Goal: Task Accomplishment & Management: Complete application form

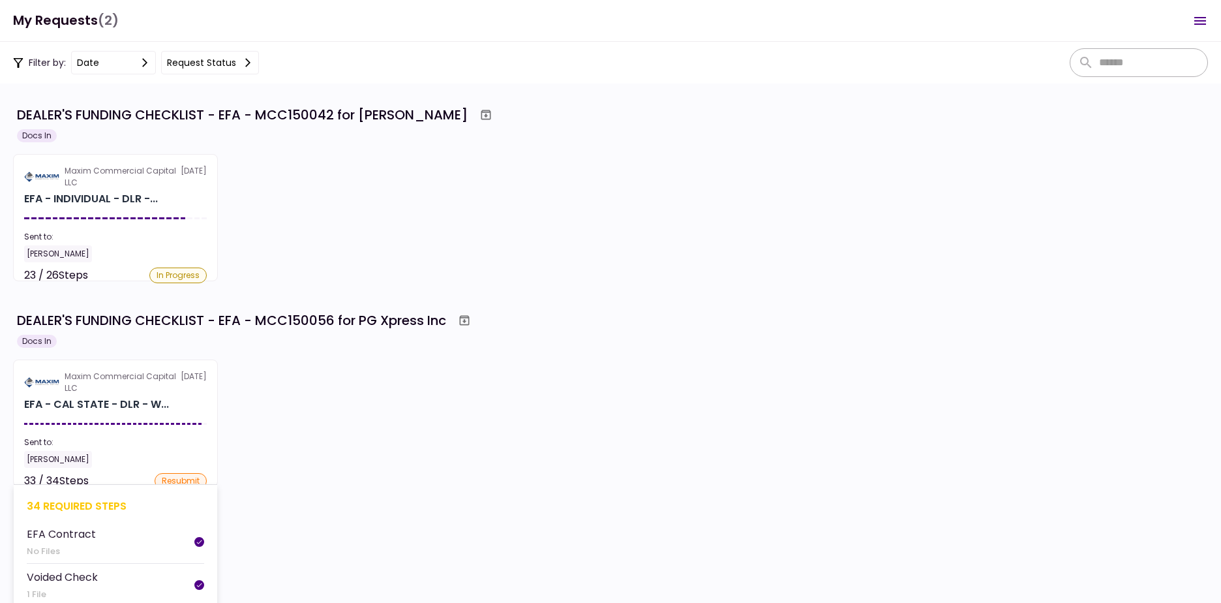
click at [131, 389] on div "Maxim Commercial Capital LLC" at bounding box center [123, 381] width 116 height 23
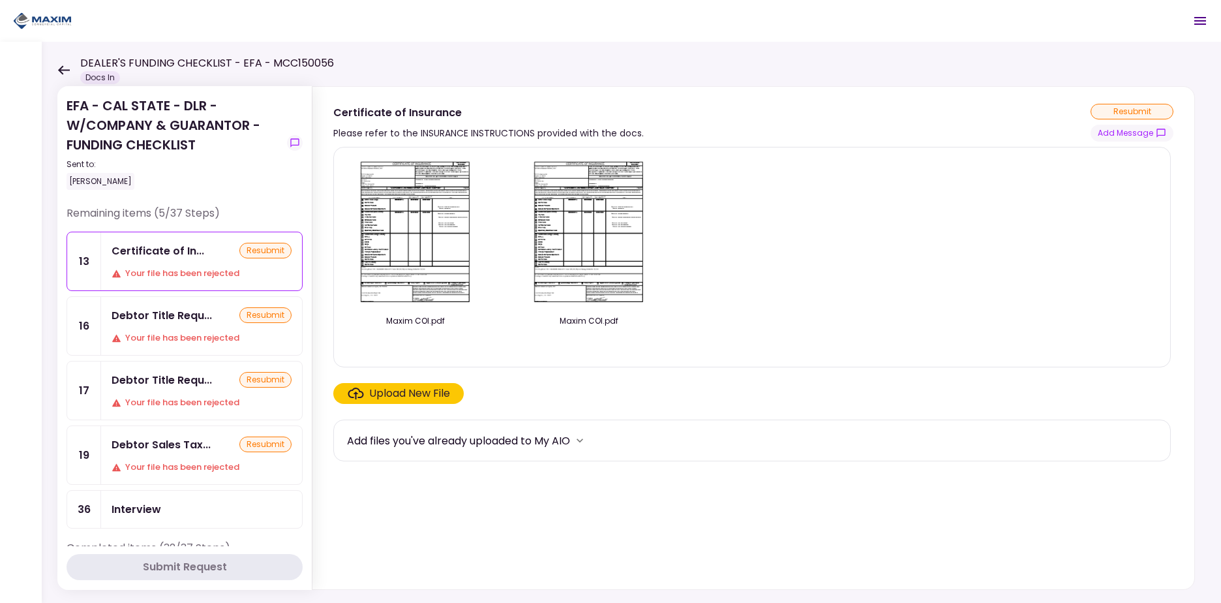
click at [53, 67] on div "EFA - CAL STATE - DLR - W/COMPANY & GUARANTOR - FUNDING CHECKLIST Sent to: Kevi…" at bounding box center [631, 322] width 1179 height 561
click at [59, 70] on icon at bounding box center [64, 69] width 12 height 9
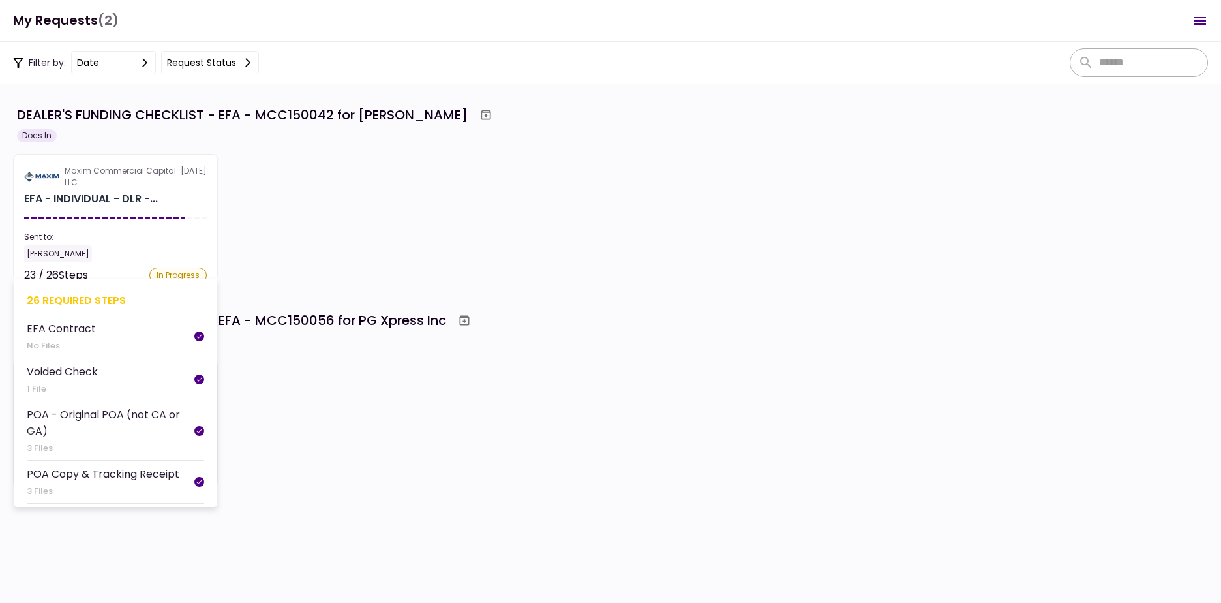
click at [130, 212] on section "Maxim Commercial Capital LLC 30 Sep EFA - INDIVIDUAL - DLR -... Sent to: Kevin …" at bounding box center [115, 217] width 205 height 127
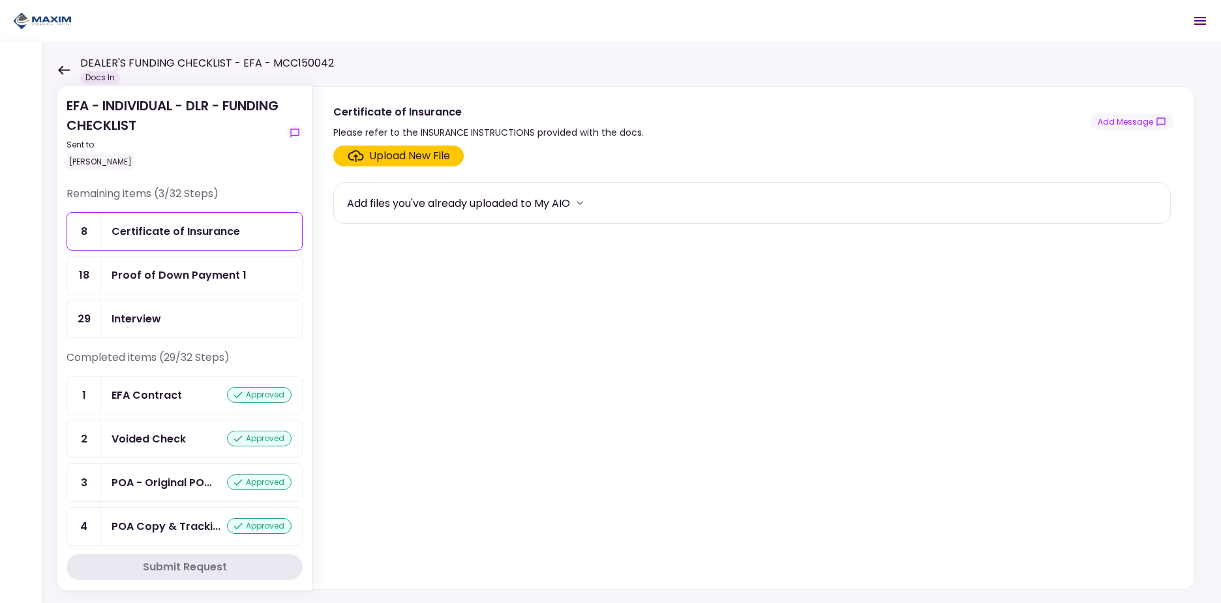
click at [534, 311] on section "Upload New File Add files you've already uploaded to My AIO" at bounding box center [753, 364] width 840 height 438
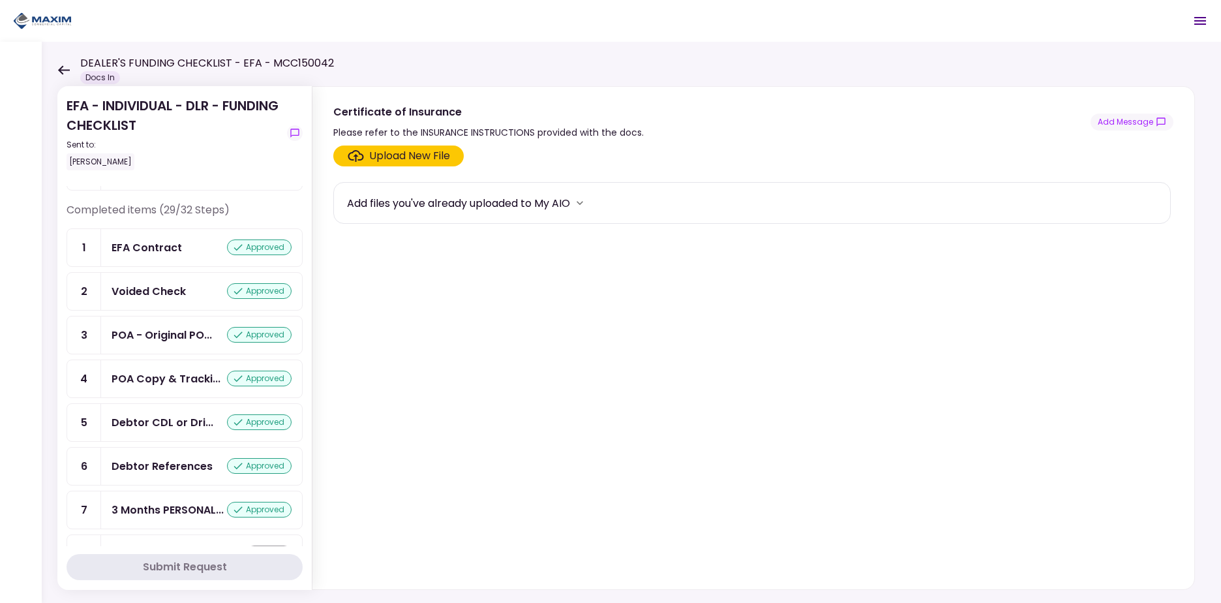
scroll to position [158, 0]
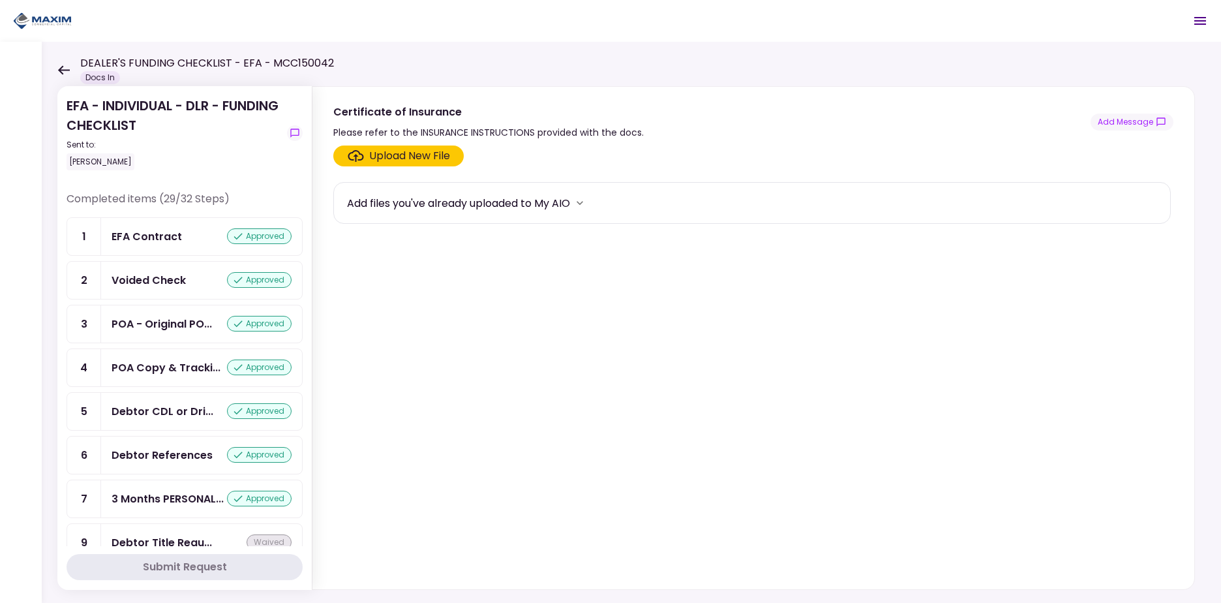
click at [63, 72] on icon at bounding box center [63, 70] width 12 height 10
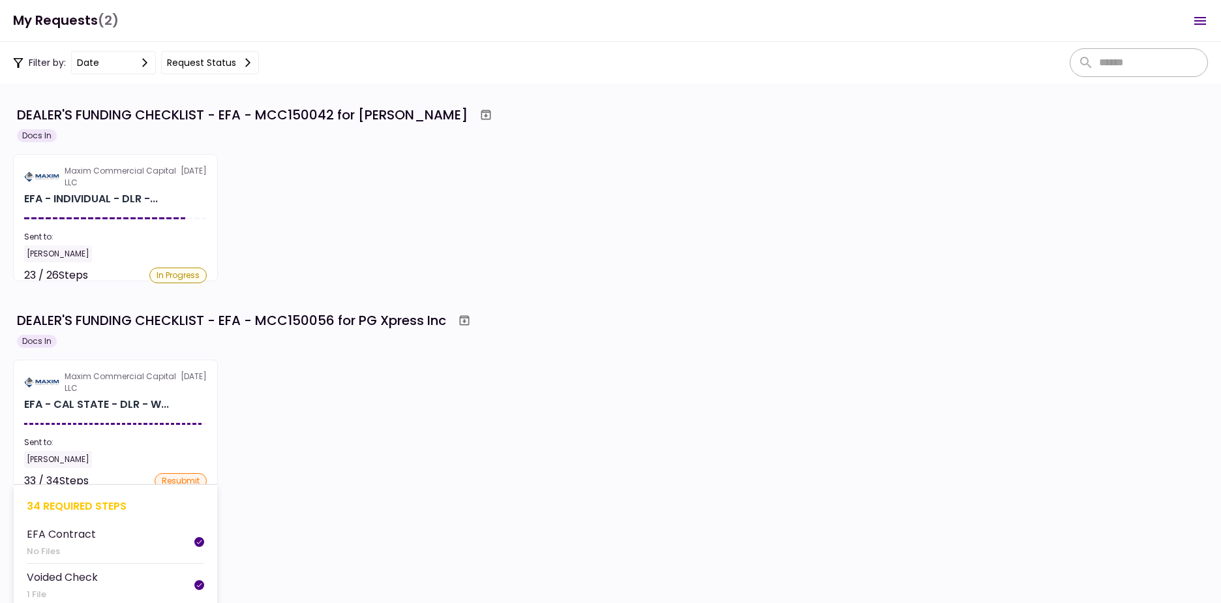
click at [106, 417] on section "Maxim Commercial Capital LLC 30 Sep EFA - CAL STATE - DLR - W... Sent to: Kevin…" at bounding box center [115, 422] width 205 height 127
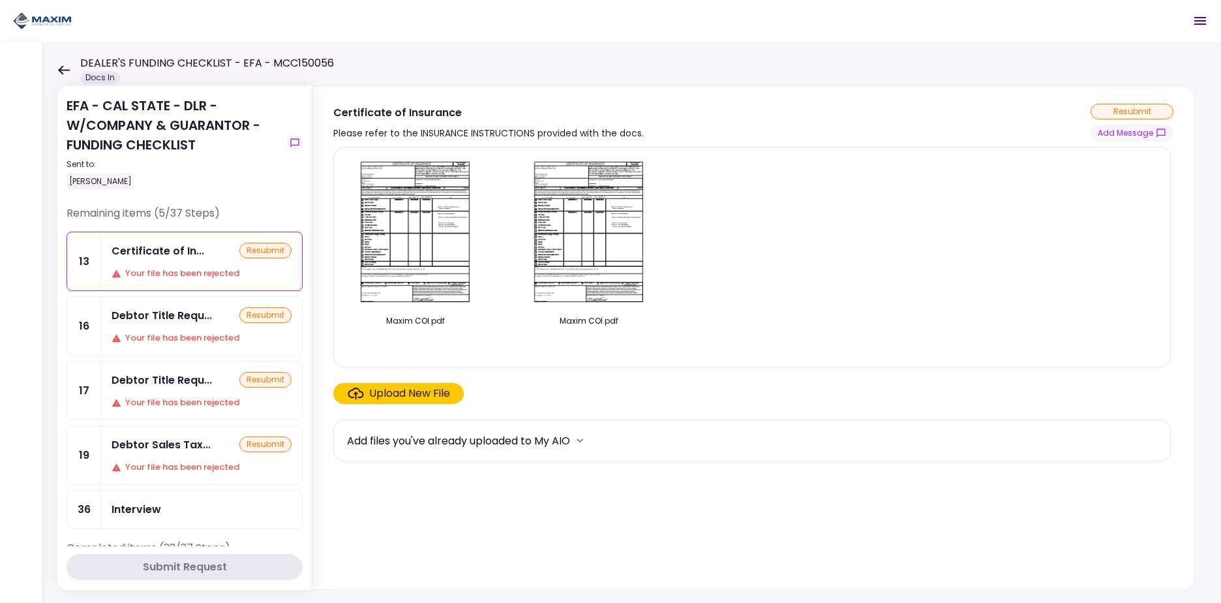
click at [65, 66] on icon at bounding box center [63, 70] width 12 height 10
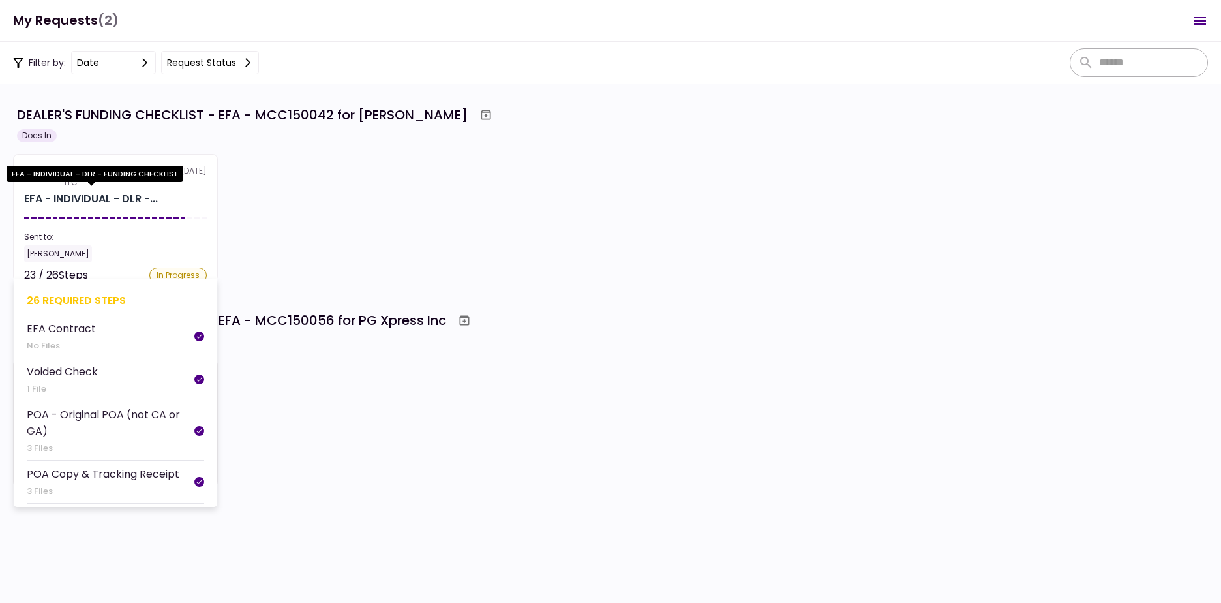
click at [102, 198] on div "EFA - INDIVIDUAL - DLR -..." at bounding box center [91, 199] width 134 height 16
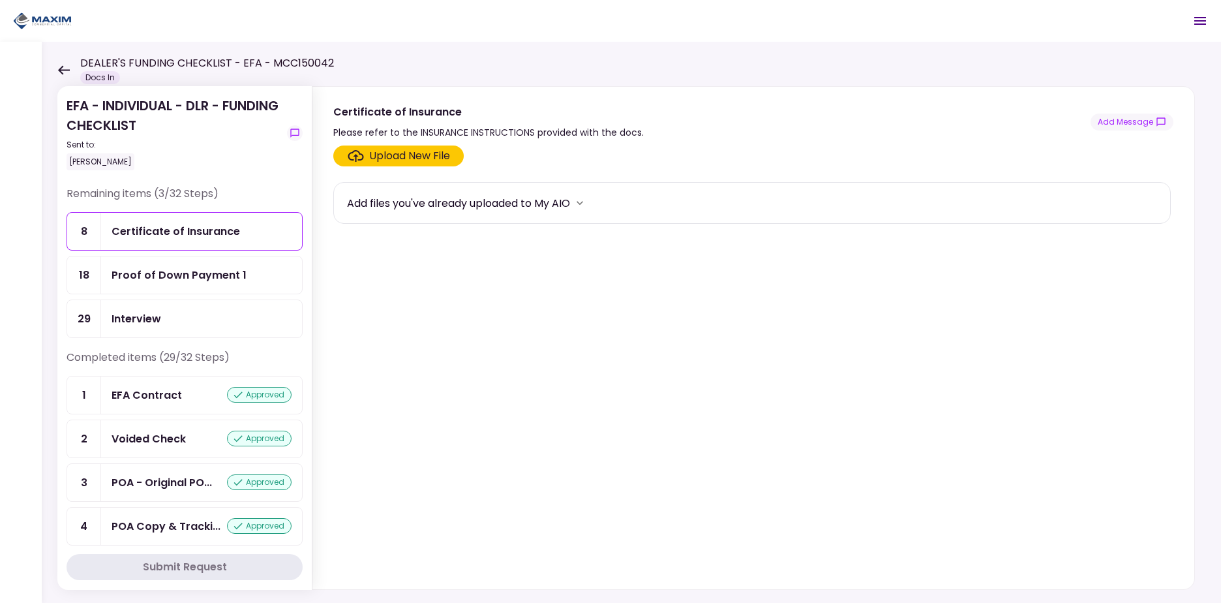
click at [215, 268] on div "Proof of Down Payment 1" at bounding box center [179, 275] width 135 height 16
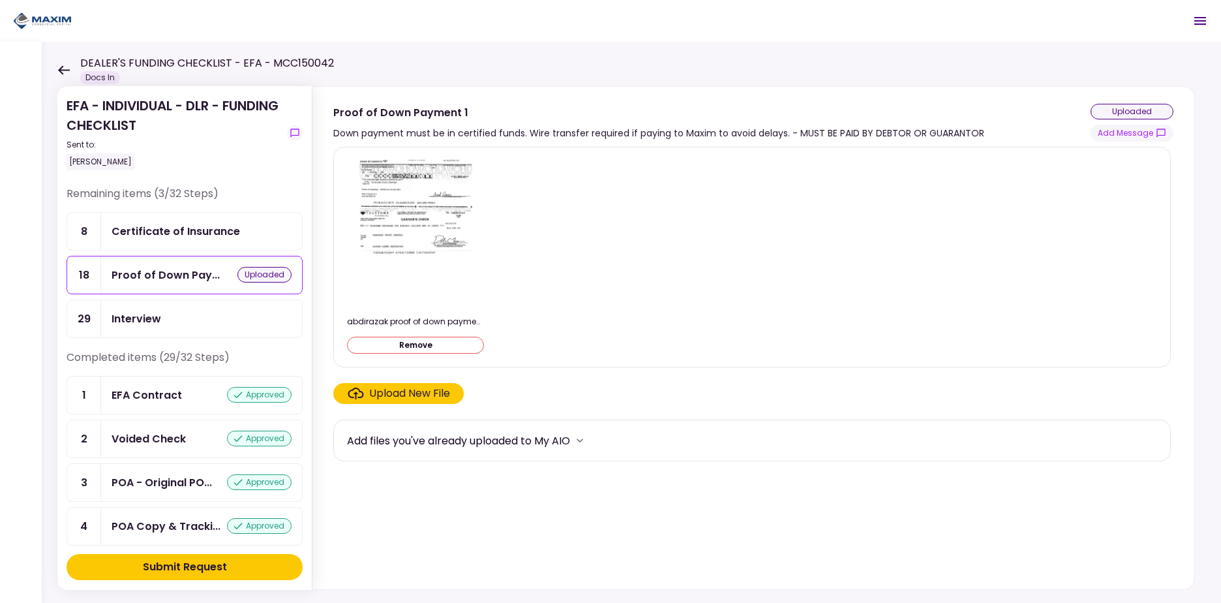
click at [172, 566] on div "Submit Request" at bounding box center [185, 567] width 84 height 16
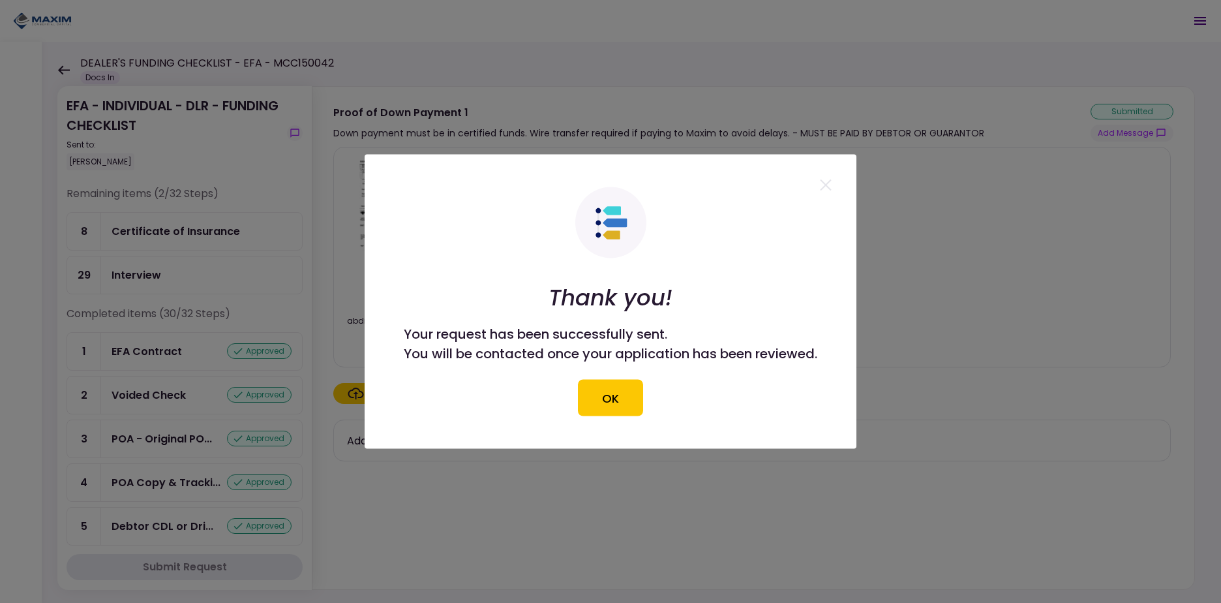
click at [635, 396] on button "OK" at bounding box center [610, 398] width 65 height 37
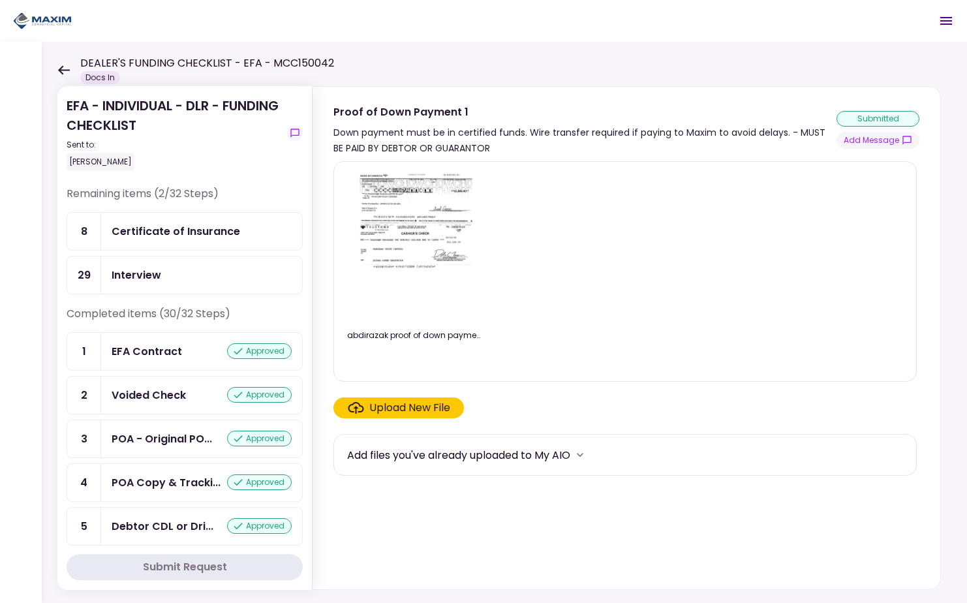
click at [56, 66] on div "EFA - INDIVIDUAL - DLR - FUNDING CHECKLIST Sent to: Kevin Ratliff Remaining ite…" at bounding box center [504, 322] width 925 height 561
click at [62, 68] on icon at bounding box center [63, 70] width 12 height 10
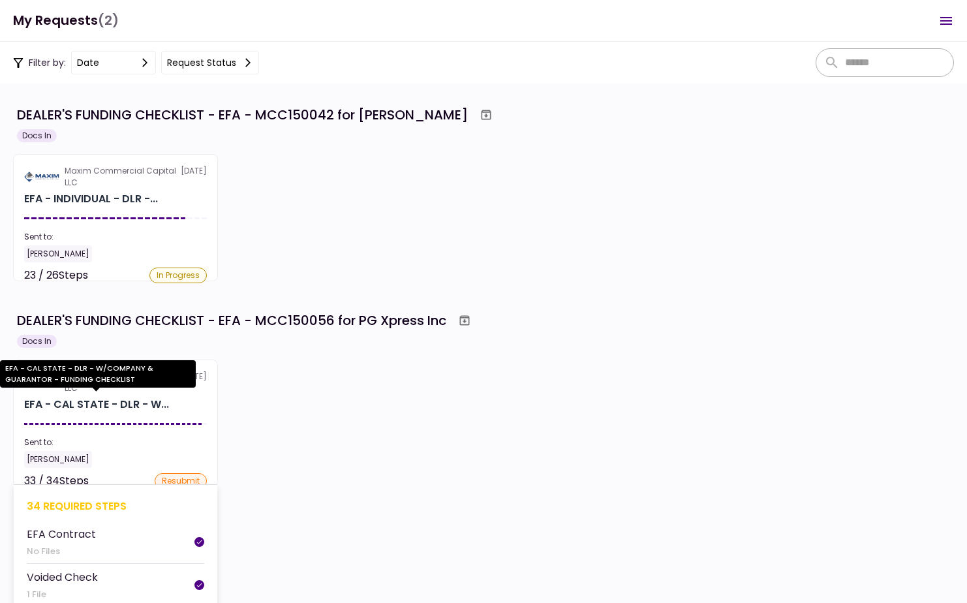
click at [110, 407] on div "EFA - CAL STATE - DLR - W..." at bounding box center [96, 405] width 145 height 16
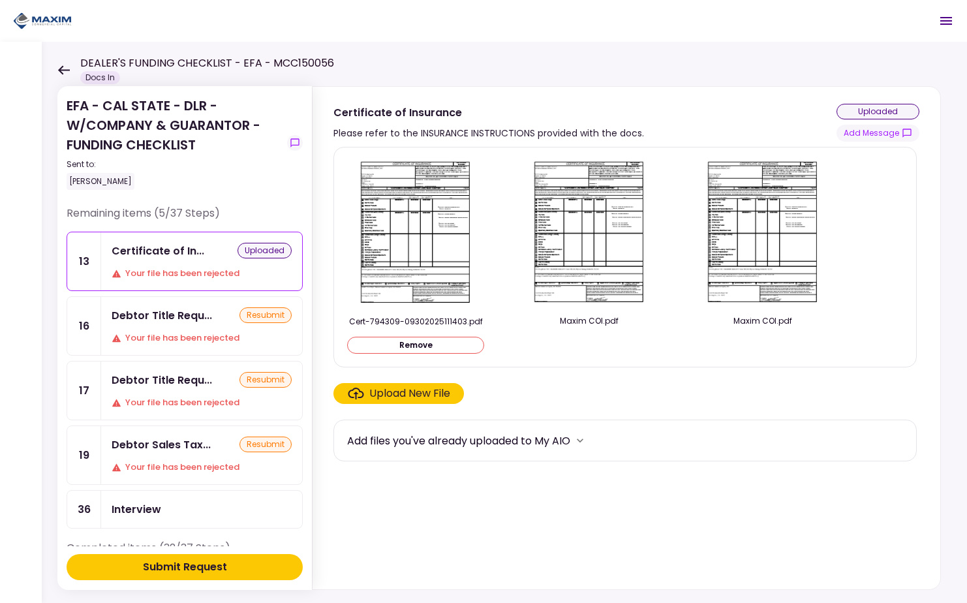
click at [229, 564] on button "Submit Request" at bounding box center [185, 567] width 236 height 26
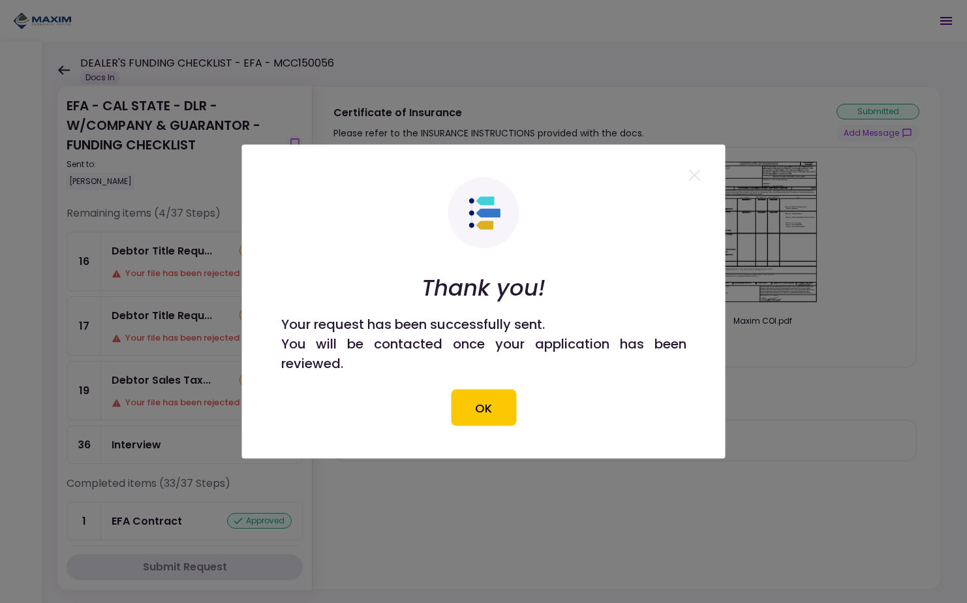
drag, startPoint x: 492, startPoint y: 417, endPoint x: 501, endPoint y: 418, distance: 8.6
click at [492, 417] on button "OK" at bounding box center [483, 407] width 65 height 37
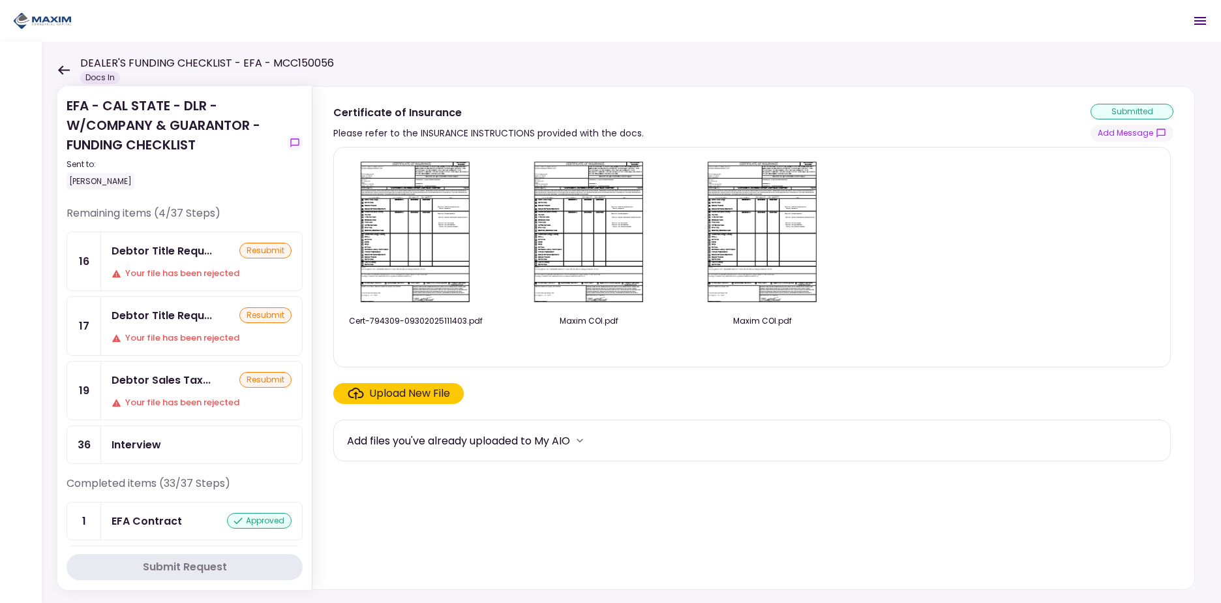
click at [74, 68] on div "DEALER'S FUNDING CHECKLIST - EFA - MCC150056 Docs In" at bounding box center [195, 69] width 277 height 29
click at [68, 69] on icon at bounding box center [64, 69] width 12 height 9
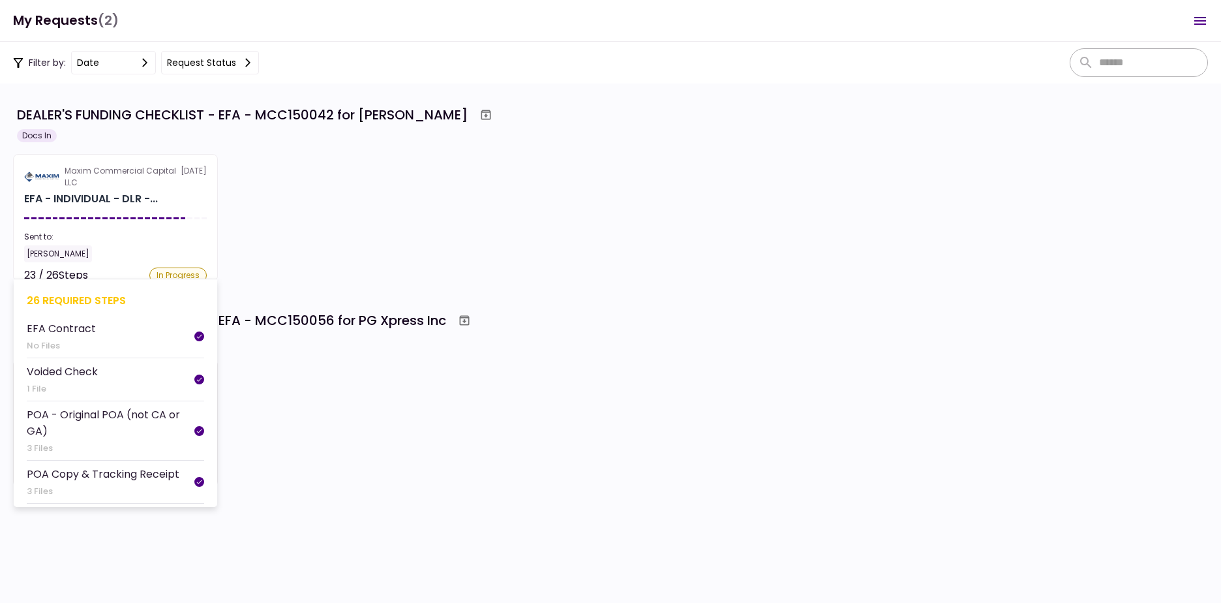
click at [96, 218] on div at bounding box center [97, 218] width 5 height 2
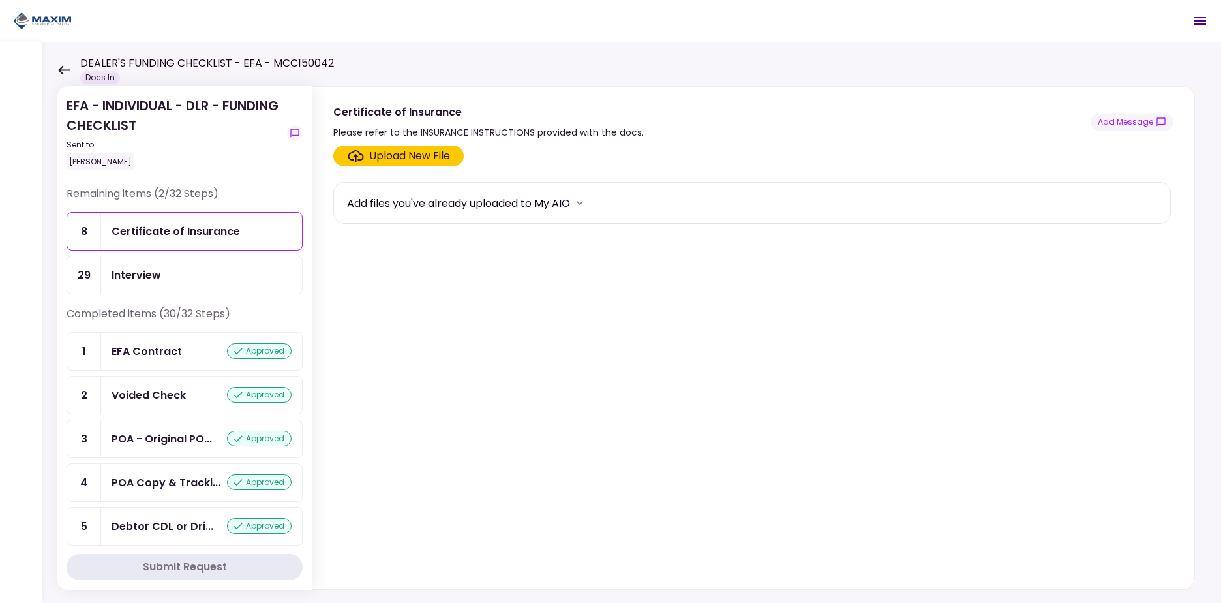
click at [63, 71] on icon at bounding box center [63, 70] width 12 height 10
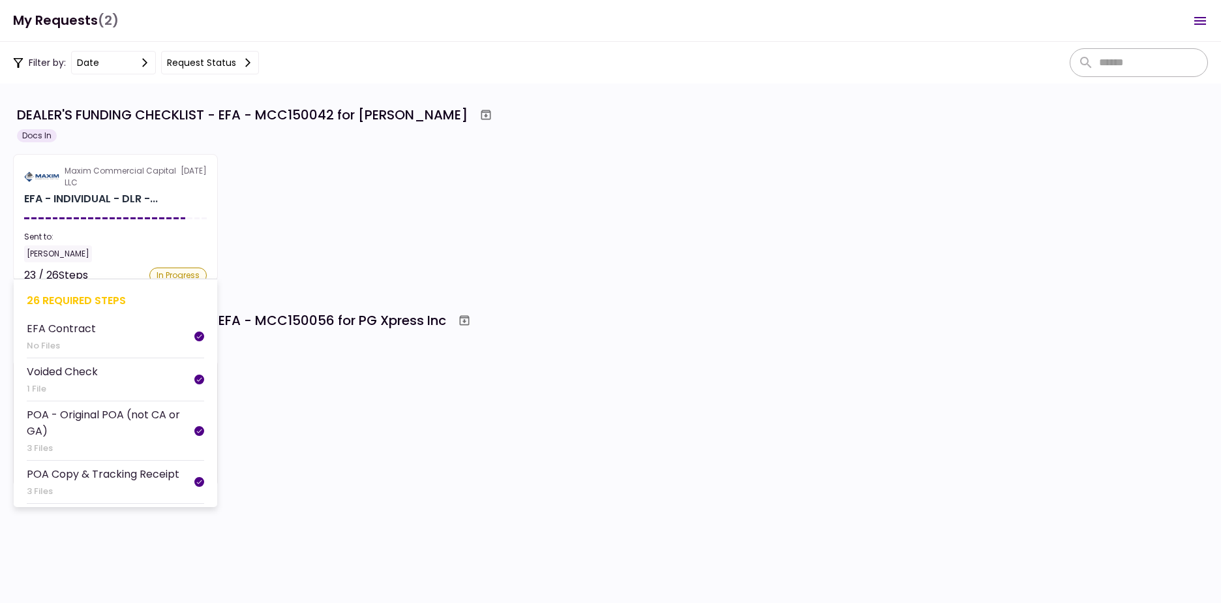
click at [110, 207] on section "Maxim Commercial Capital LLC 30 Sep EFA - INDIVIDUAL - DLR -... Sent to: Kevin …" at bounding box center [115, 217] width 205 height 127
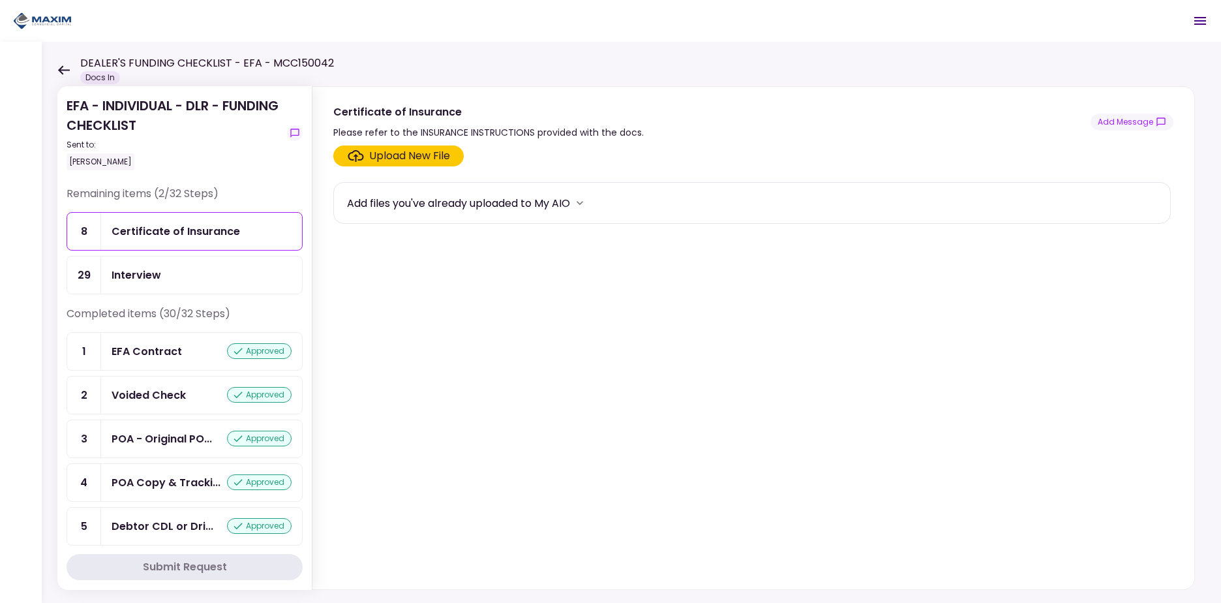
click at [64, 72] on icon at bounding box center [63, 70] width 12 height 10
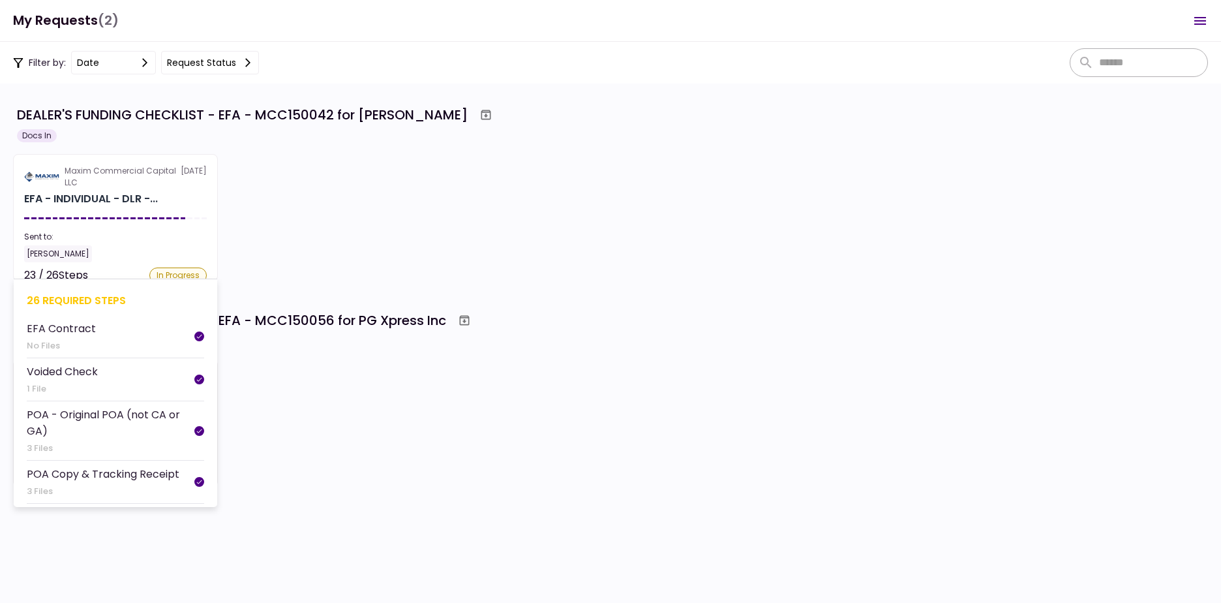
click at [130, 188] on div "Maxim Commercial Capital LLC" at bounding box center [123, 176] width 116 height 23
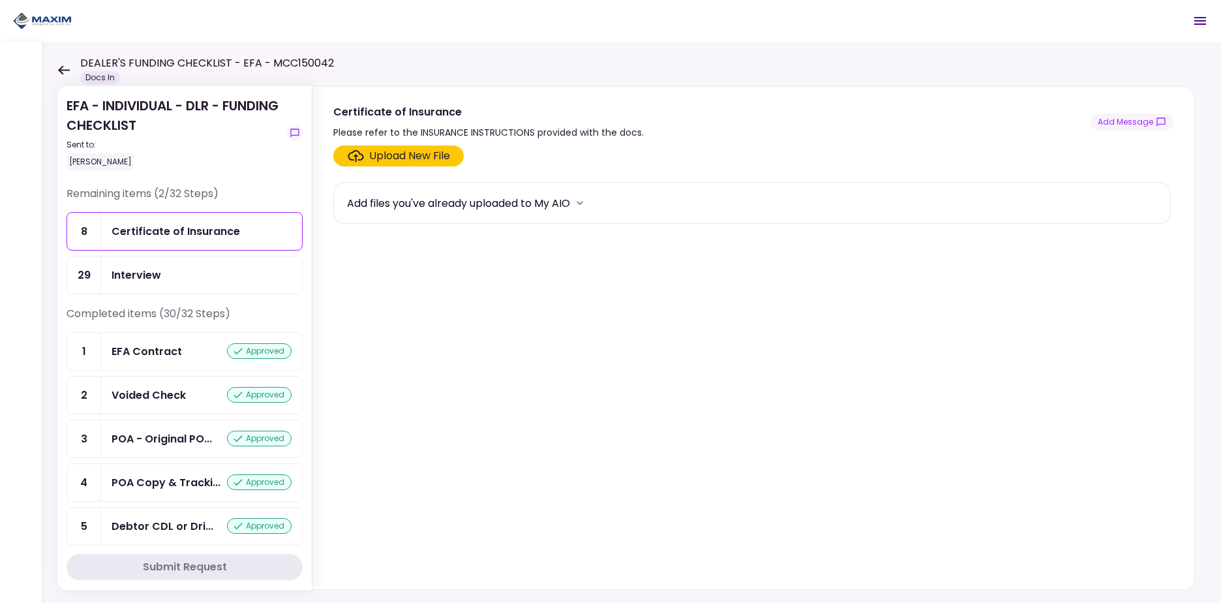
click at [63, 68] on icon at bounding box center [63, 70] width 12 height 10
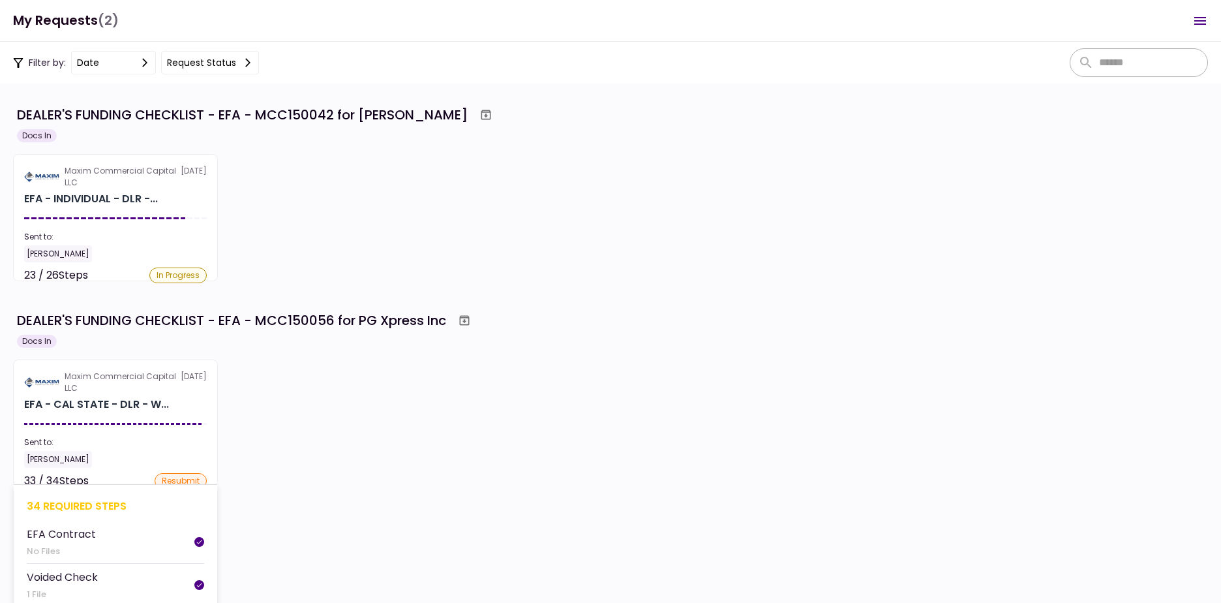
click at [95, 434] on section "Maxim Commercial Capital LLC 30 Sep EFA - CAL STATE - DLR - W... Sent to: Kevin…" at bounding box center [115, 422] width 205 height 127
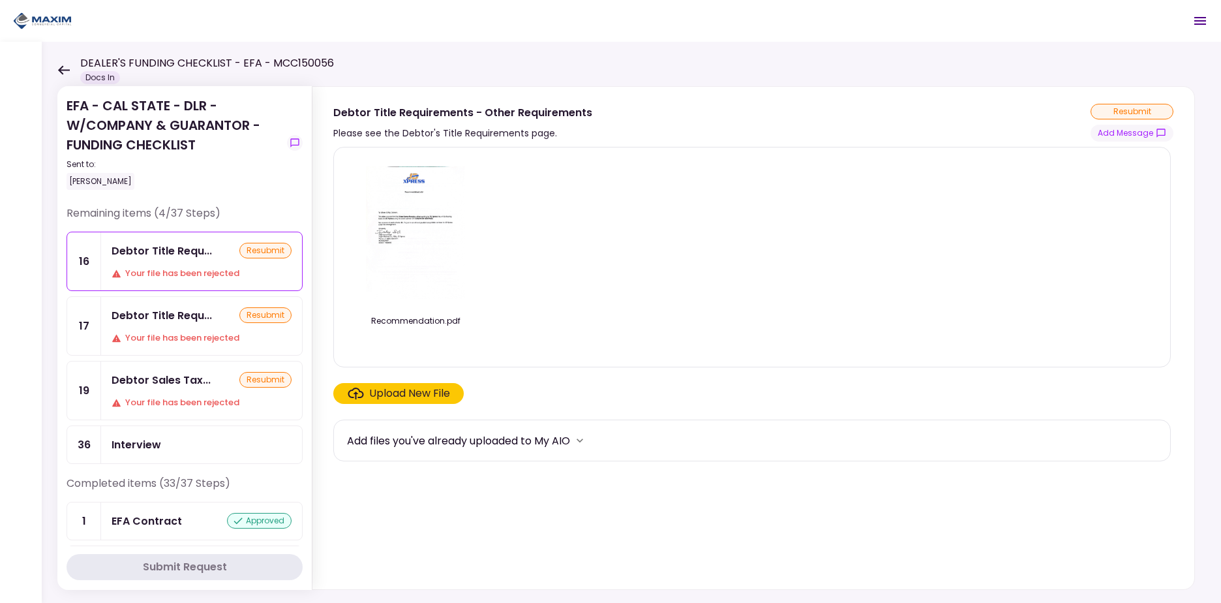
click at [63, 69] on icon at bounding box center [64, 69] width 12 height 9
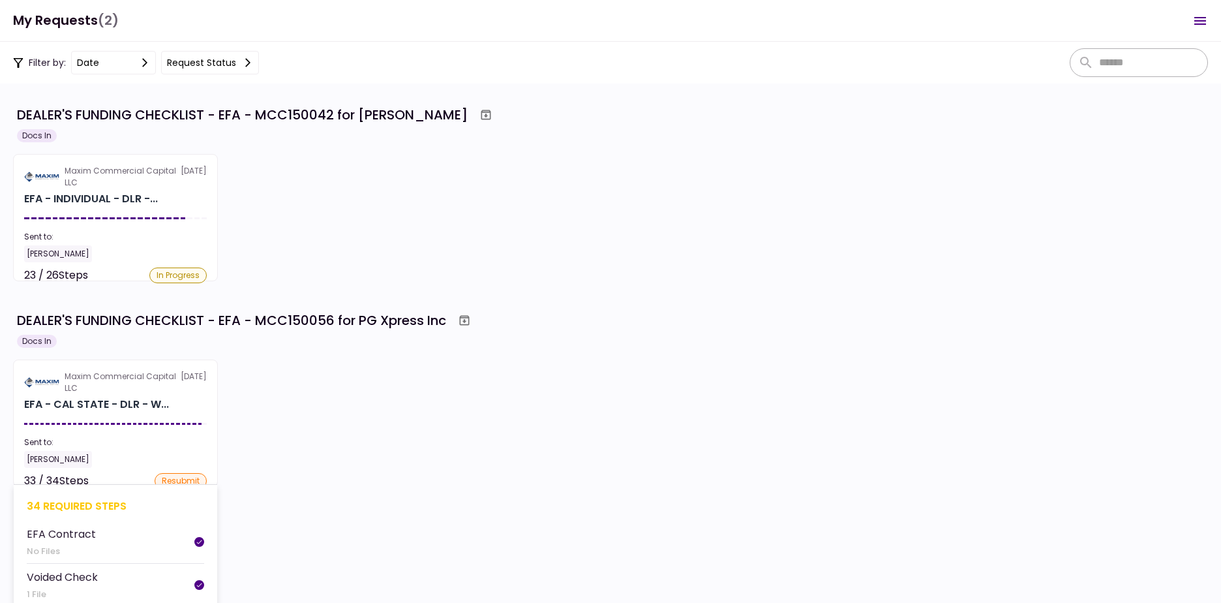
click at [144, 415] on section "Maxim Commercial Capital LLC 30 Sep EFA - CAL STATE - DLR - W... Sent to: Kevin…" at bounding box center [115, 422] width 205 height 127
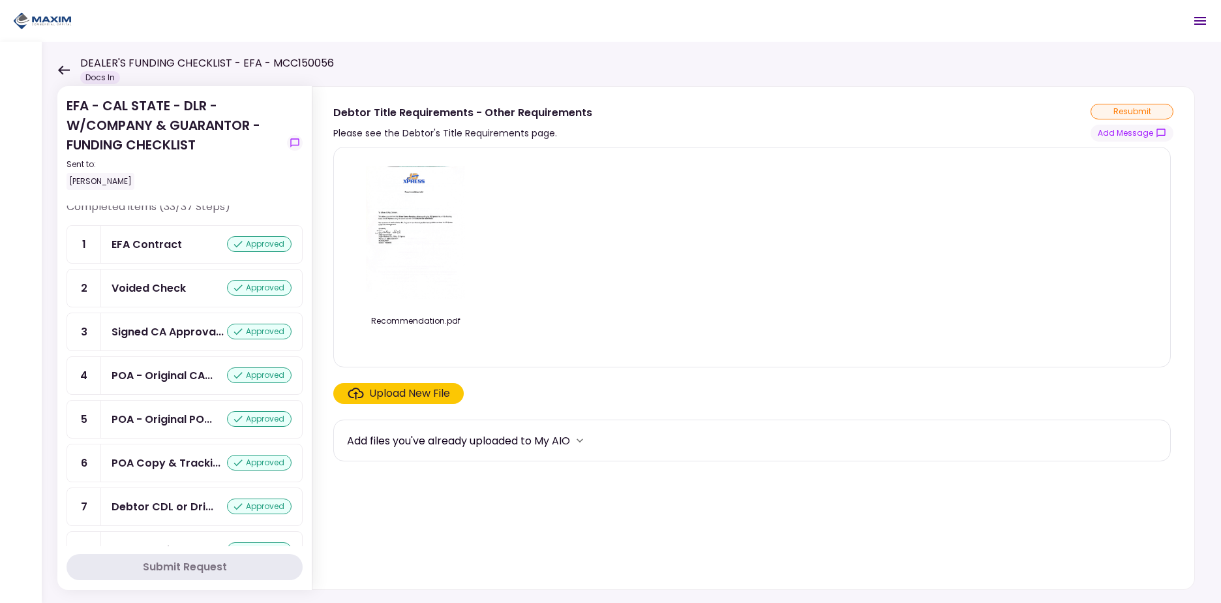
scroll to position [65, 0]
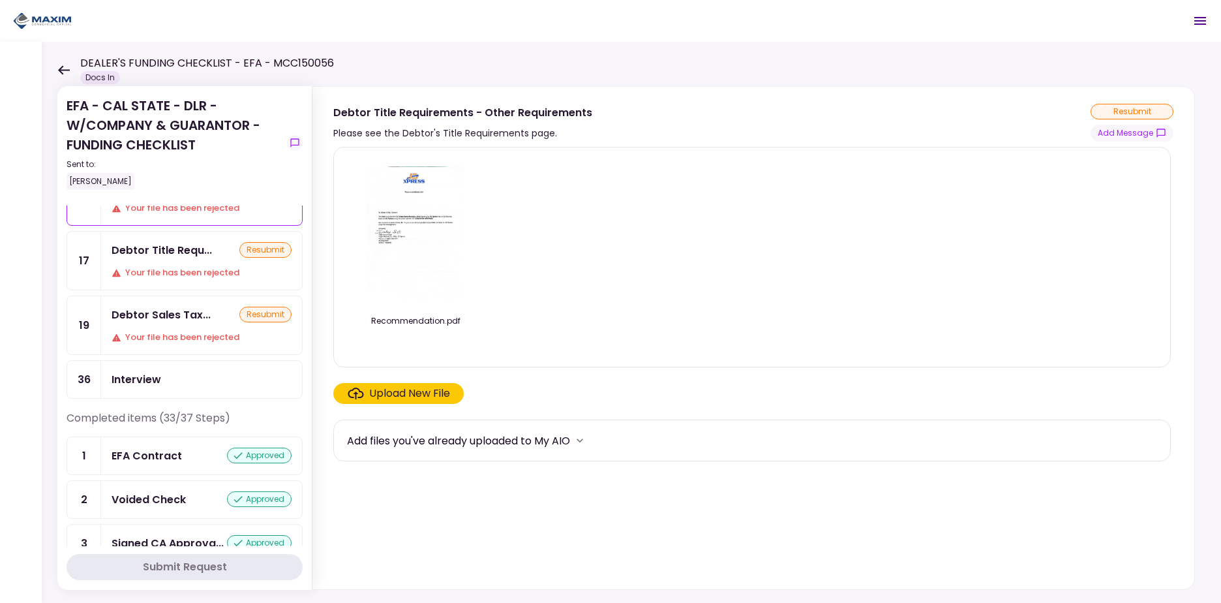
click at [63, 70] on icon at bounding box center [64, 69] width 12 height 9
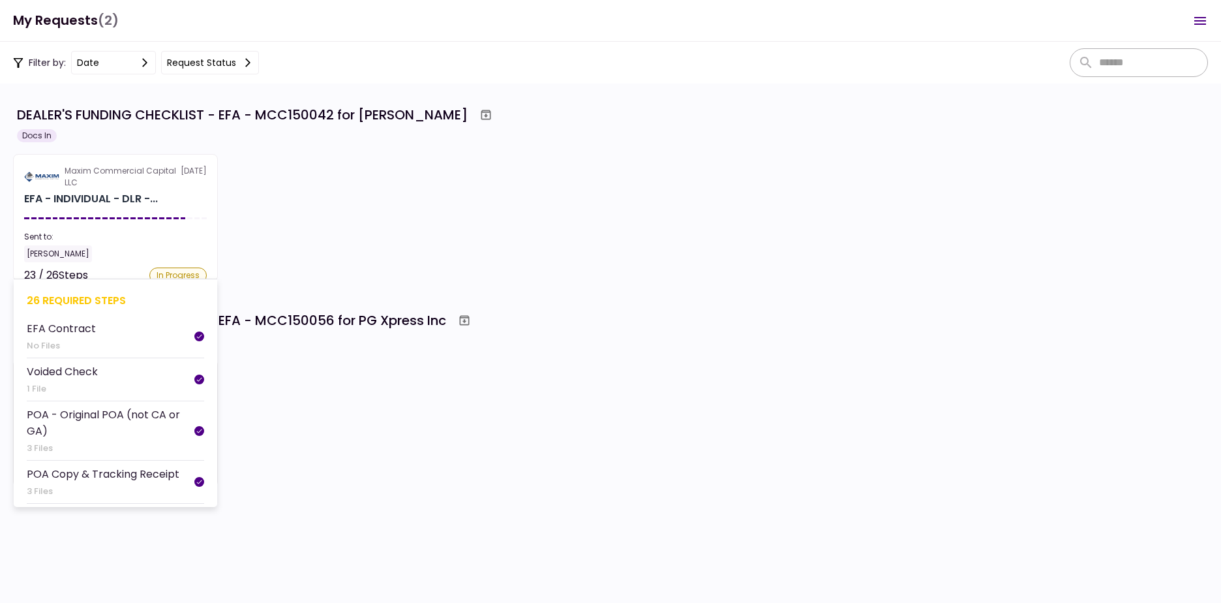
click at [101, 180] on div "Maxim Commercial Capital LLC" at bounding box center [123, 176] width 116 height 23
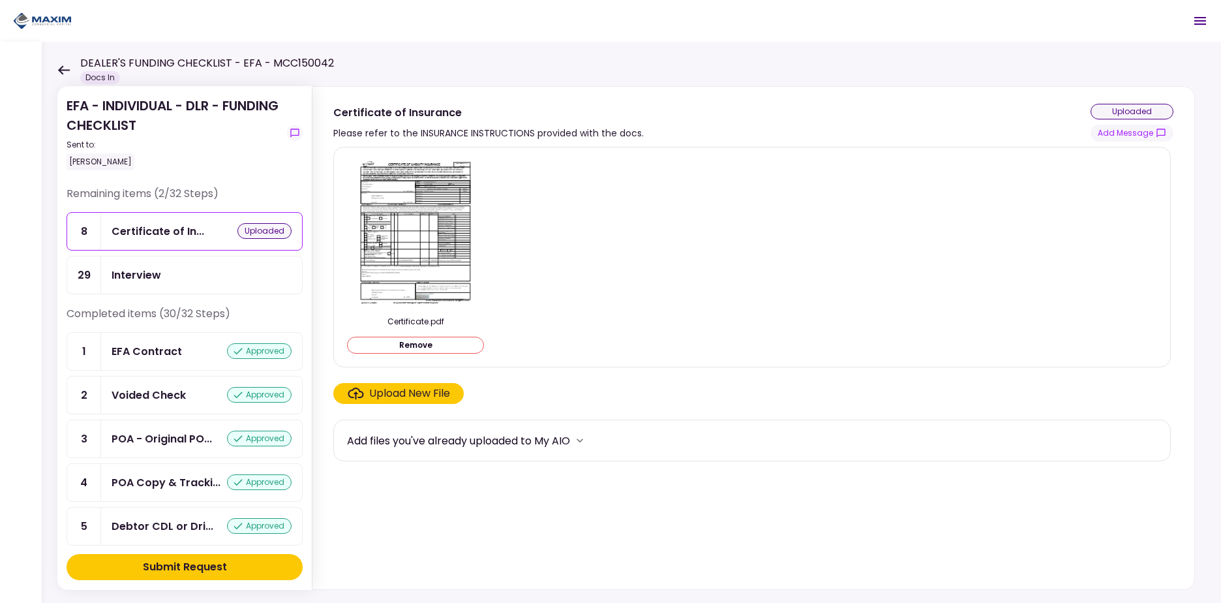
click at [182, 566] on div "Submit Request" at bounding box center [185, 567] width 84 height 16
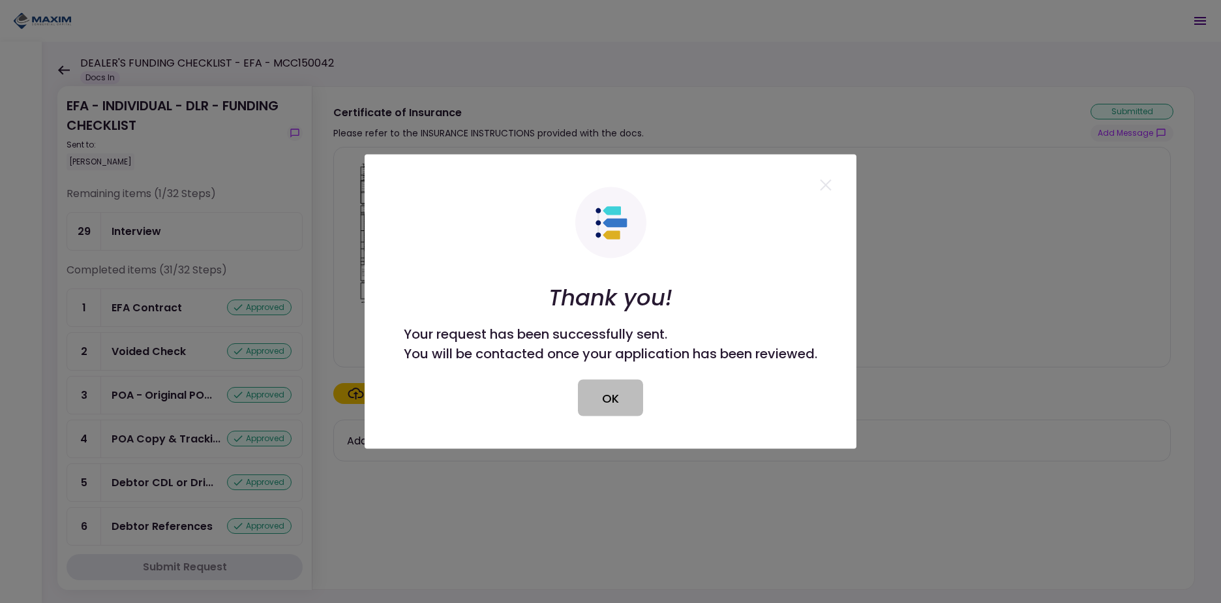
click at [617, 389] on button "OK" at bounding box center [610, 398] width 65 height 37
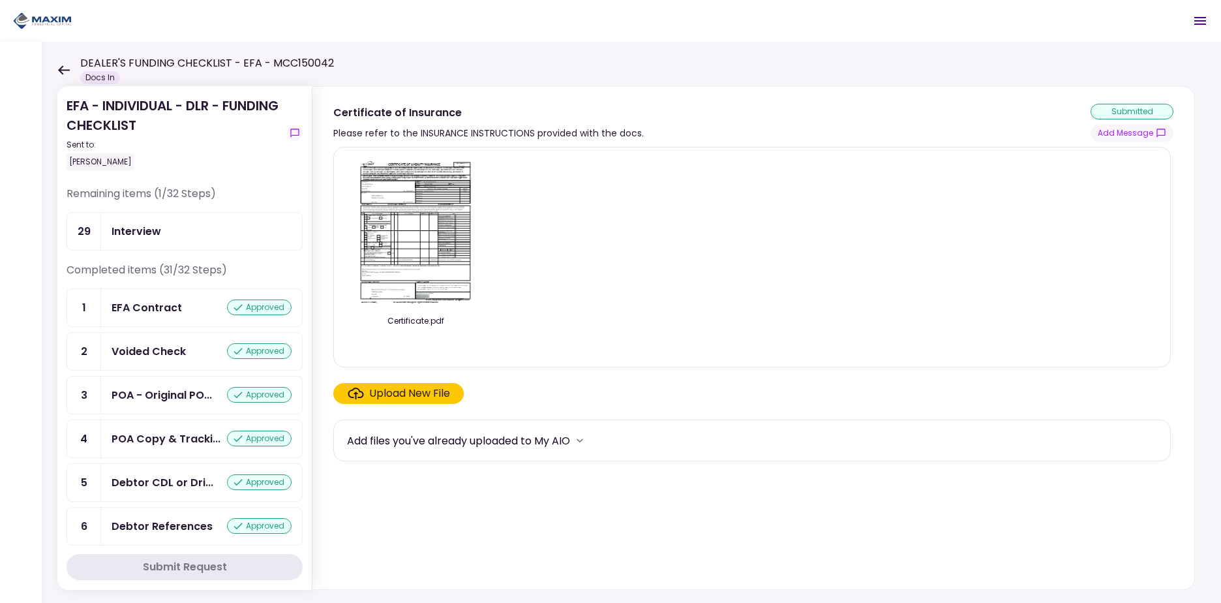
click at [65, 69] on icon at bounding box center [64, 69] width 12 height 9
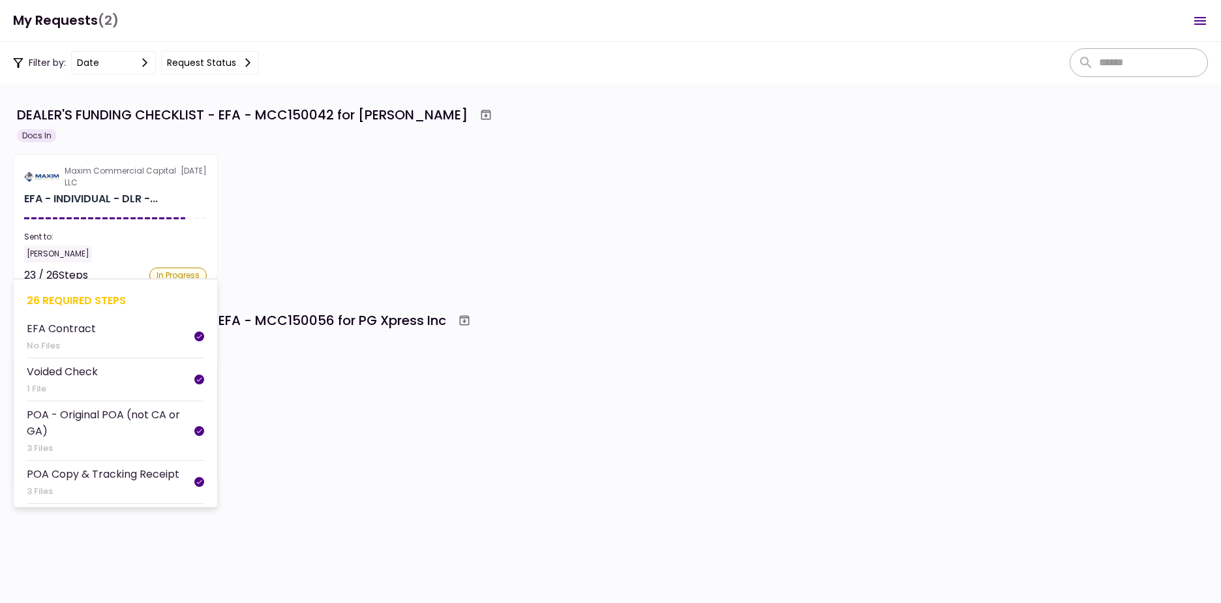
click at [151, 209] on section "Maxim Commercial Capital LLC 30 Sep EFA - INDIVIDUAL - DLR -... Sent to: Kevin …" at bounding box center [115, 217] width 205 height 127
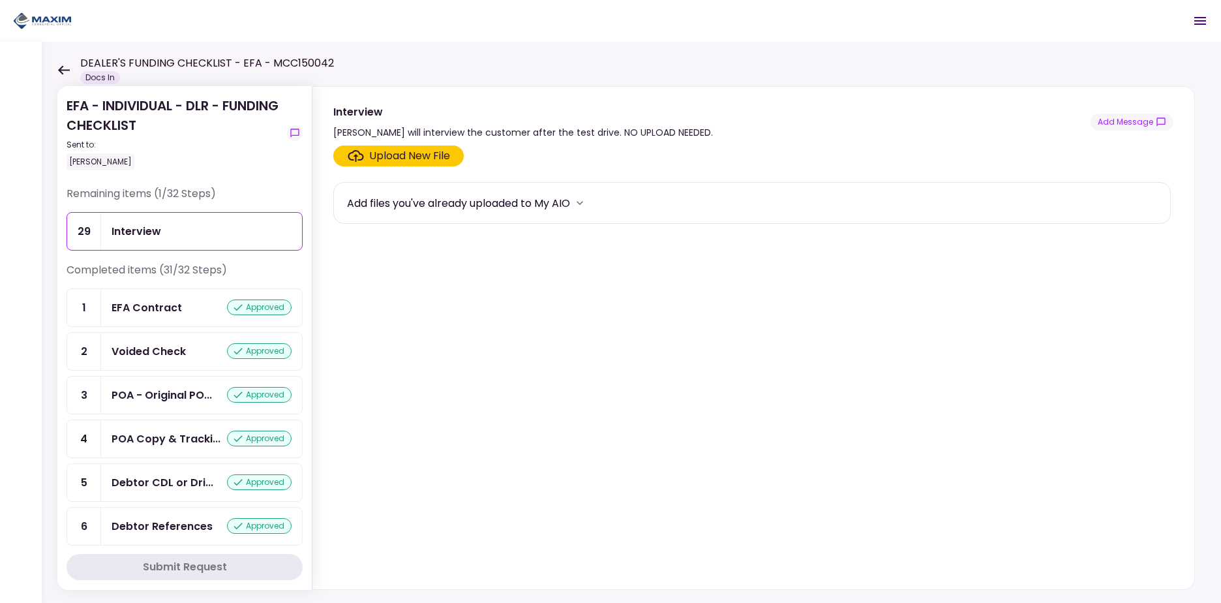
click at [61, 73] on icon at bounding box center [63, 70] width 12 height 10
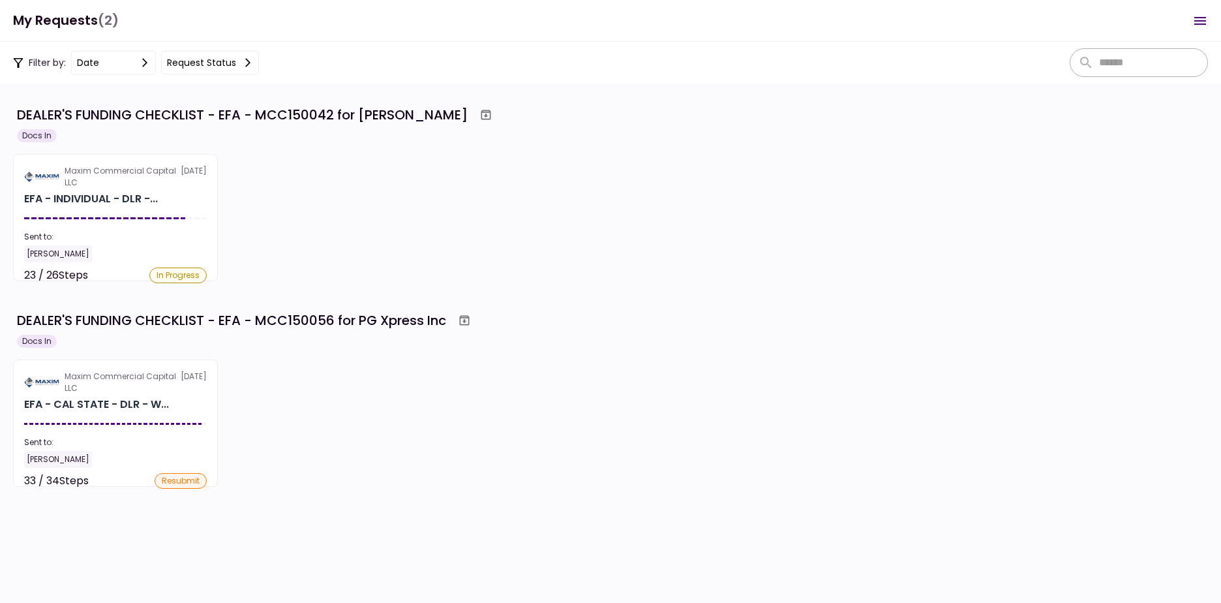
click at [754, 270] on div "Maxim Commercial Capital LLC 30 Sep EFA - INDIVIDUAL - DLR -... Sent to: Kevin …" at bounding box center [610, 217] width 1195 height 127
click at [104, 414] on section "Maxim Commercial Capital LLC 30 Sep EFA - CAL STATE - DLR - W... Sent to: Kevin…" at bounding box center [115, 422] width 205 height 127
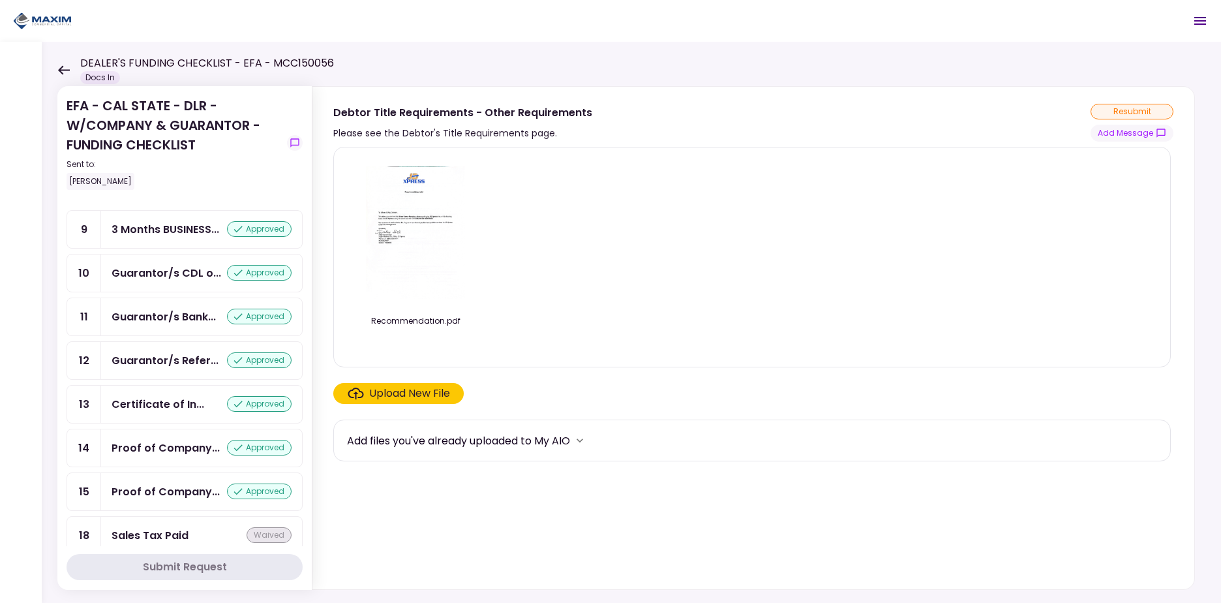
scroll to position [651, 0]
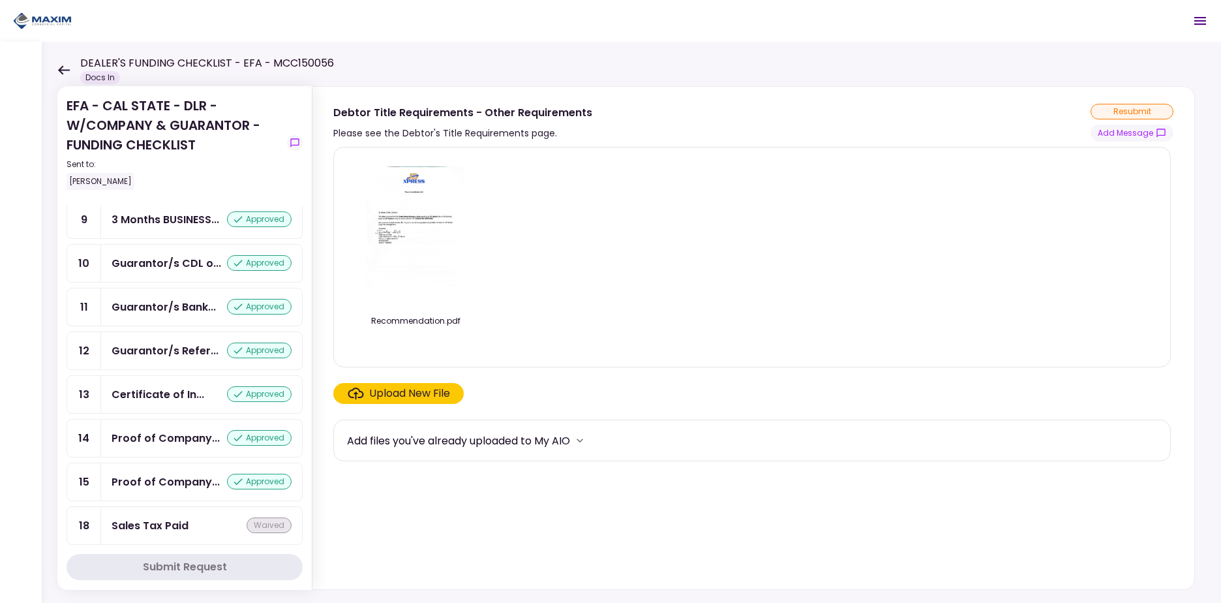
click at [168, 402] on div "Certificate of In..." at bounding box center [158, 394] width 93 height 16
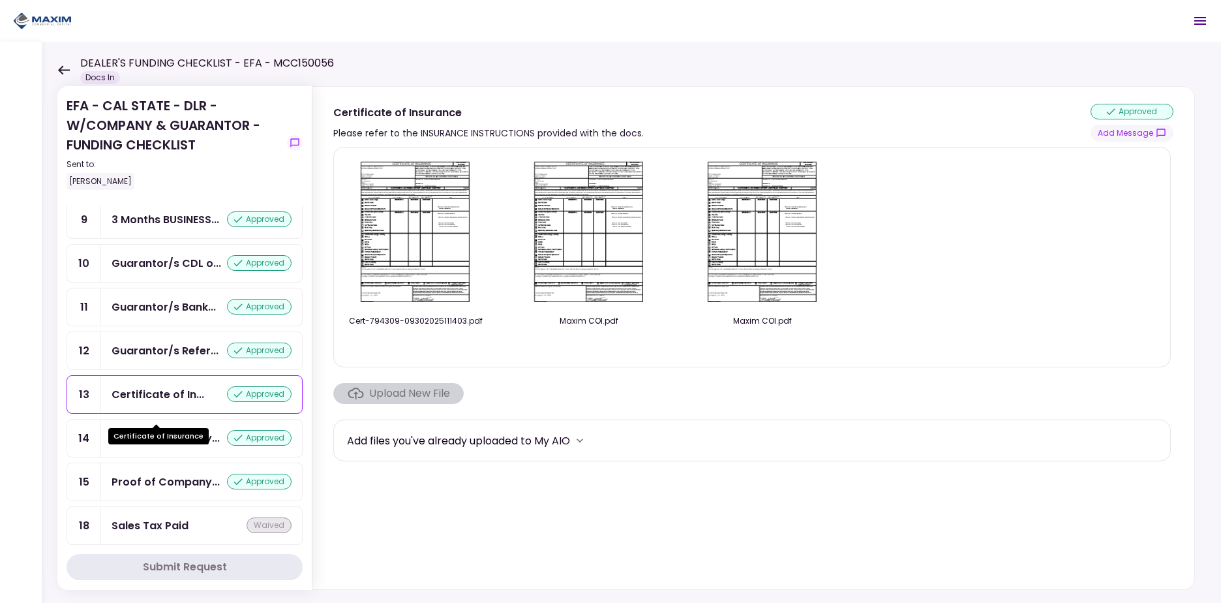
click at [168, 402] on div "Certificate of In..." at bounding box center [158, 394] width 93 height 16
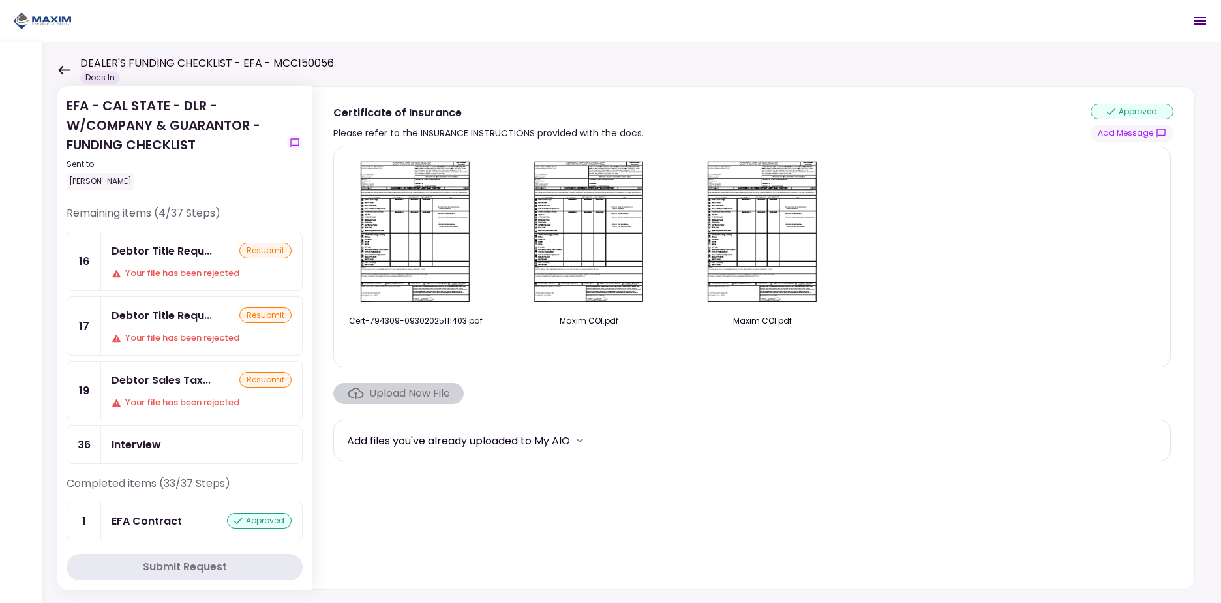
click at [59, 73] on icon at bounding box center [63, 70] width 12 height 10
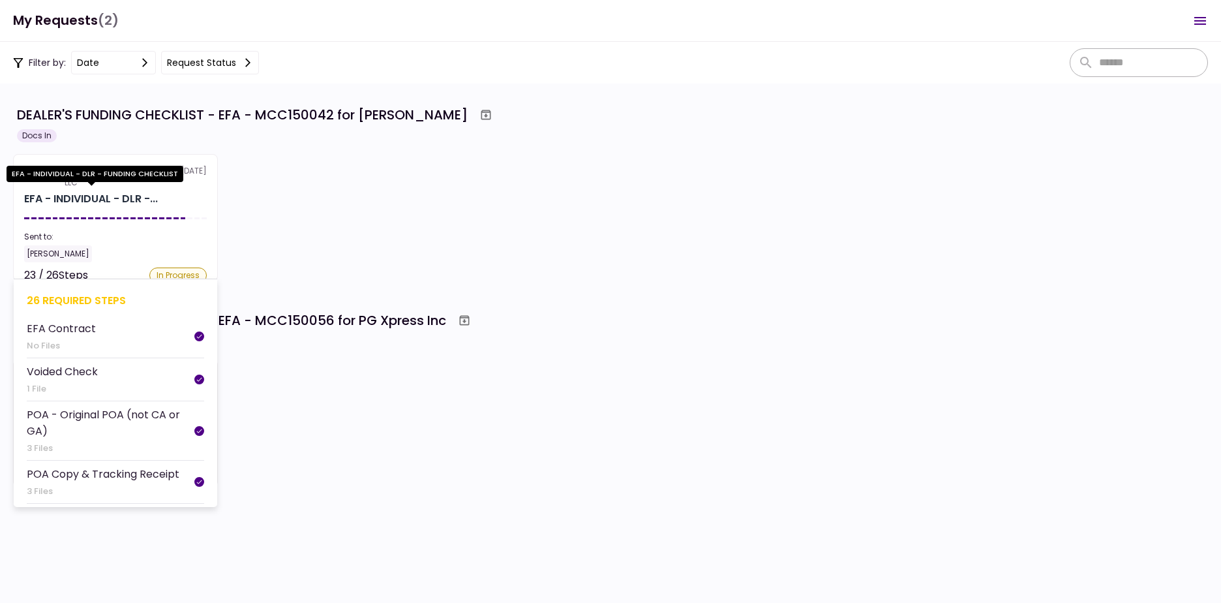
click at [121, 199] on div "EFA - INDIVIDUAL - DLR -..." at bounding box center [91, 199] width 134 height 16
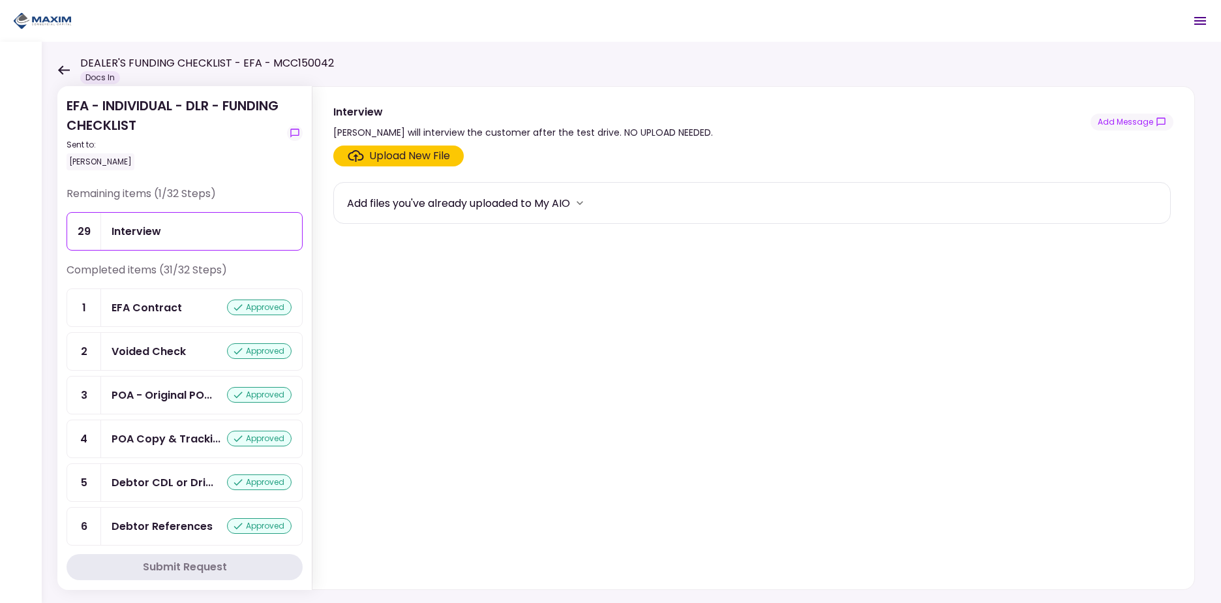
click at [62, 67] on icon at bounding box center [64, 69] width 12 height 9
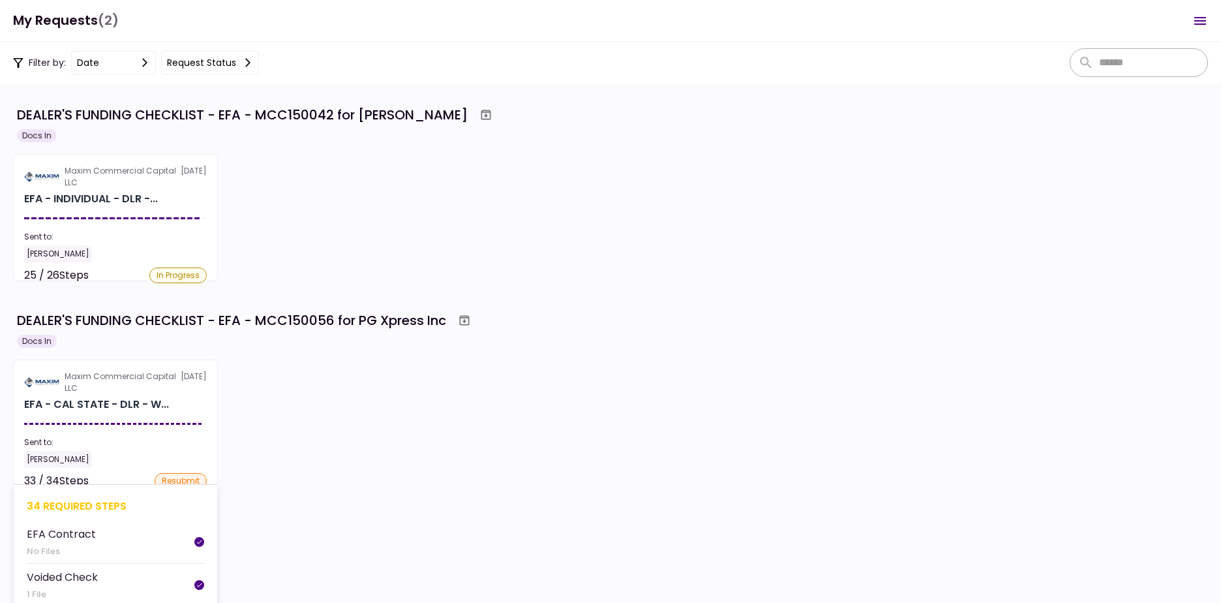
click at [98, 419] on section "Maxim Commercial Capital LLC 30 Sep EFA - CAL STATE - DLR - W... Sent to: Kevin…" at bounding box center [115, 422] width 205 height 127
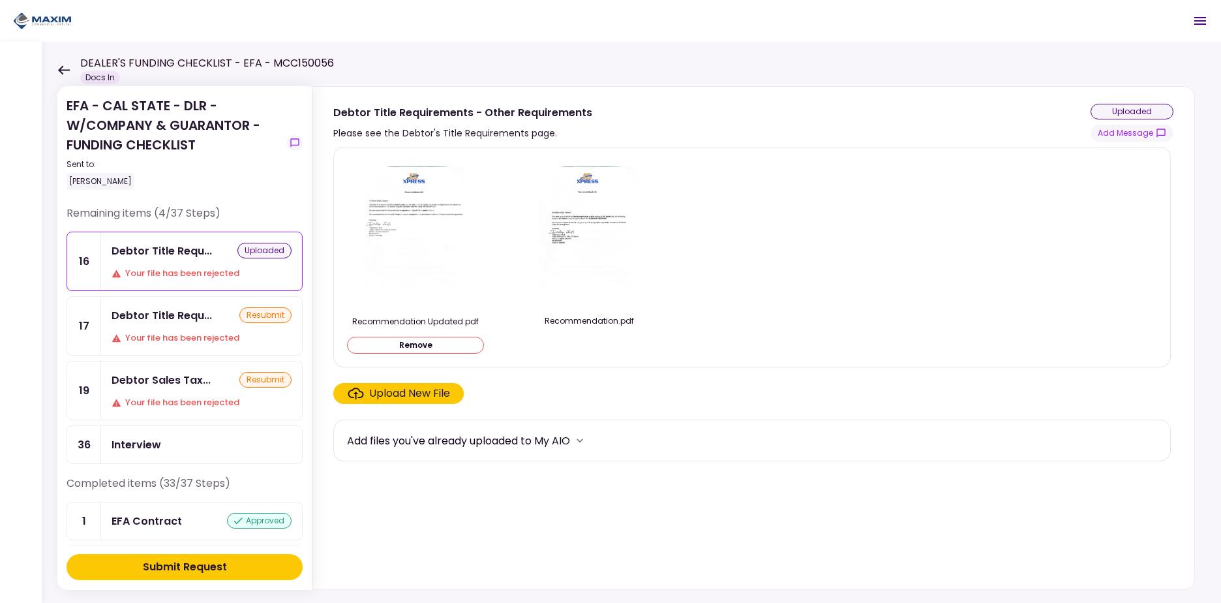
click at [181, 325] on div "Debtor Title Requ... resubmit Your file has been rejected" at bounding box center [201, 326] width 201 height 58
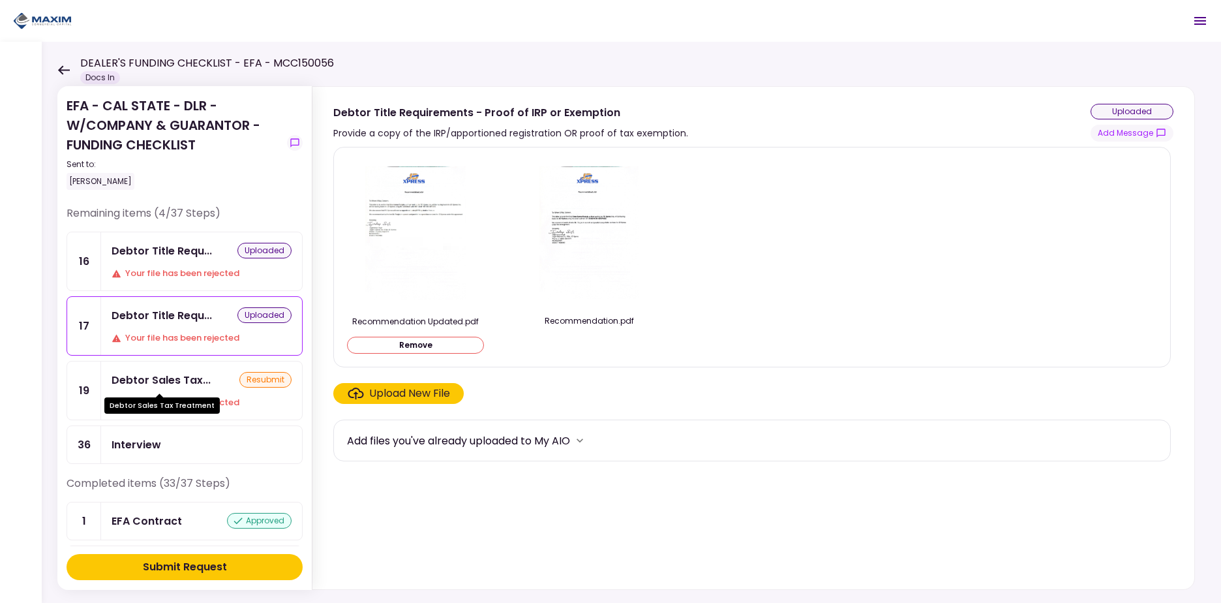
click at [157, 385] on div "Debtor Sales Tax..." at bounding box center [161, 380] width 99 height 16
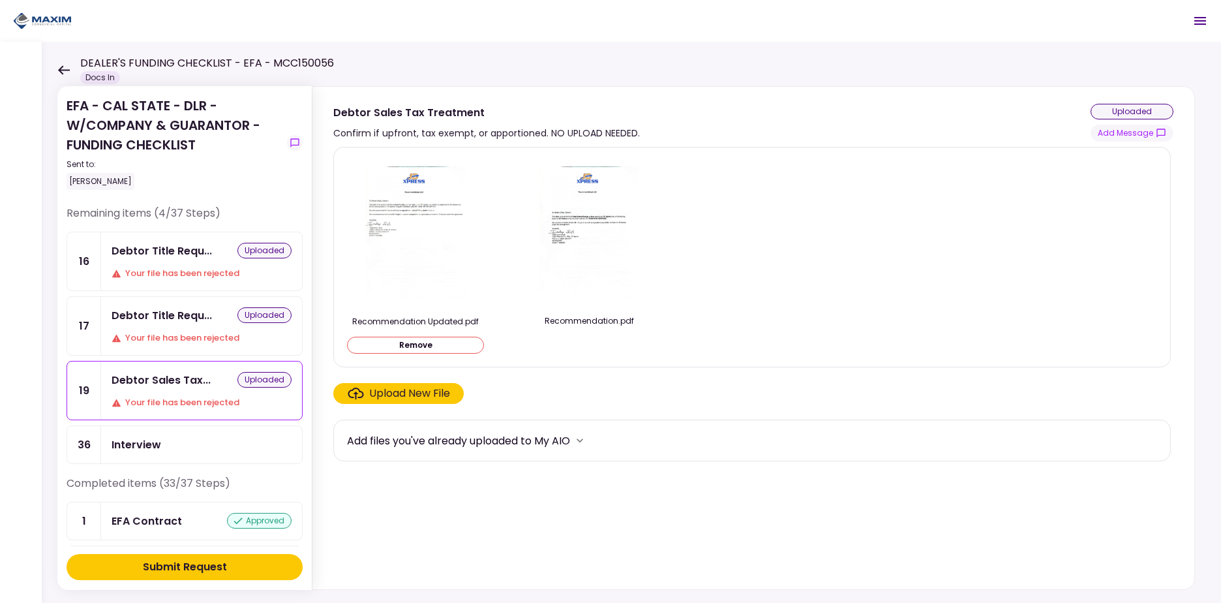
click at [198, 568] on div "Submit Request" at bounding box center [185, 567] width 84 height 16
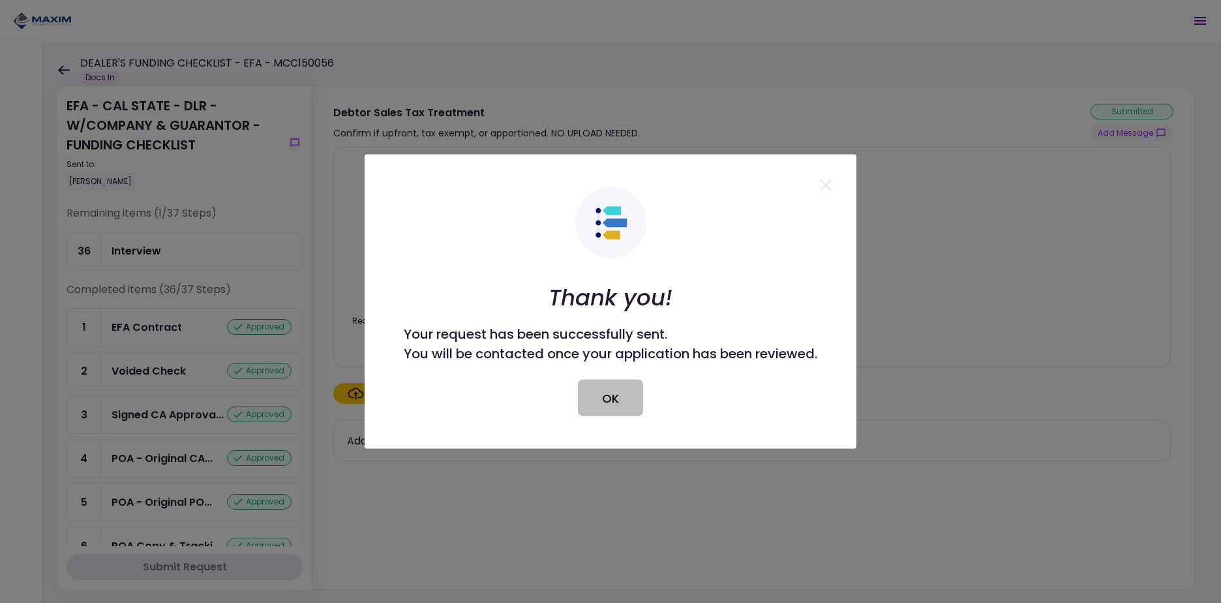
click at [619, 381] on button "OK" at bounding box center [610, 398] width 65 height 37
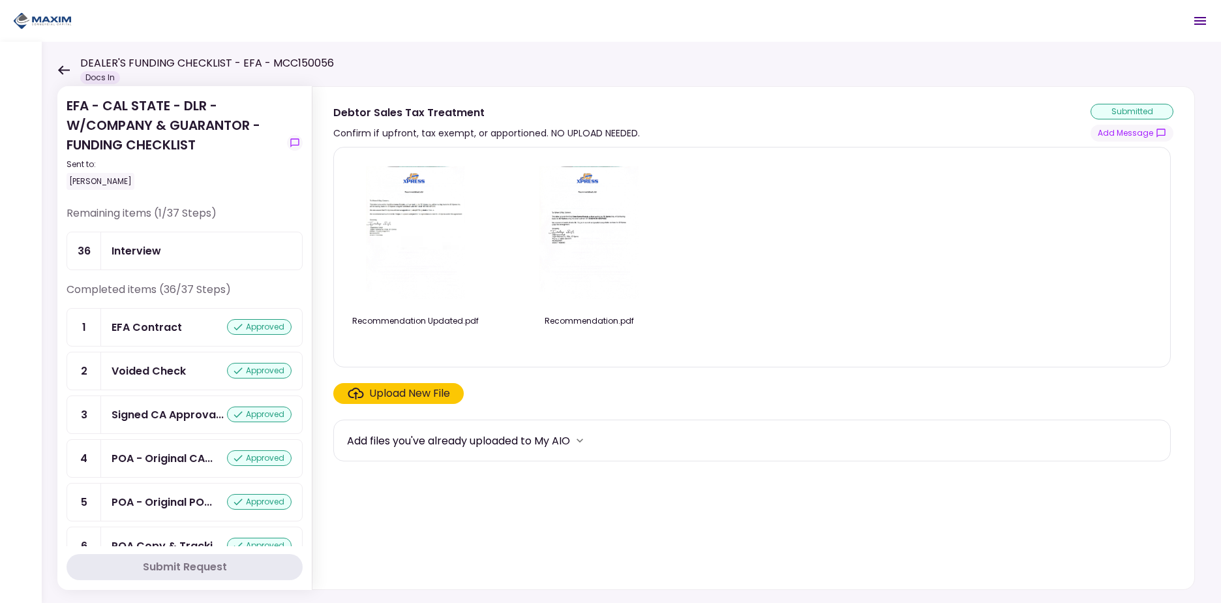
click at [67, 68] on icon at bounding box center [63, 70] width 12 height 10
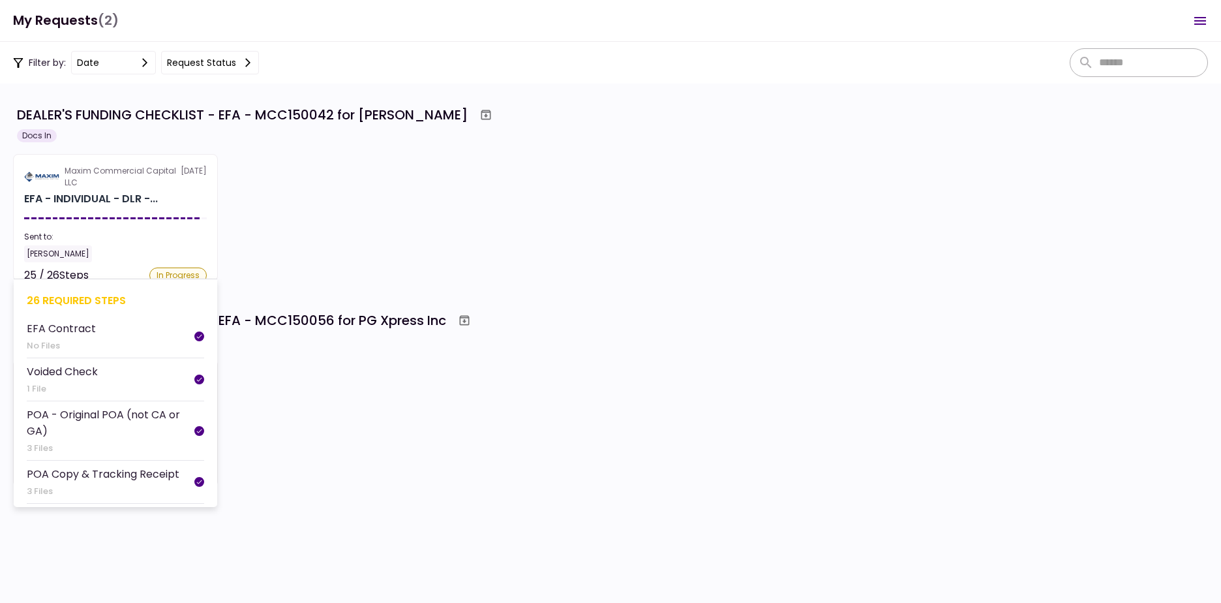
click at [133, 211] on section "Maxim Commercial Capital LLC 30 Sep EFA - INDIVIDUAL - DLR -... Sent to: Kevin …" at bounding box center [115, 217] width 205 height 127
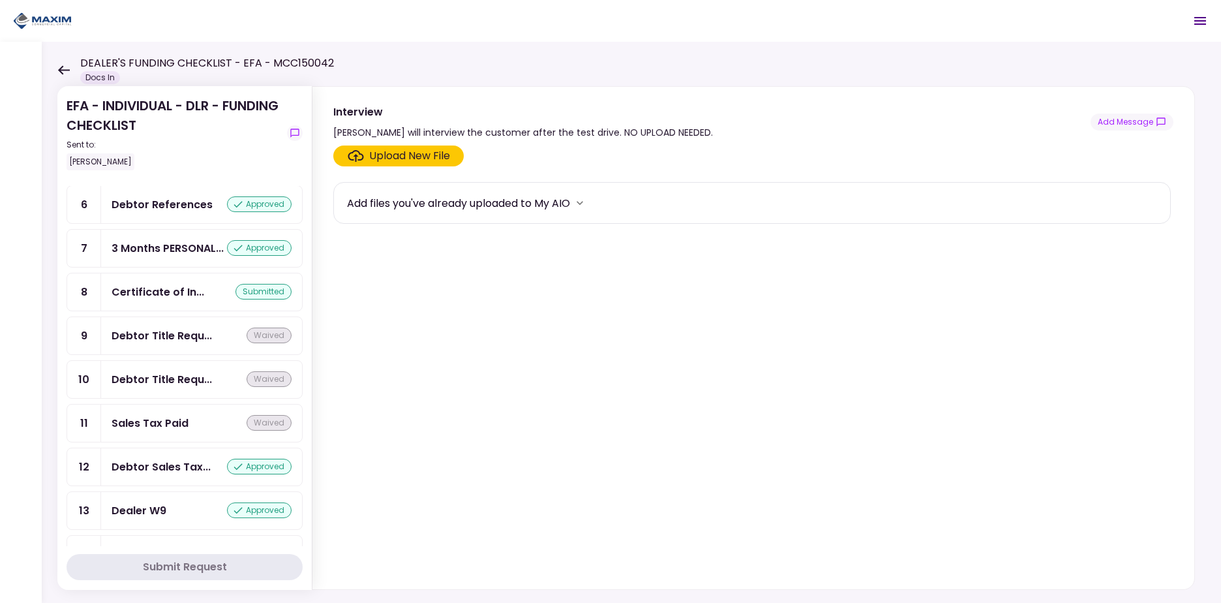
scroll to position [324, 0]
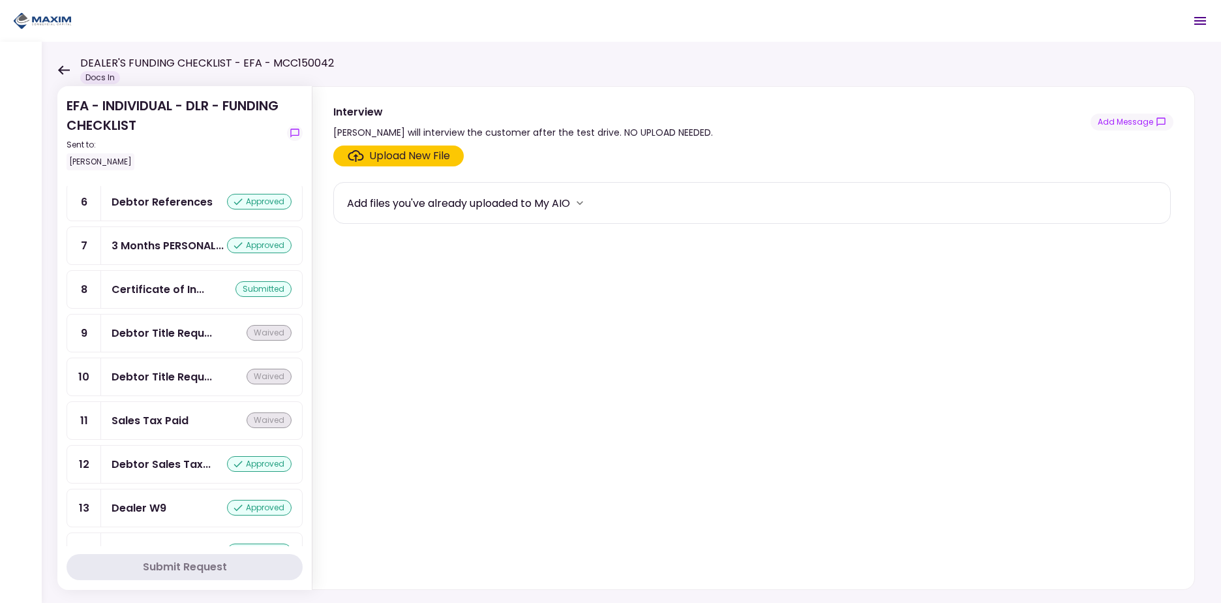
click at [175, 297] on div "Certificate of In..." at bounding box center [158, 289] width 93 height 16
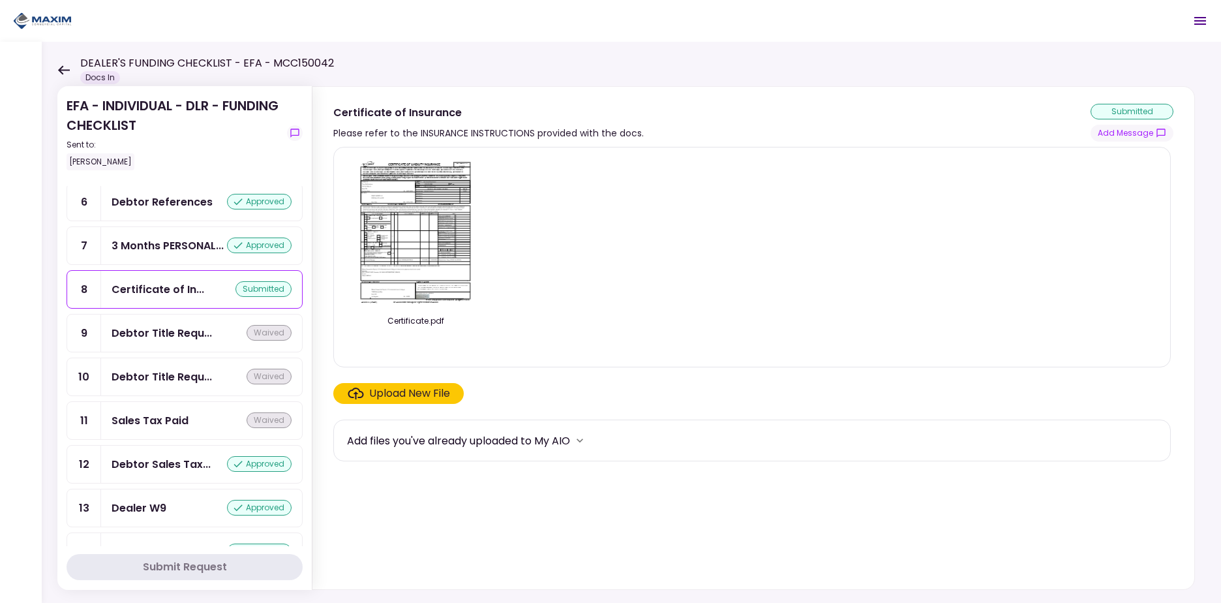
click at [408, 221] on img at bounding box center [415, 232] width 116 height 149
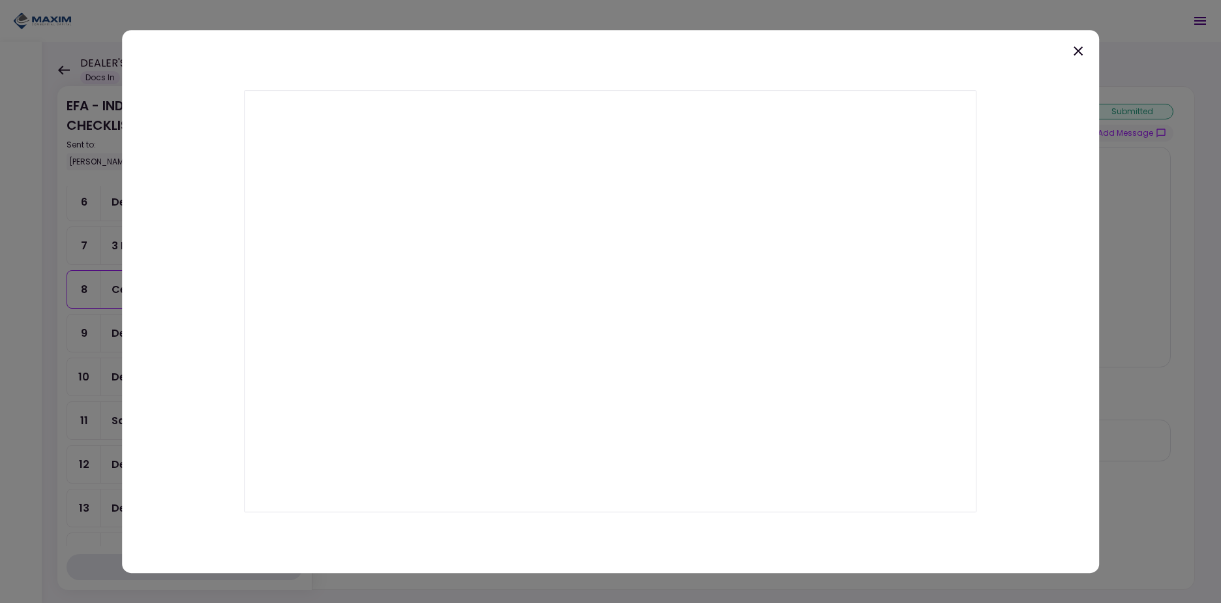
click at [1077, 52] on icon at bounding box center [1078, 50] width 9 height 9
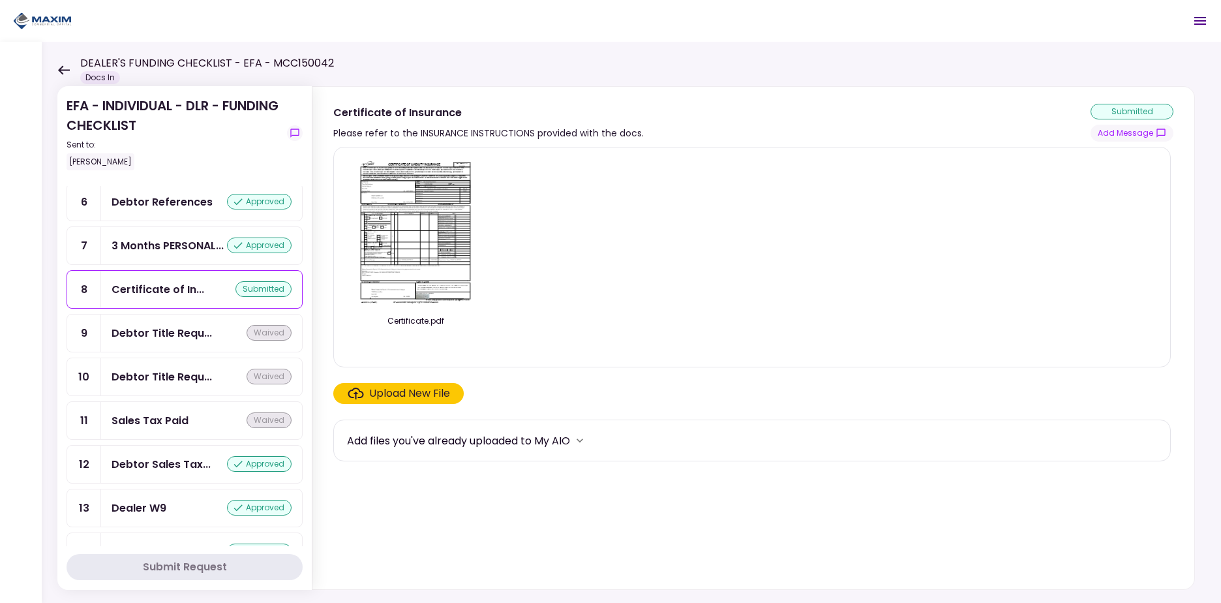
click at [59, 68] on icon at bounding box center [64, 69] width 12 height 9
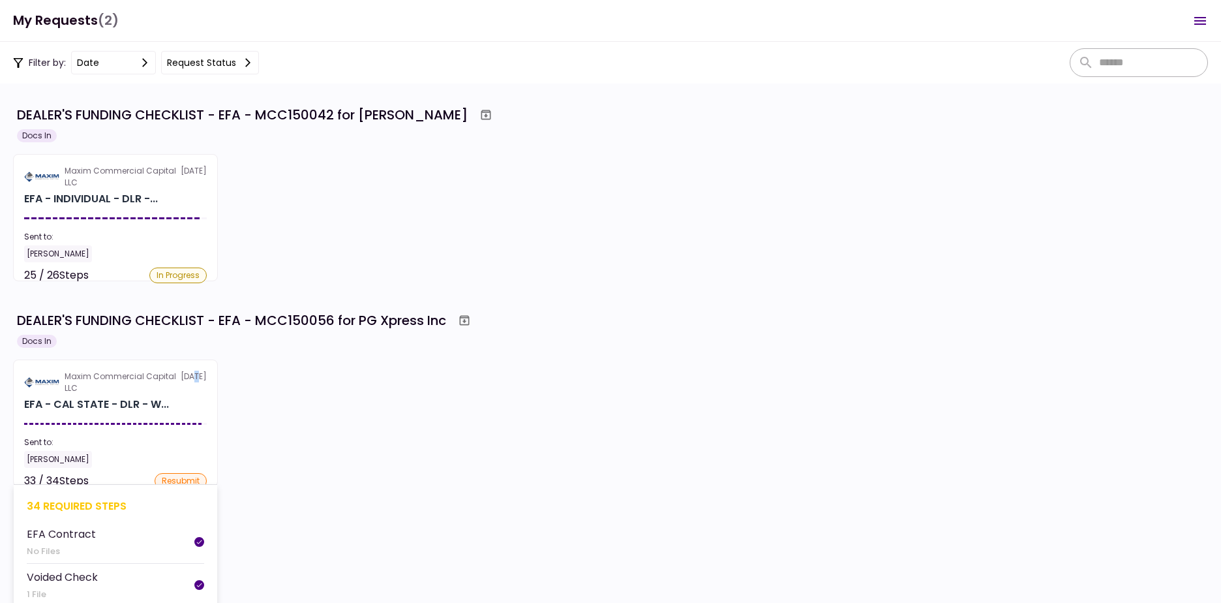
click at [183, 384] on div "Maxim Commercial Capital LLC 30 Sep" at bounding box center [115, 381] width 183 height 23
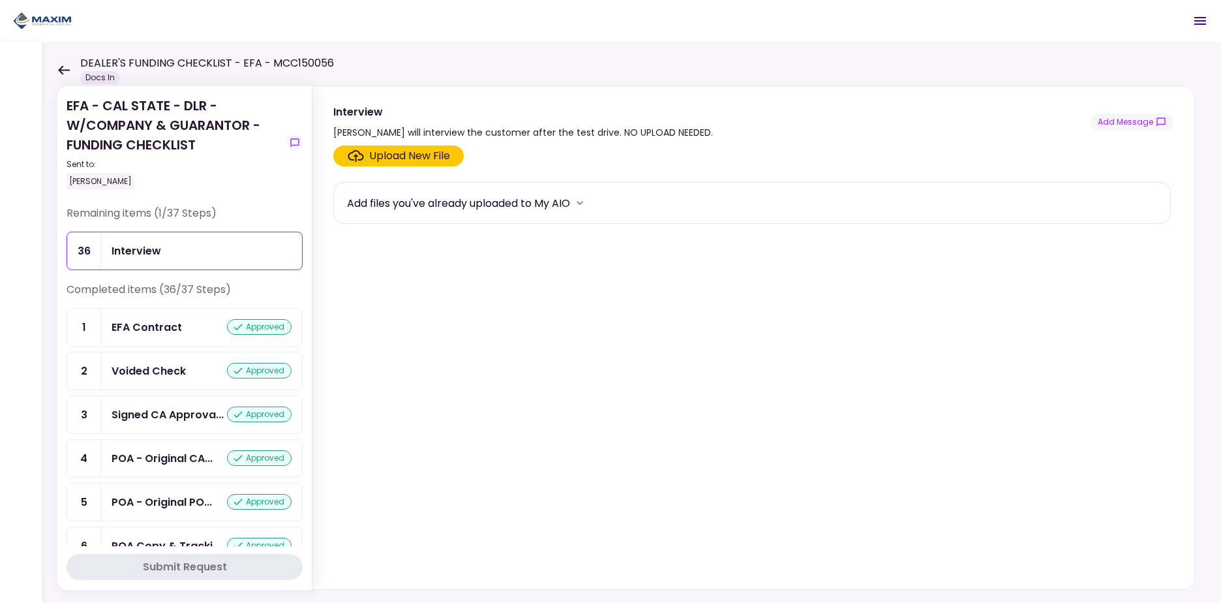
click at [66, 67] on icon at bounding box center [63, 70] width 12 height 10
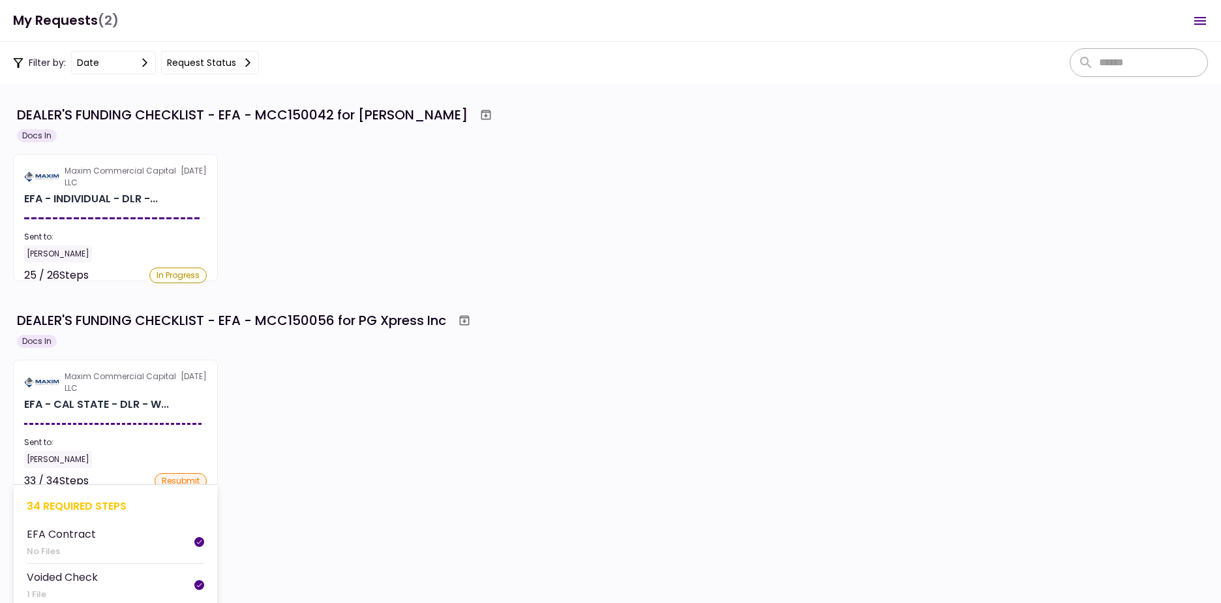
click at [172, 378] on div "Maxim Commercial Capital LLC" at bounding box center [123, 381] width 116 height 23
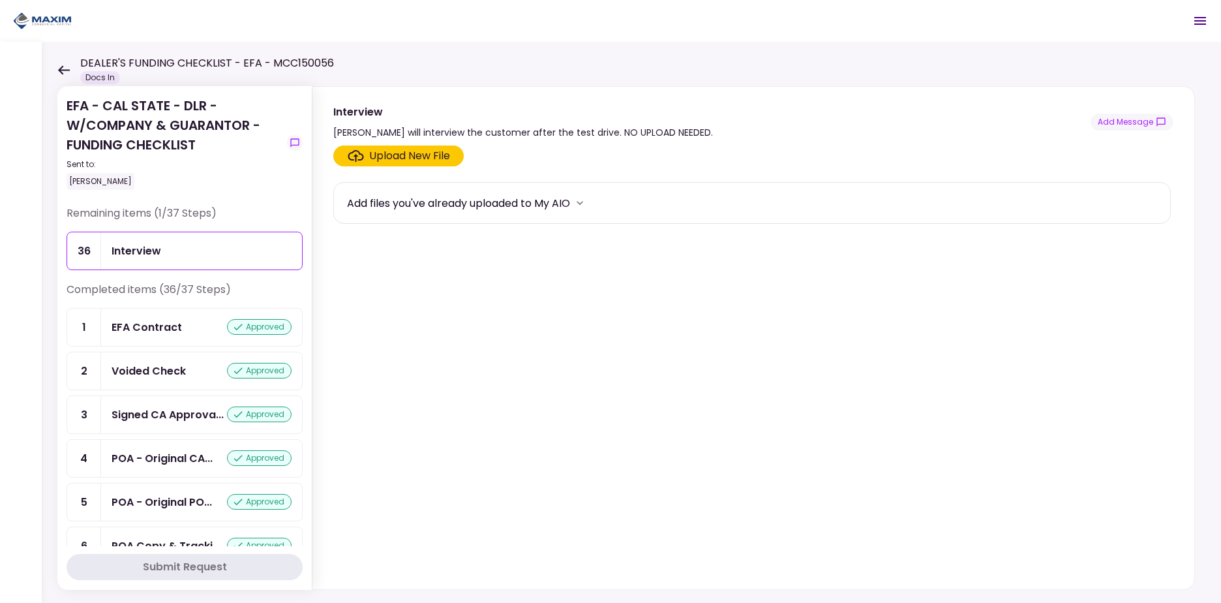
click at [56, 76] on div "EFA - CAL STATE - DLR - W/COMPANY & GUARANTOR - FUNDING CHECKLIST Sent to: Kevi…" at bounding box center [631, 322] width 1179 height 561
click at [63, 68] on icon at bounding box center [63, 70] width 12 height 10
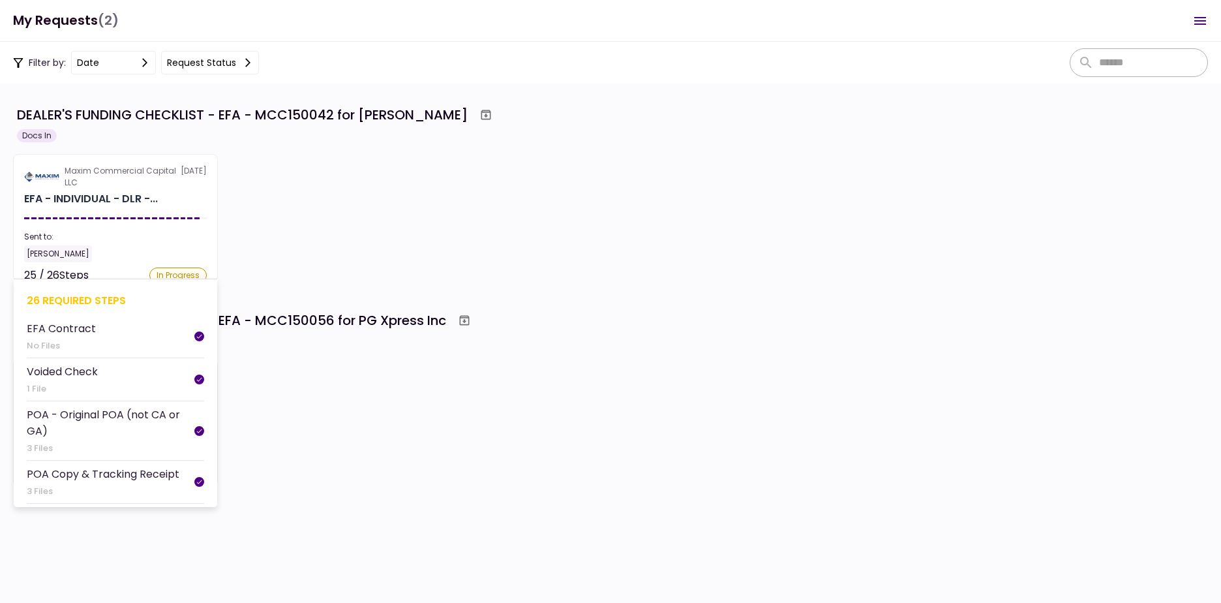
click at [123, 185] on div "Maxim Commercial Capital LLC" at bounding box center [123, 176] width 116 height 23
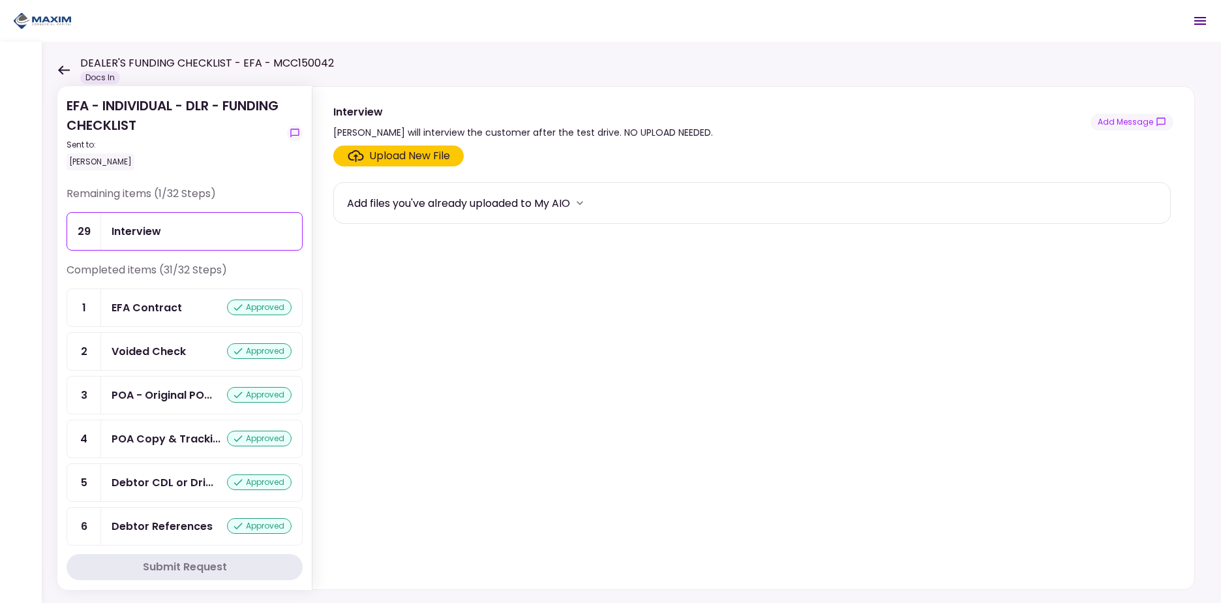
click at [63, 72] on icon at bounding box center [63, 70] width 12 height 10
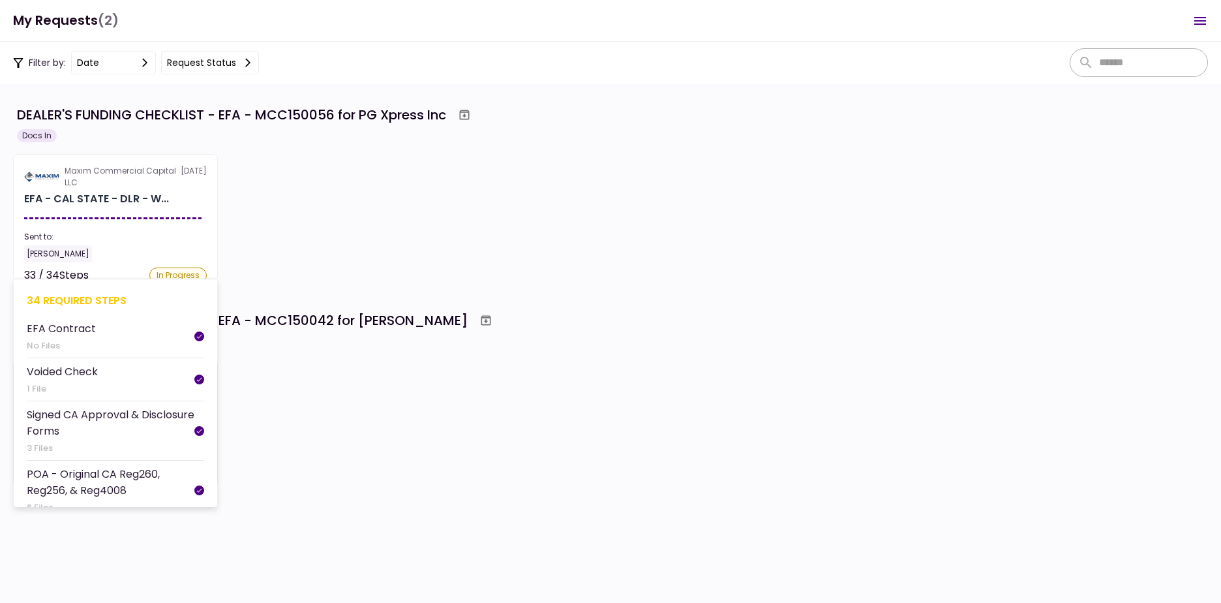
click at [100, 226] on section "Maxim Commercial Capital LLC 30 Sep EFA - CAL STATE - DLR - W... Sent to: Kevin…" at bounding box center [115, 217] width 205 height 127
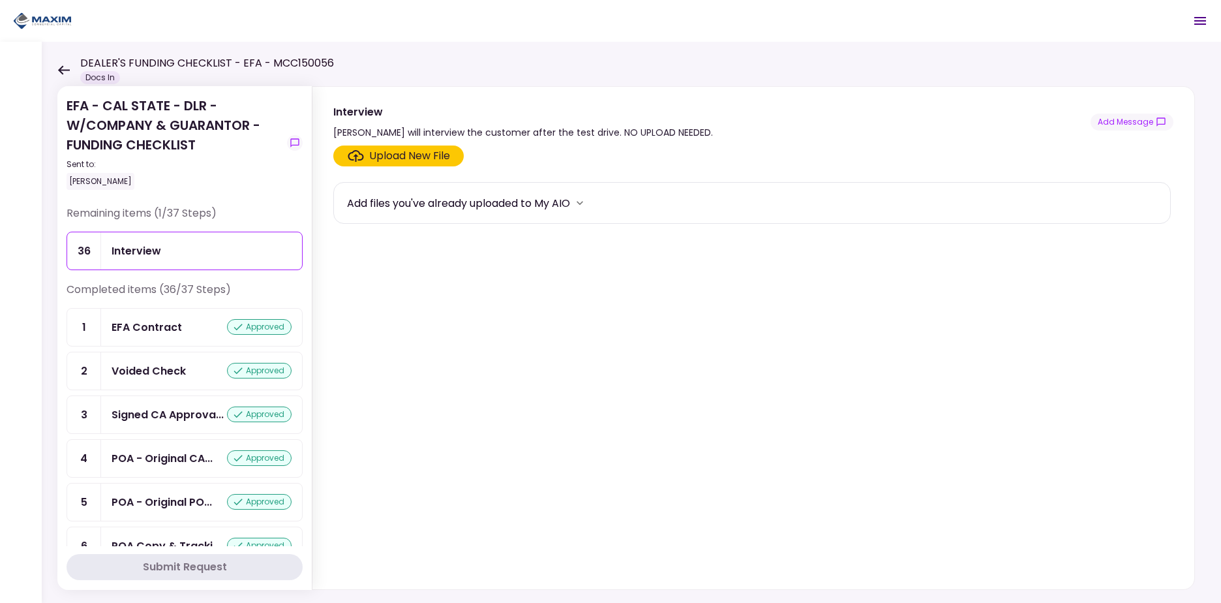
click at [60, 68] on icon at bounding box center [64, 69] width 12 height 9
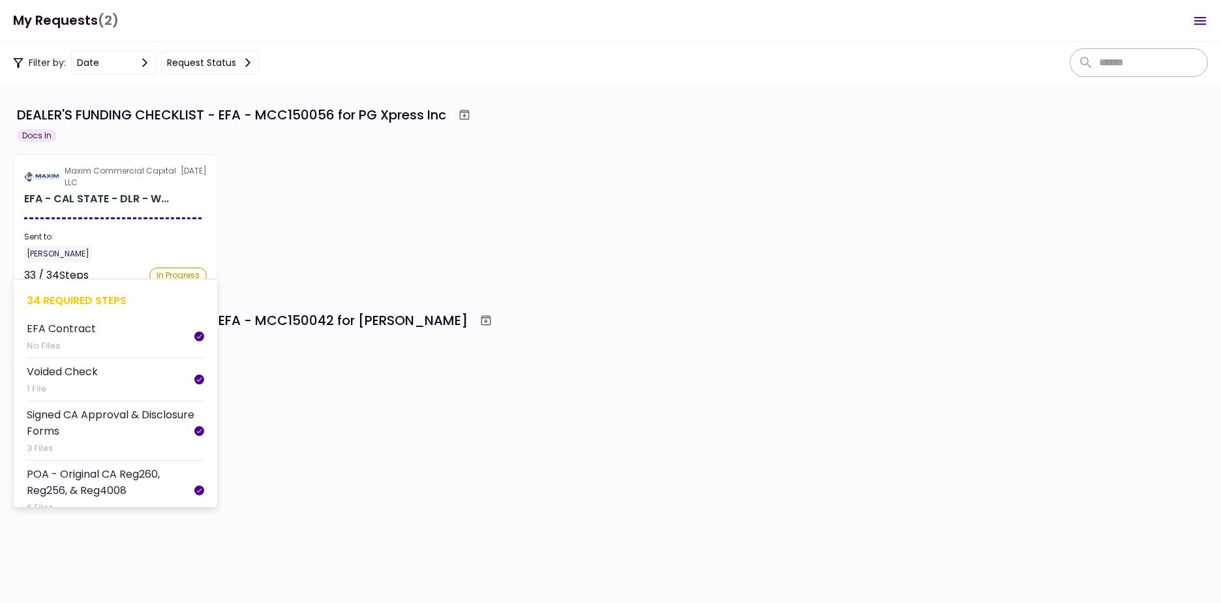
click at [93, 185] on div "Maxim Commercial Capital LLC" at bounding box center [123, 176] width 116 height 23
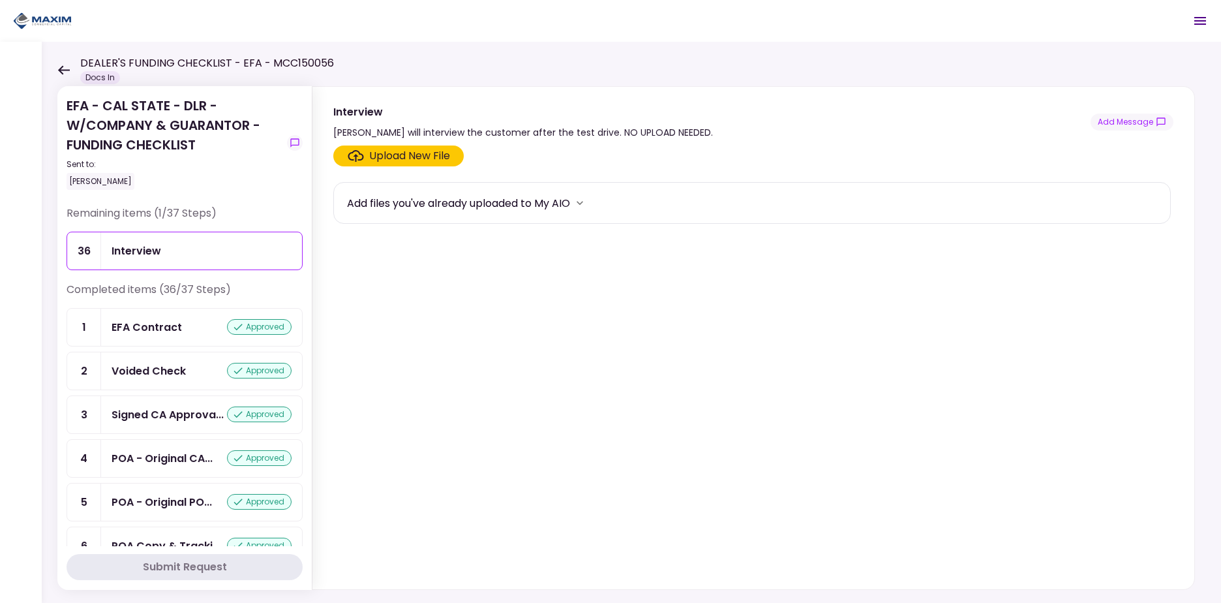
click at [59, 70] on icon at bounding box center [64, 69] width 12 height 9
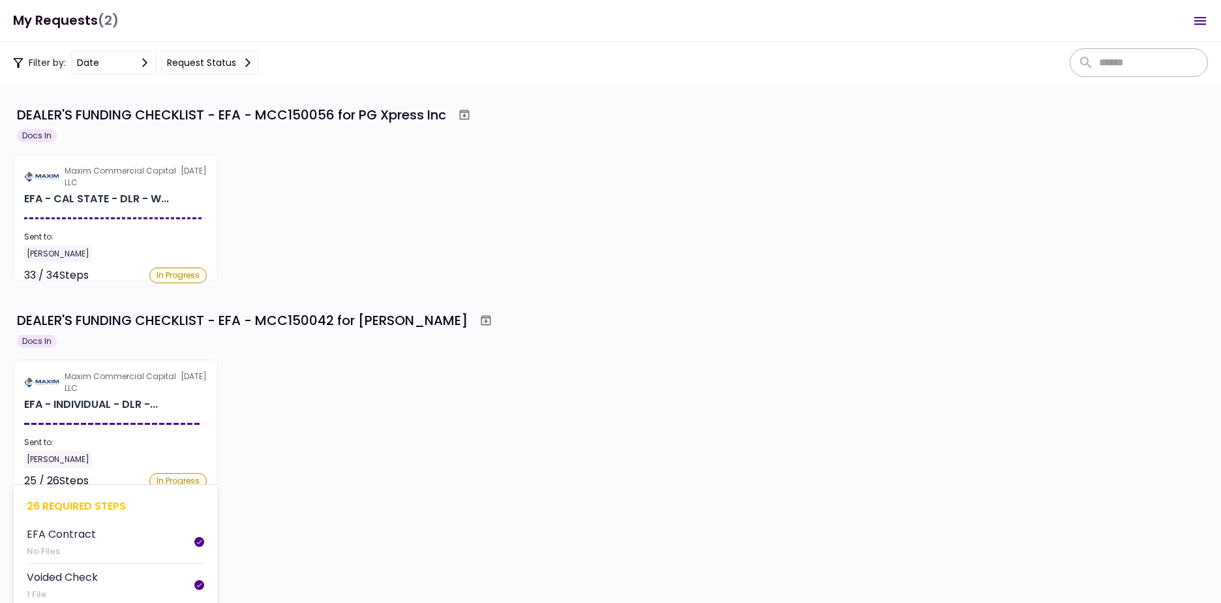
click at [157, 401] on div "EFA - INDIVIDUAL - DLR -..." at bounding box center [91, 405] width 134 height 16
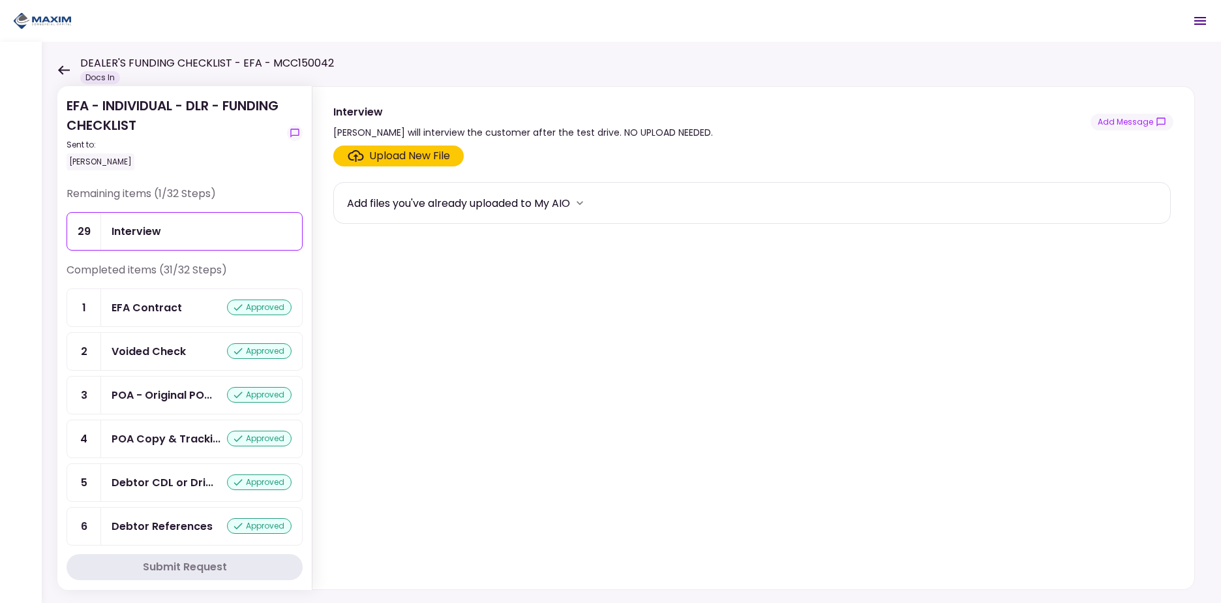
click at [65, 66] on icon at bounding box center [63, 70] width 12 height 10
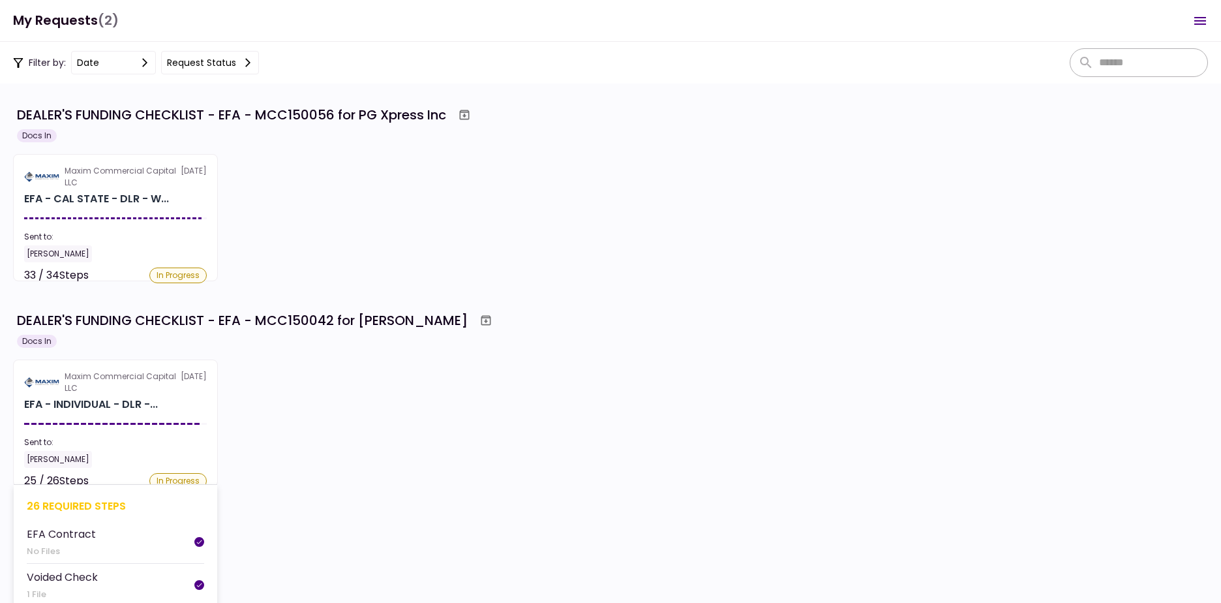
click at [118, 393] on div "Maxim Commercial Capital LLC" at bounding box center [123, 381] width 116 height 23
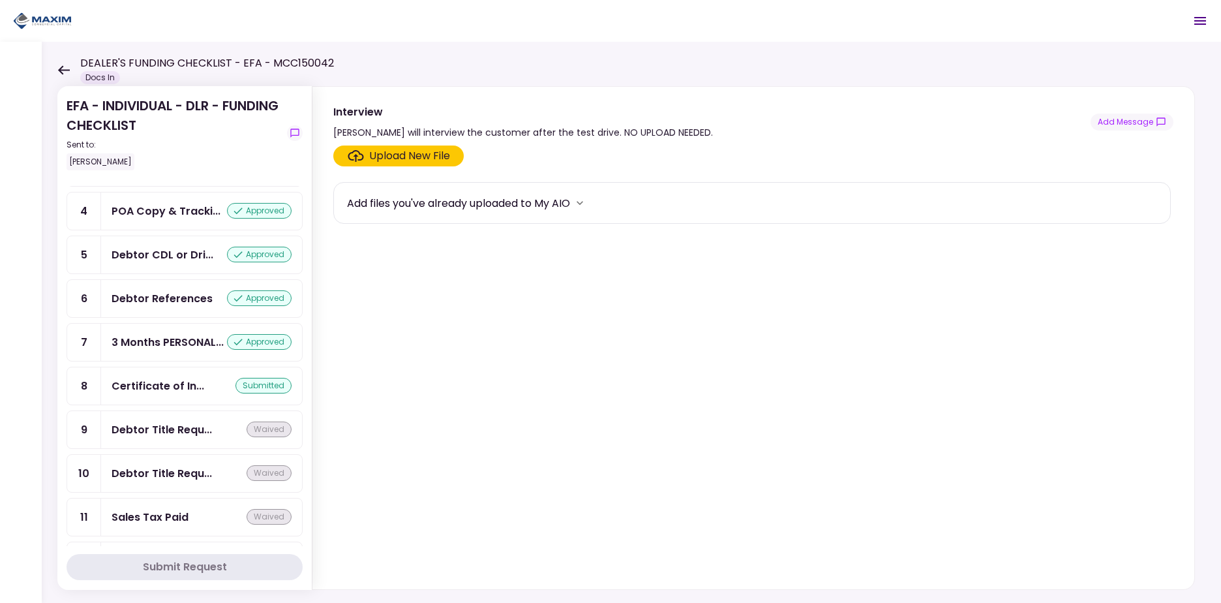
scroll to position [233, 0]
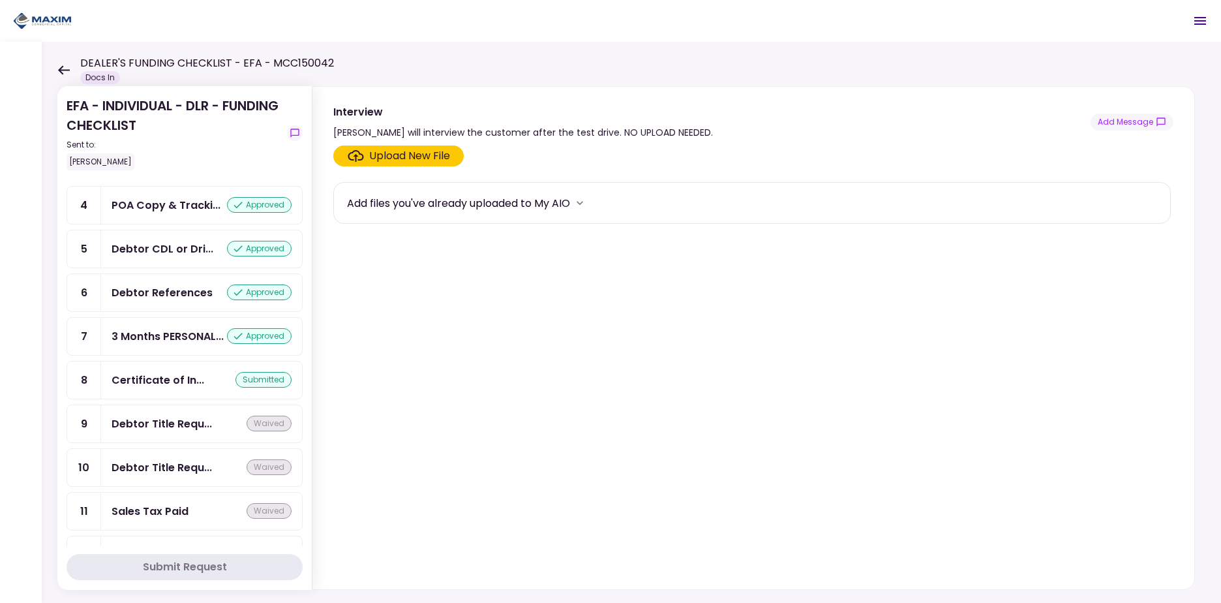
click at [164, 388] on div "Certificate of In..." at bounding box center [158, 380] width 93 height 16
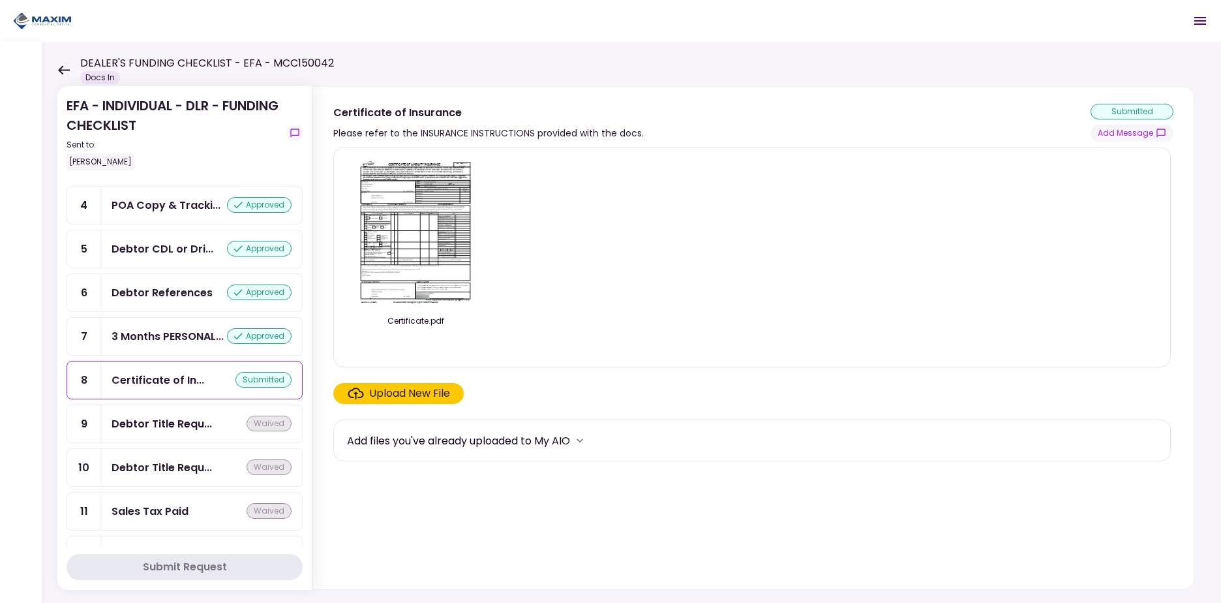
scroll to position [277, 0]
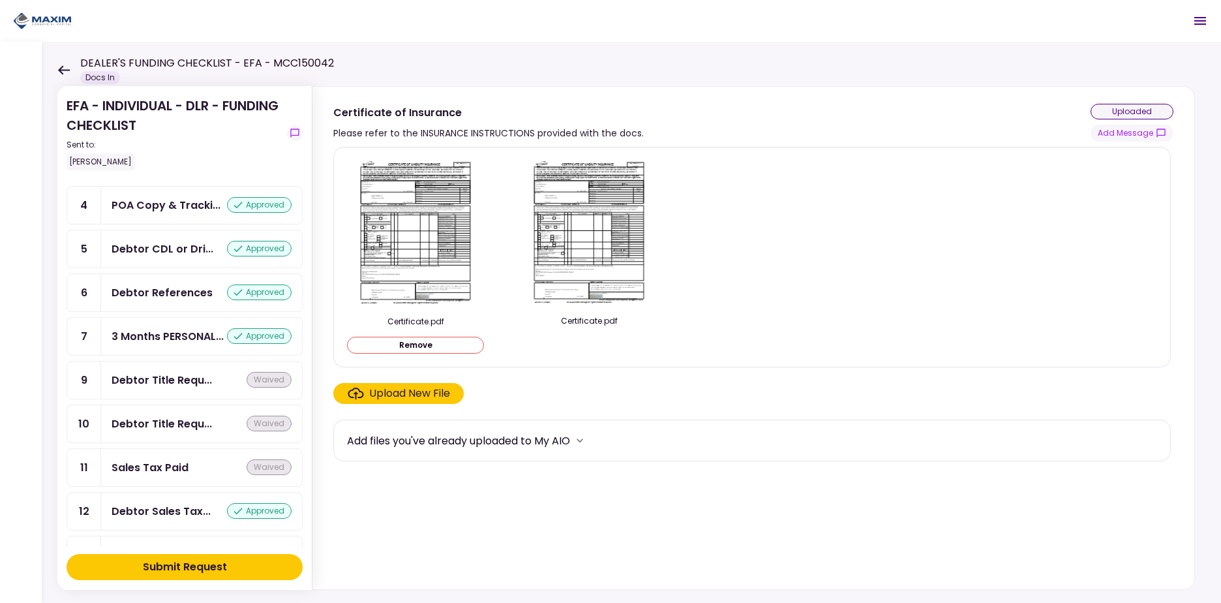
click at [210, 567] on div "Submit Request" at bounding box center [185, 567] width 84 height 16
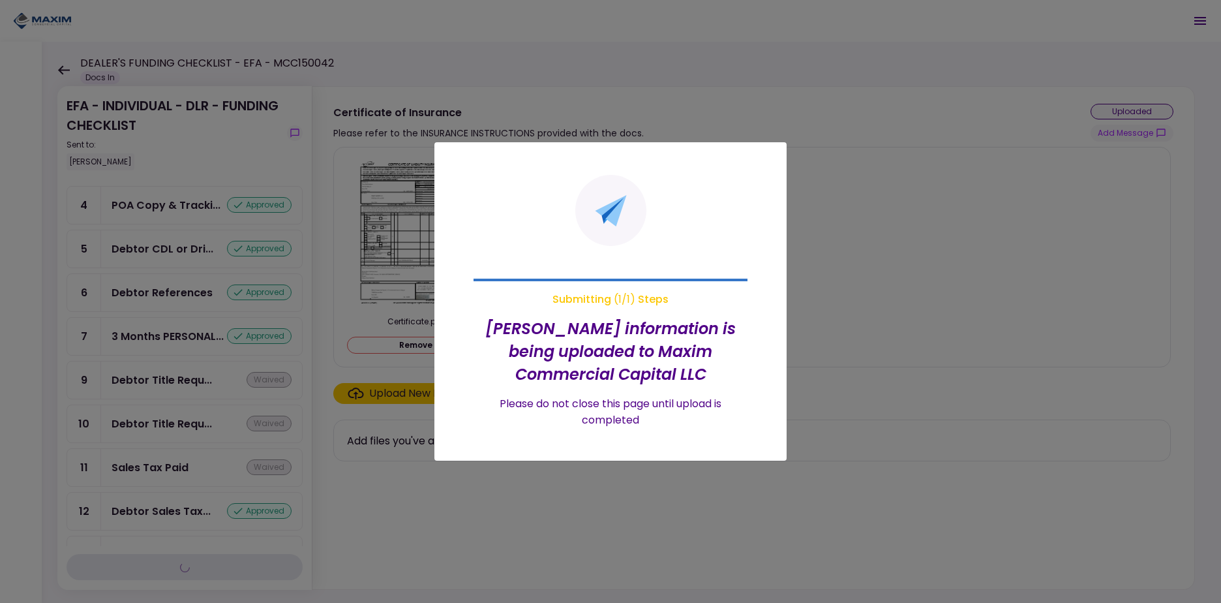
scroll to position [233, 0]
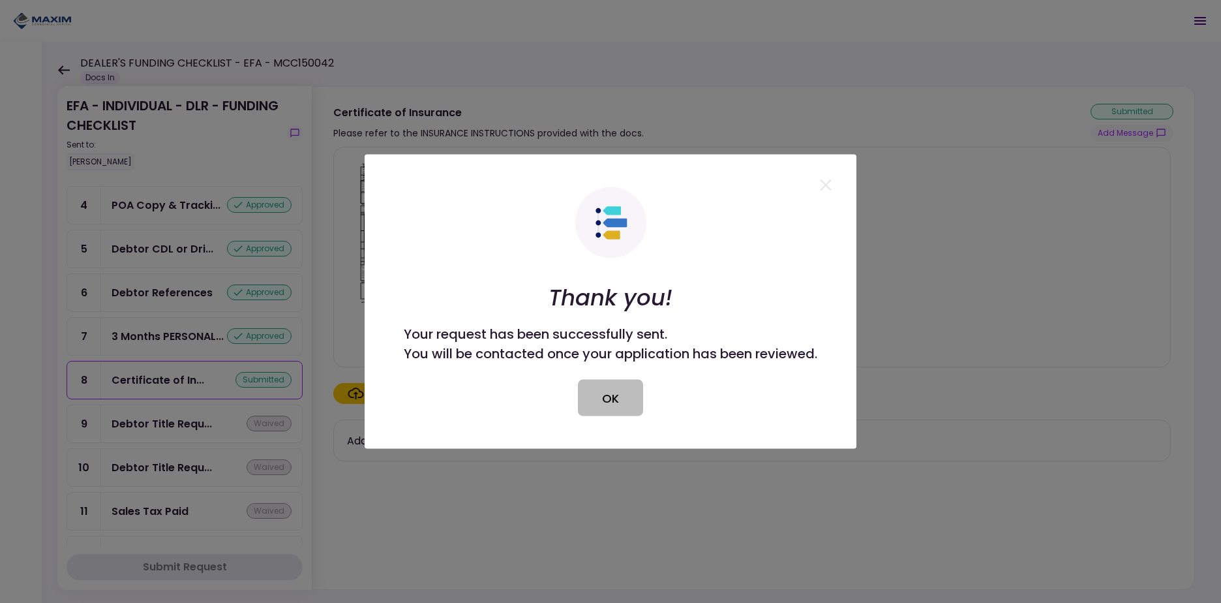
click at [616, 398] on button "OK" at bounding box center [610, 398] width 65 height 37
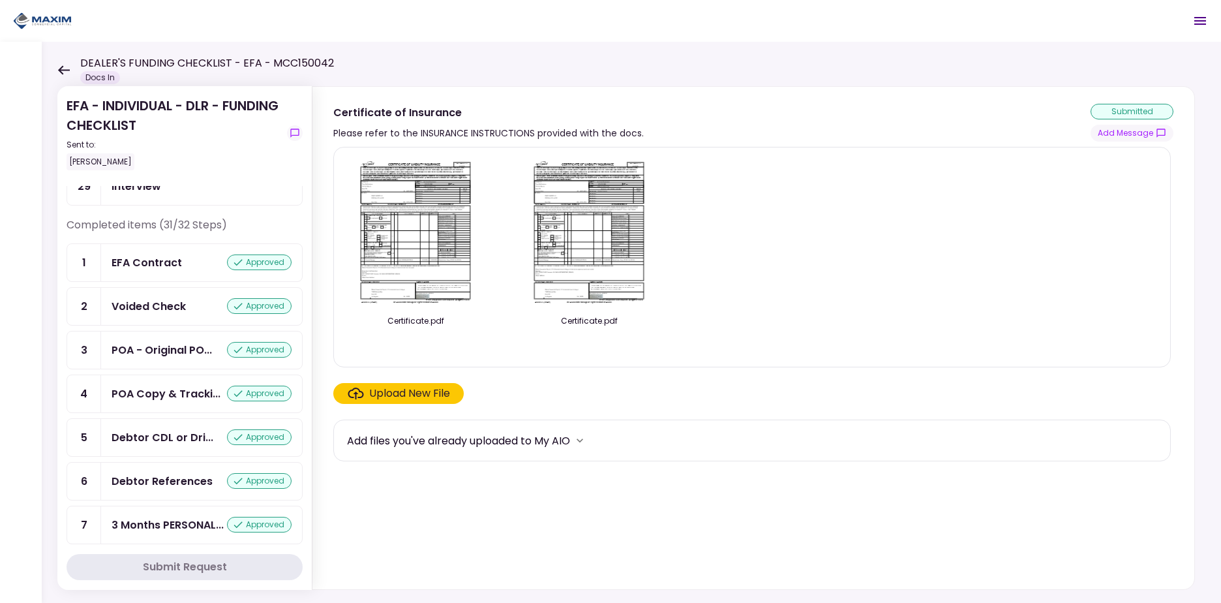
scroll to position [0, 0]
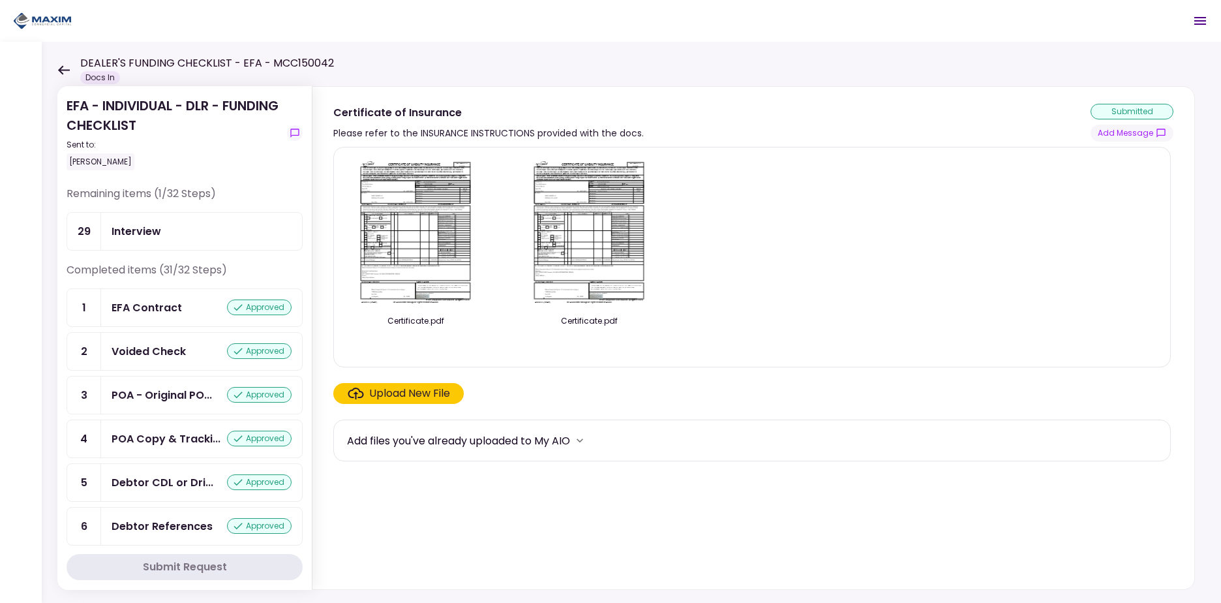
click at [69, 70] on div "DEALER'S FUNDING CHECKLIST - EFA - MCC150042 Docs In" at bounding box center [195, 69] width 277 height 29
click at [65, 70] on icon at bounding box center [64, 69] width 12 height 9
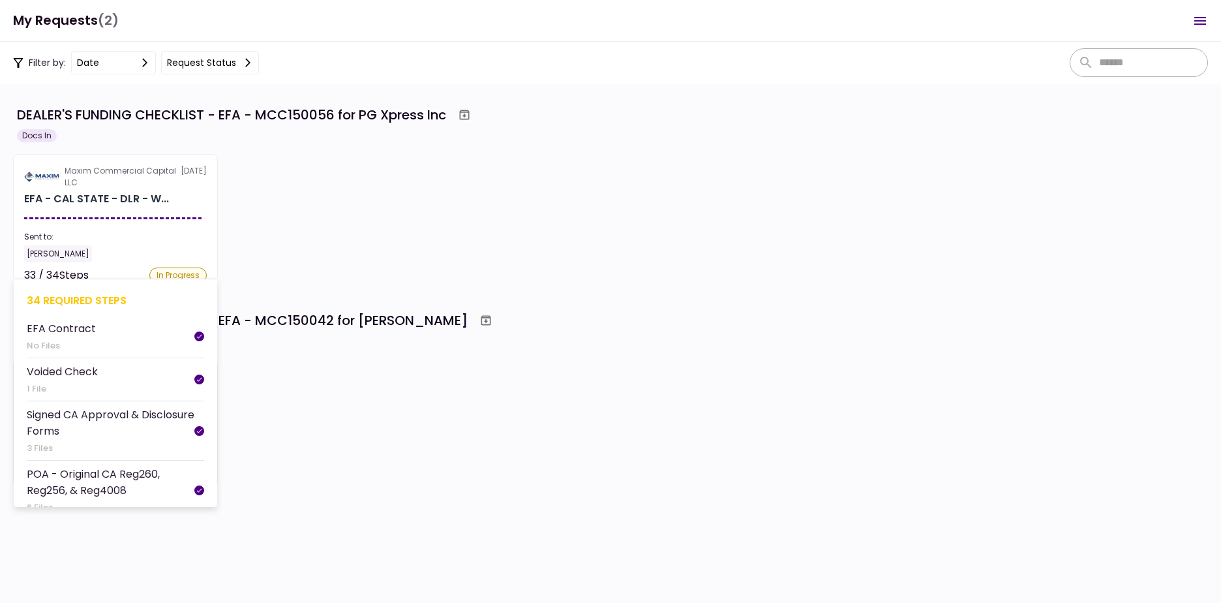
click at [158, 176] on div "Maxim Commercial Capital LLC" at bounding box center [123, 176] width 116 height 23
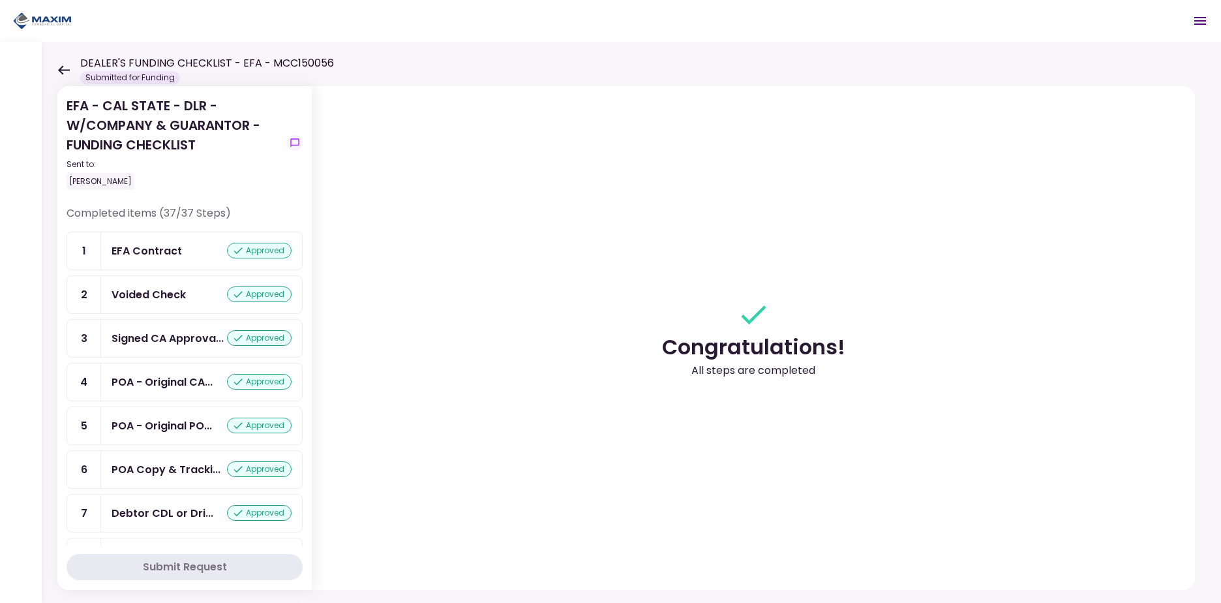
click at [65, 67] on icon at bounding box center [63, 70] width 12 height 10
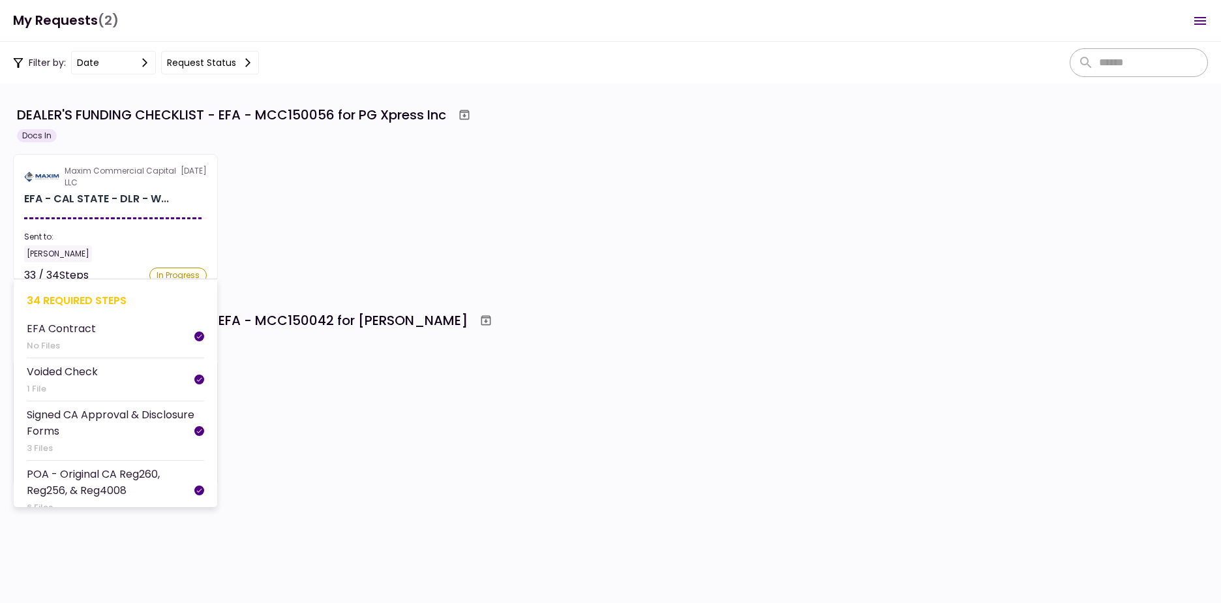
click at [117, 182] on div "Maxim Commercial Capital LLC" at bounding box center [123, 176] width 116 height 23
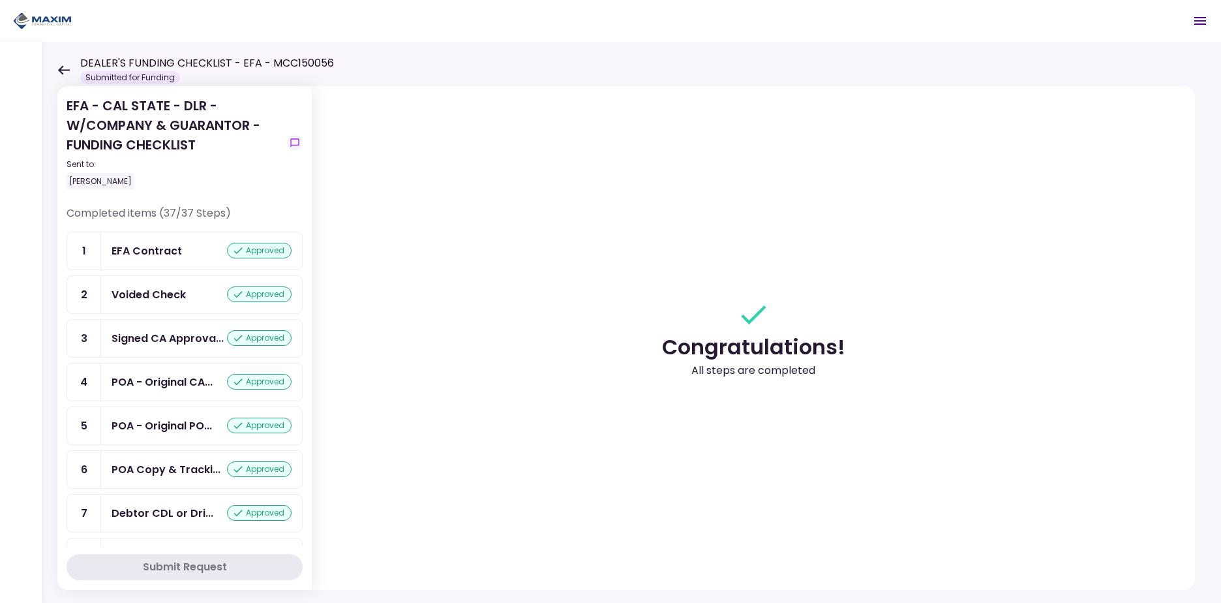
click at [65, 68] on icon at bounding box center [63, 70] width 12 height 10
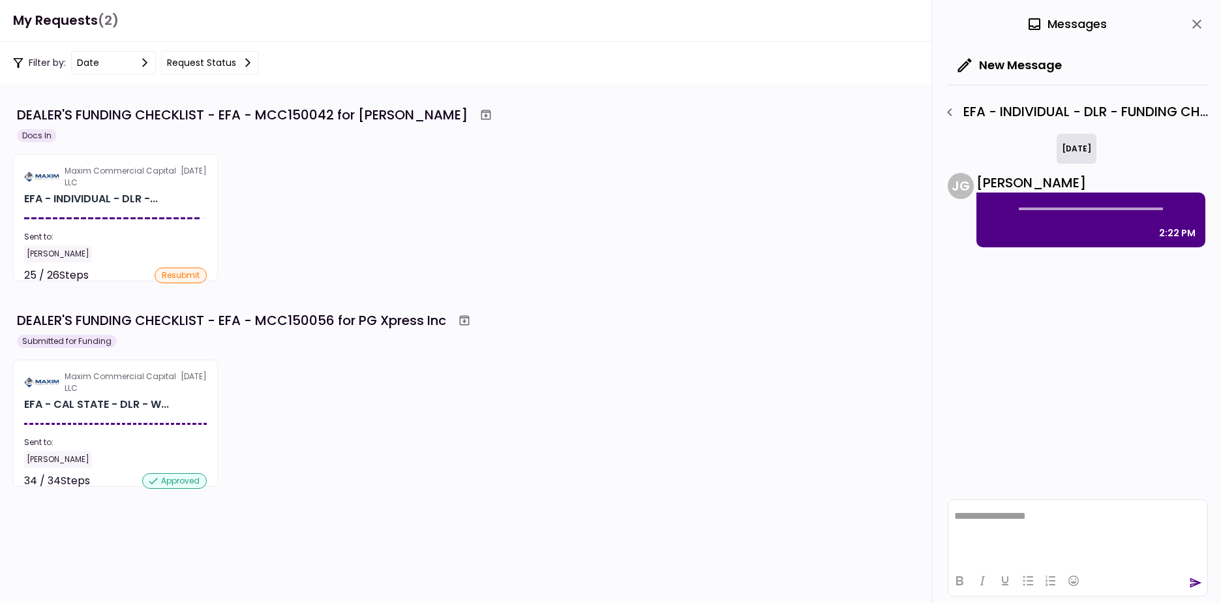
click at [113, 200] on div "EFA - INDIVIDUAL - DLR -..." at bounding box center [91, 199] width 134 height 16
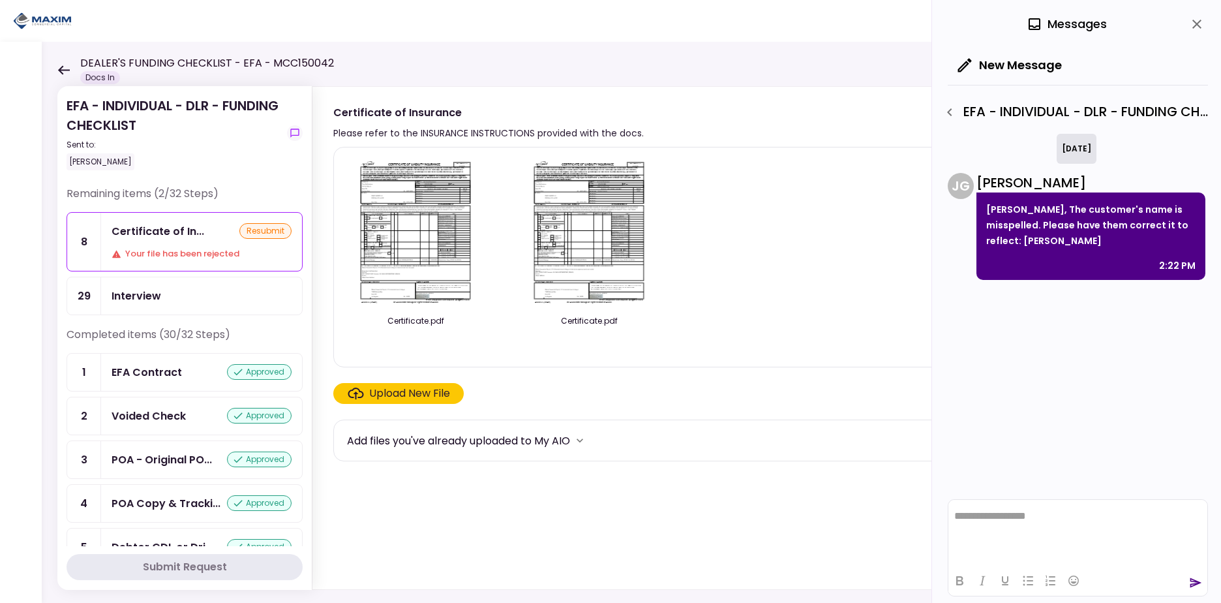
click at [584, 233] on img at bounding box center [589, 232] width 116 height 149
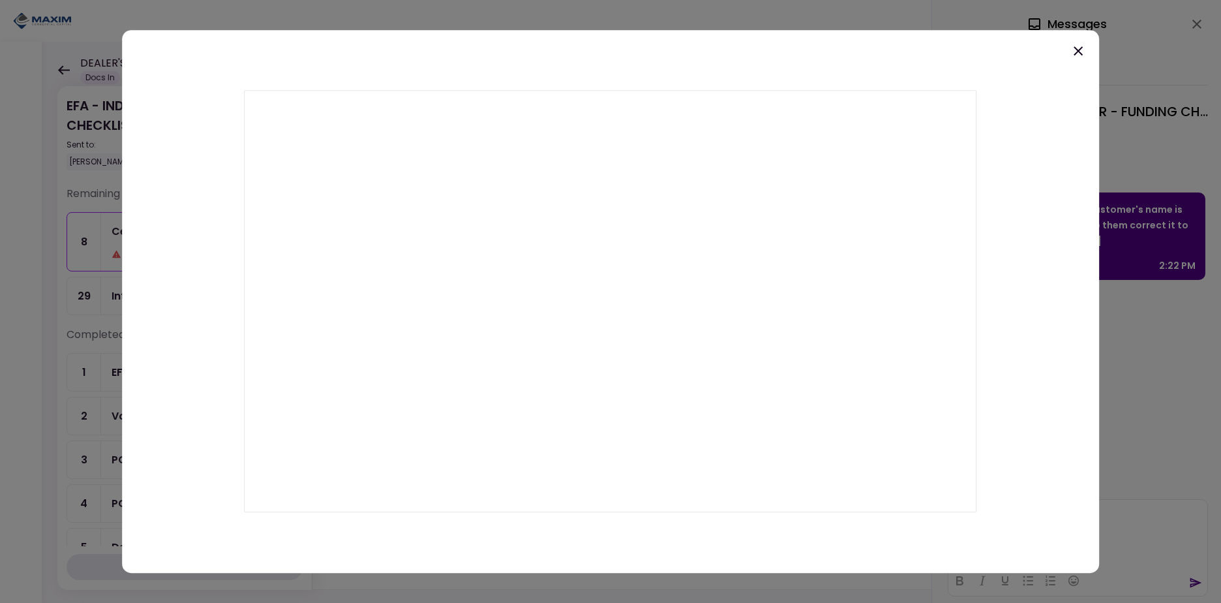
click at [1079, 51] on icon at bounding box center [1078, 50] width 9 height 9
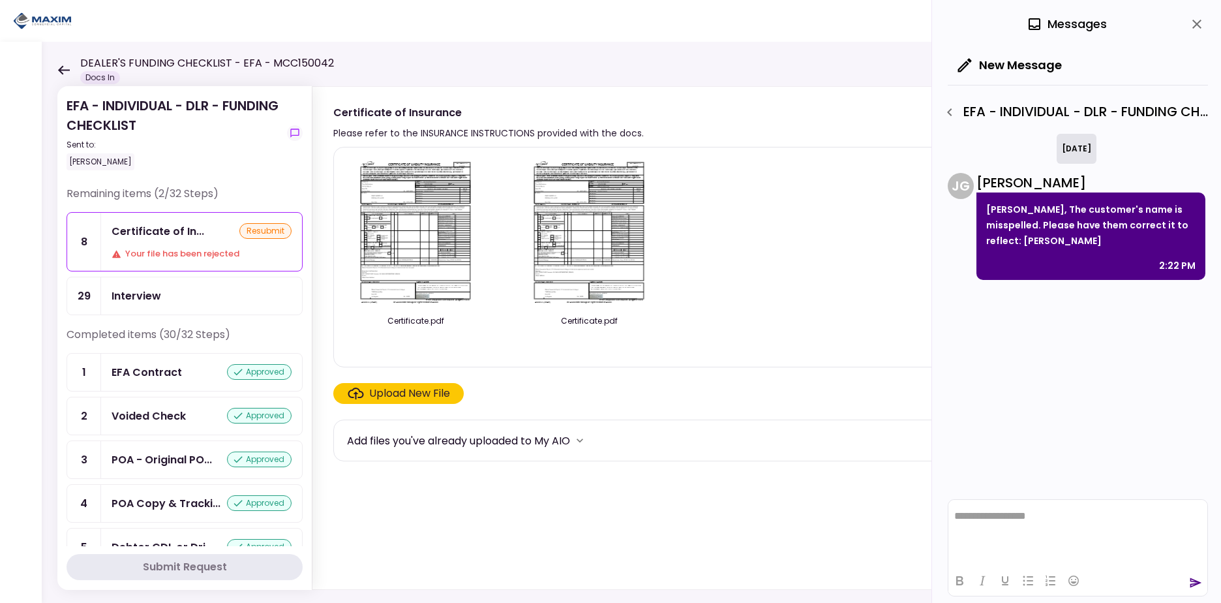
click at [415, 234] on img at bounding box center [415, 232] width 116 height 149
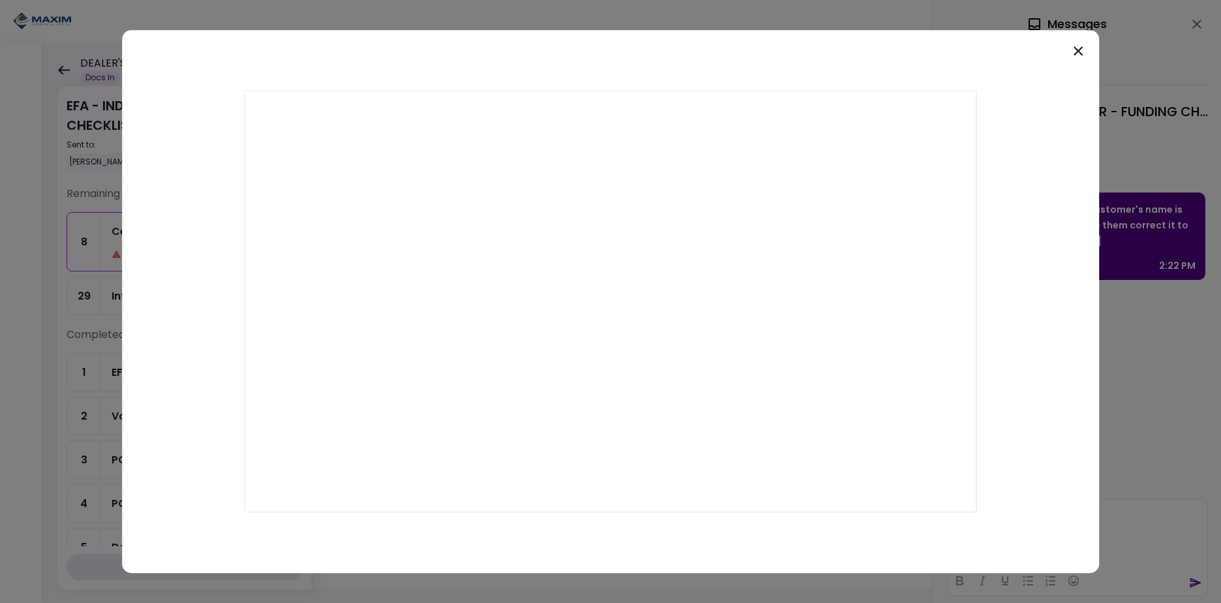
click at [1087, 51] on div at bounding box center [610, 301] width 977 height 543
click at [1078, 53] on icon at bounding box center [1078, 51] width 16 height 16
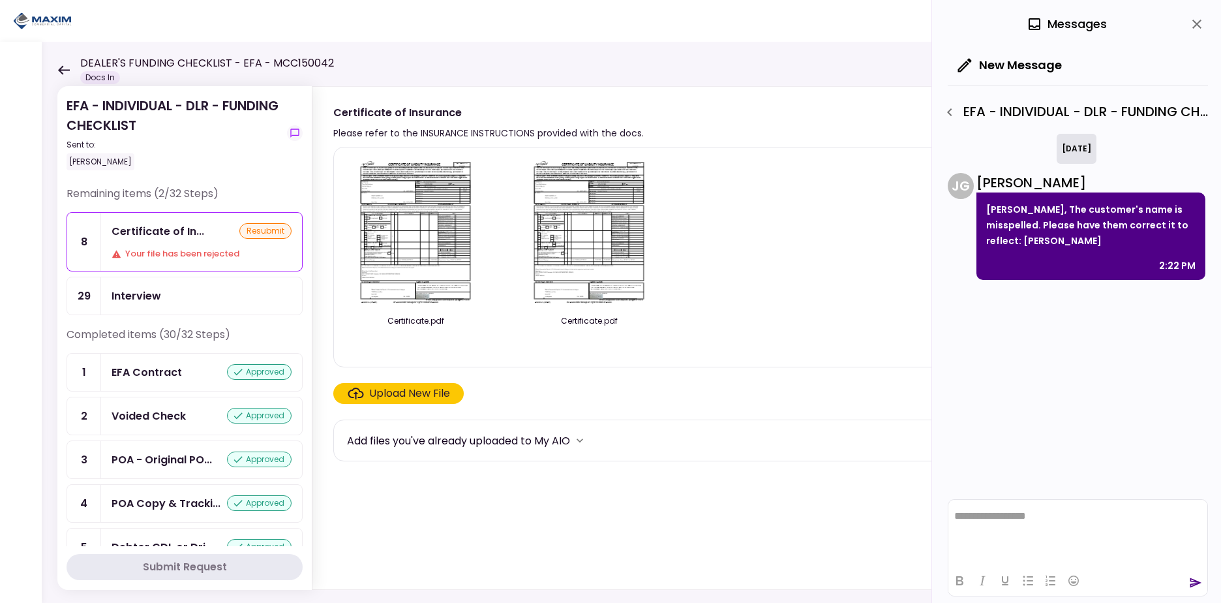
click at [1054, 532] on html "**********" at bounding box center [1077, 516] width 259 height 33
click at [1192, 587] on icon "send" at bounding box center [1195, 582] width 13 height 13
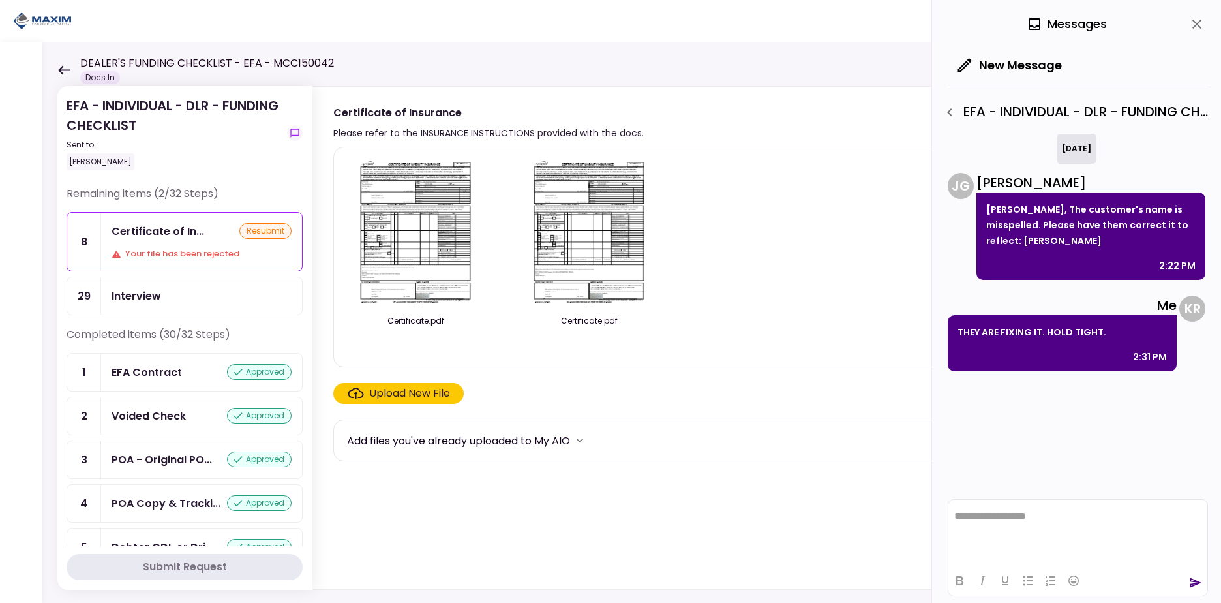
click at [65, 67] on icon at bounding box center [63, 70] width 12 height 10
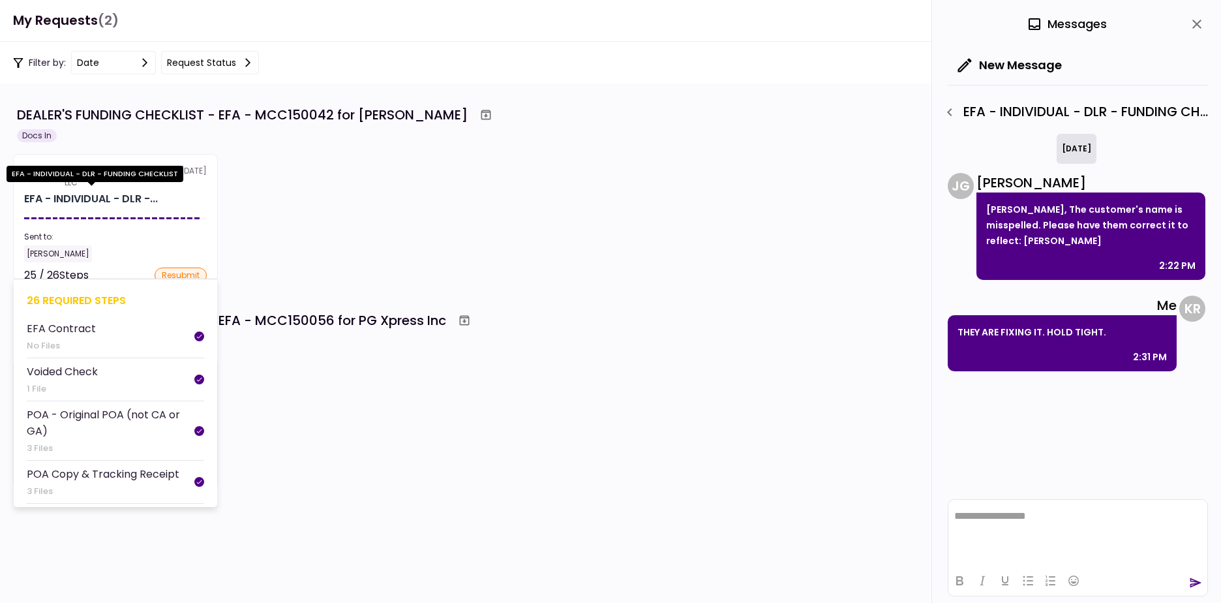
click at [110, 203] on div "EFA - INDIVIDUAL - DLR -..." at bounding box center [91, 199] width 134 height 16
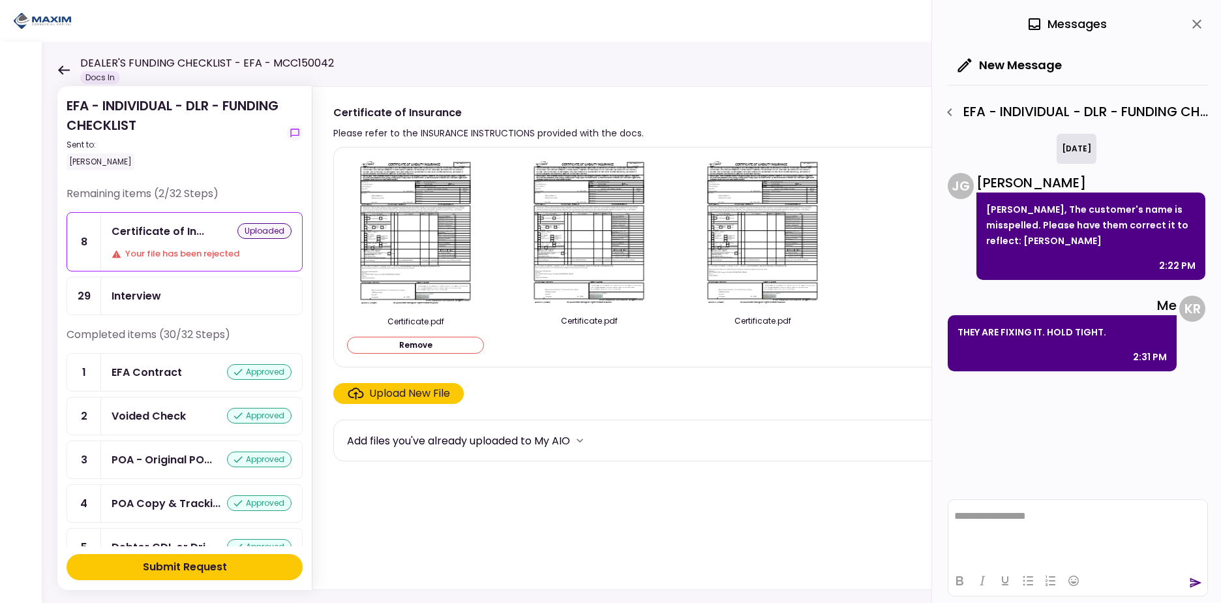
click at [185, 570] on div "Submit Request" at bounding box center [185, 567] width 84 height 16
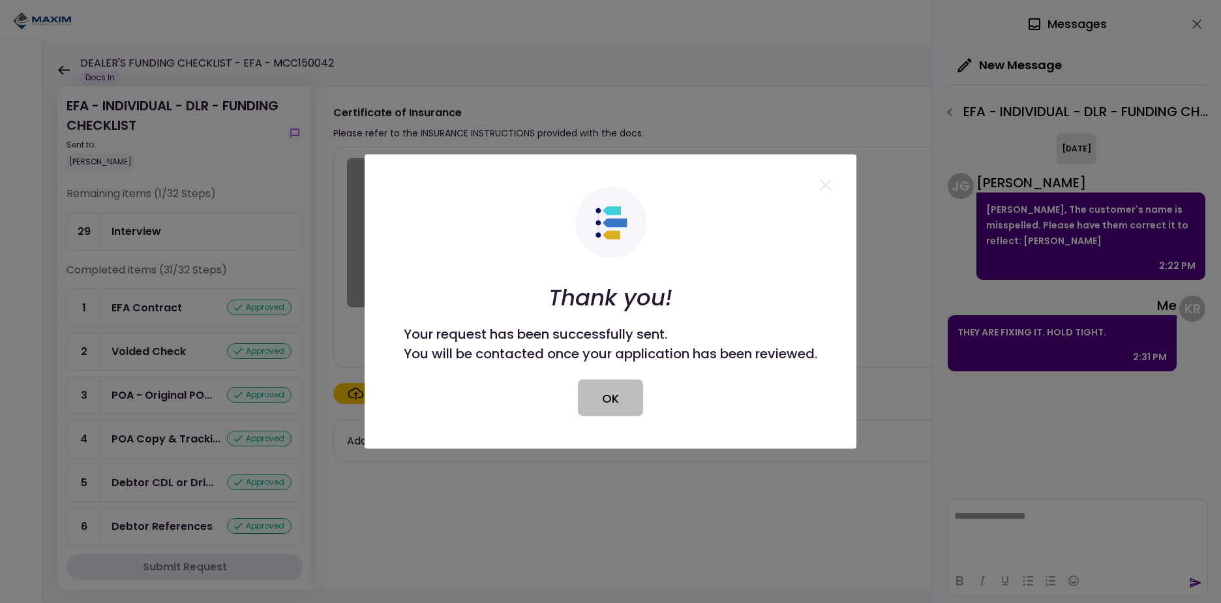
click at [604, 397] on button "OK" at bounding box center [610, 398] width 65 height 37
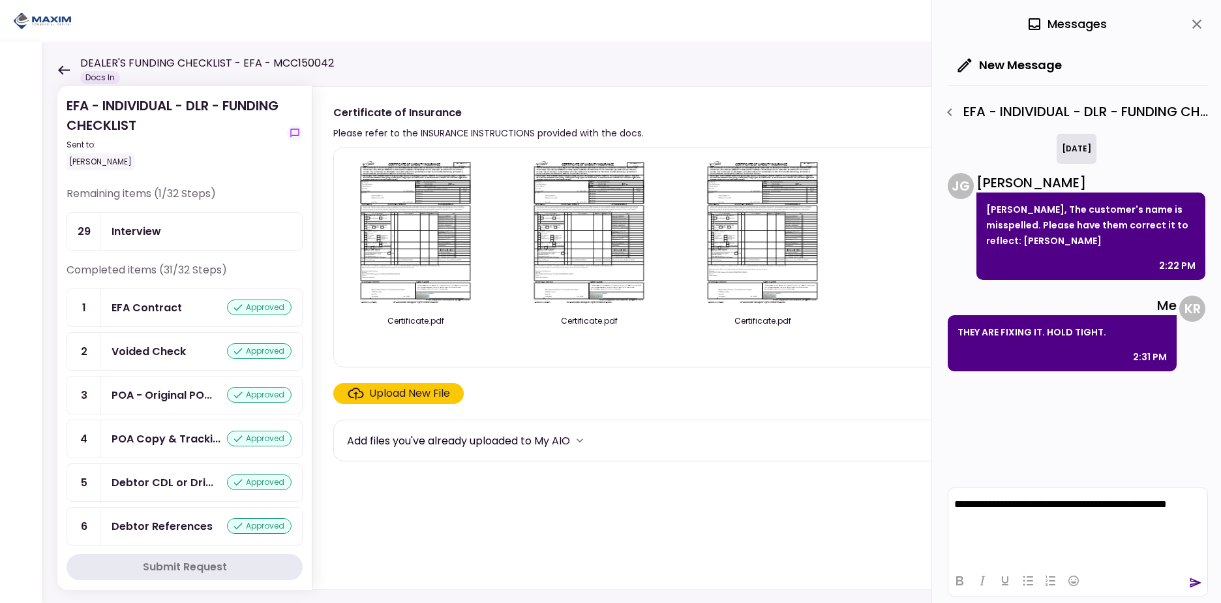
click at [1198, 582] on icon "send" at bounding box center [1196, 583] width 12 height 10
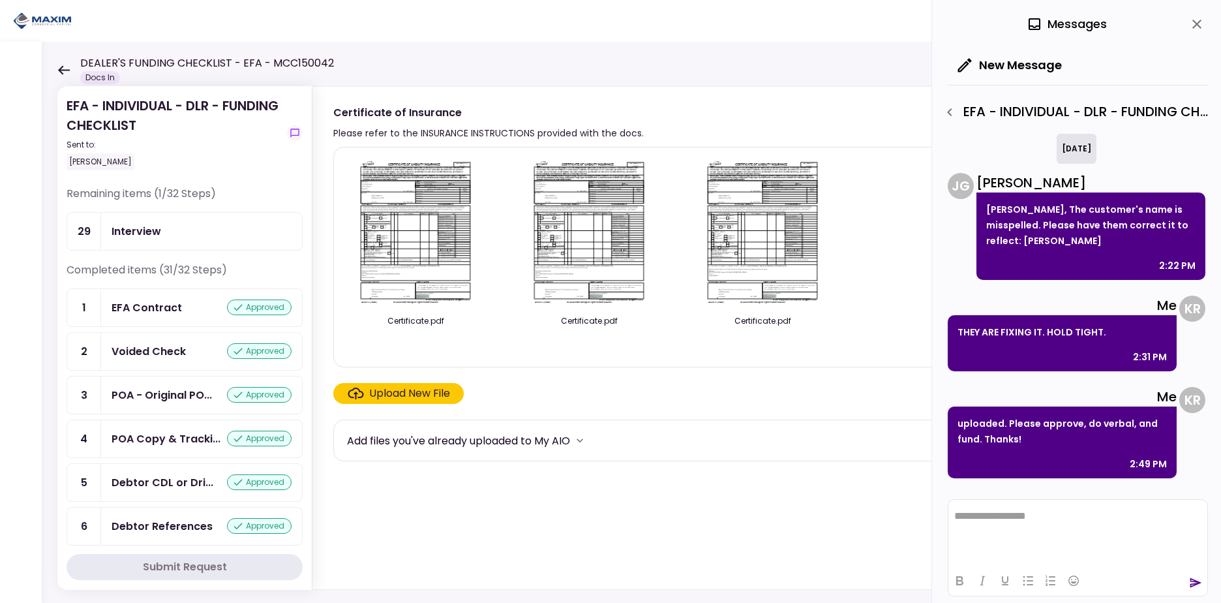
click at [61, 68] on icon at bounding box center [63, 70] width 12 height 10
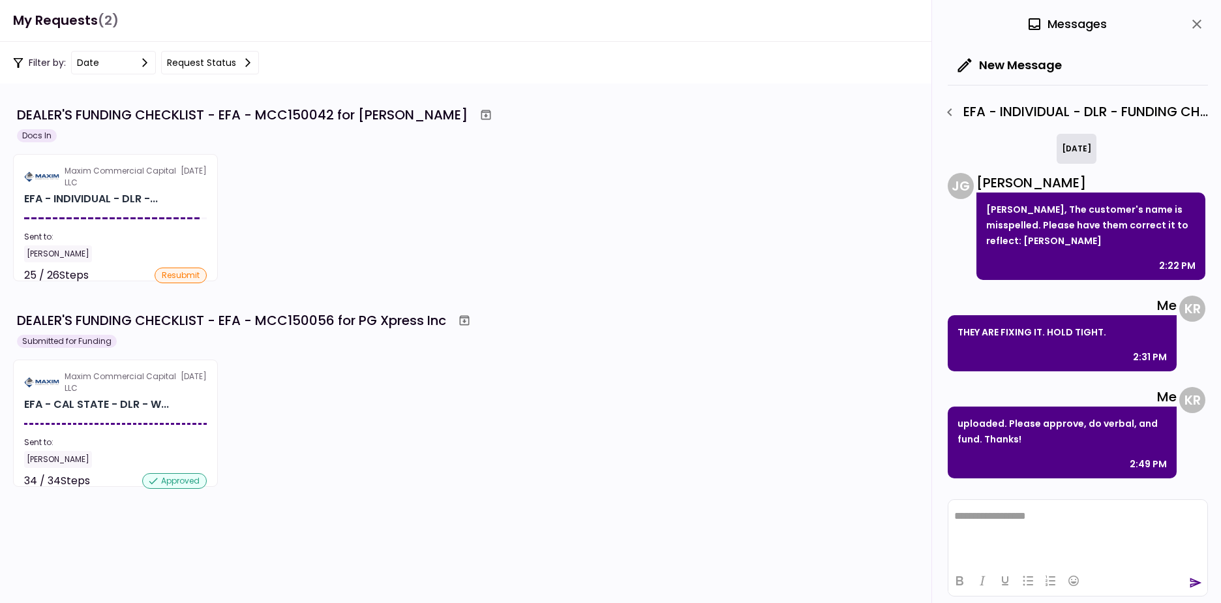
click at [88, 408] on div "EFA - CAL STATE - DLR - W..." at bounding box center [96, 405] width 145 height 16
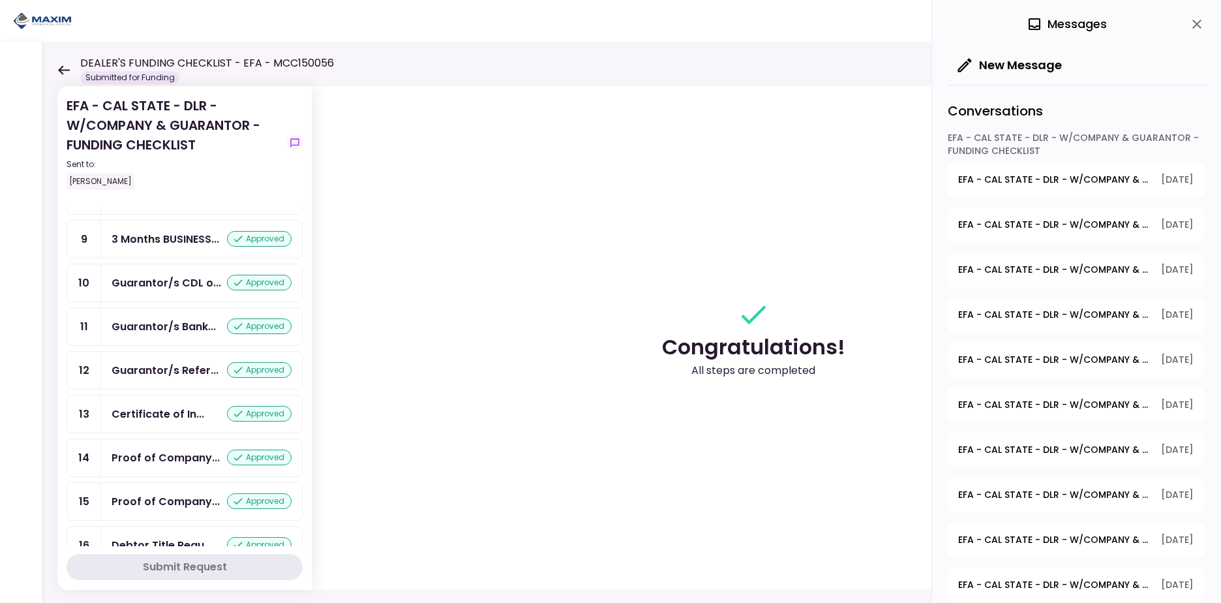
scroll to position [391, 0]
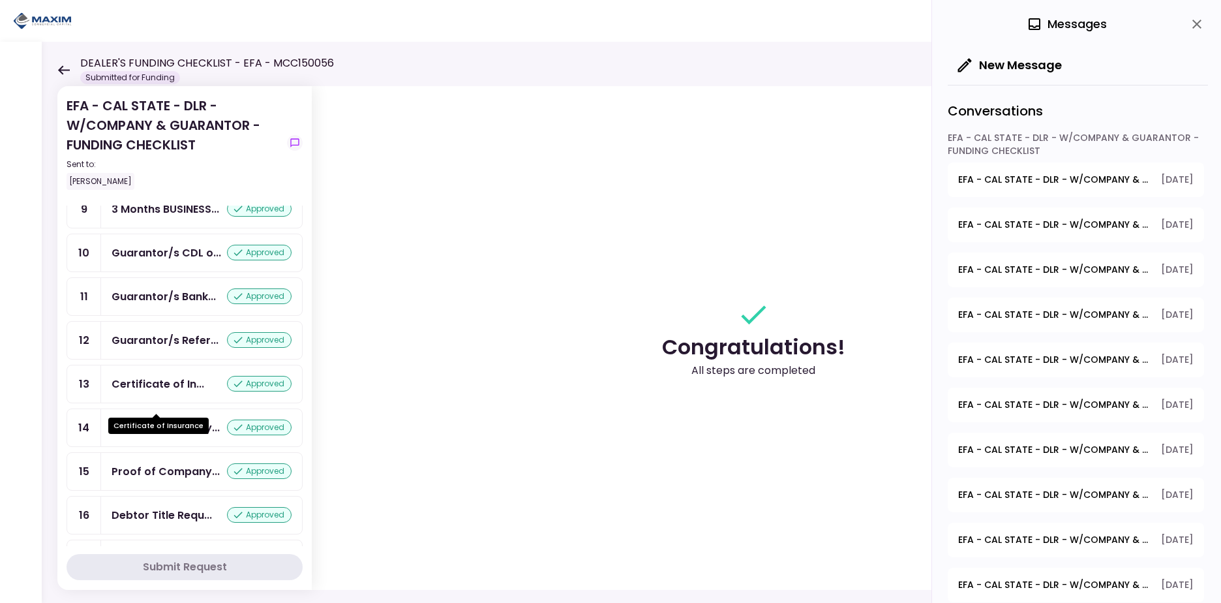
click at [166, 392] on div "Certificate of In..." at bounding box center [158, 384] width 93 height 16
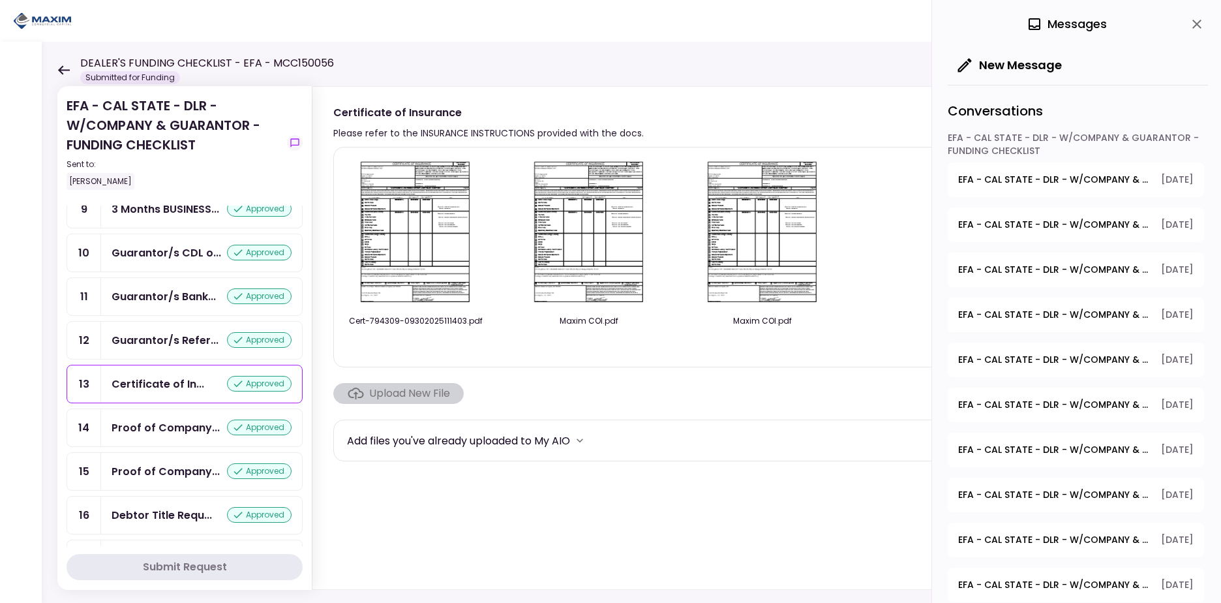
click at [415, 209] on img at bounding box center [415, 232] width 116 height 149
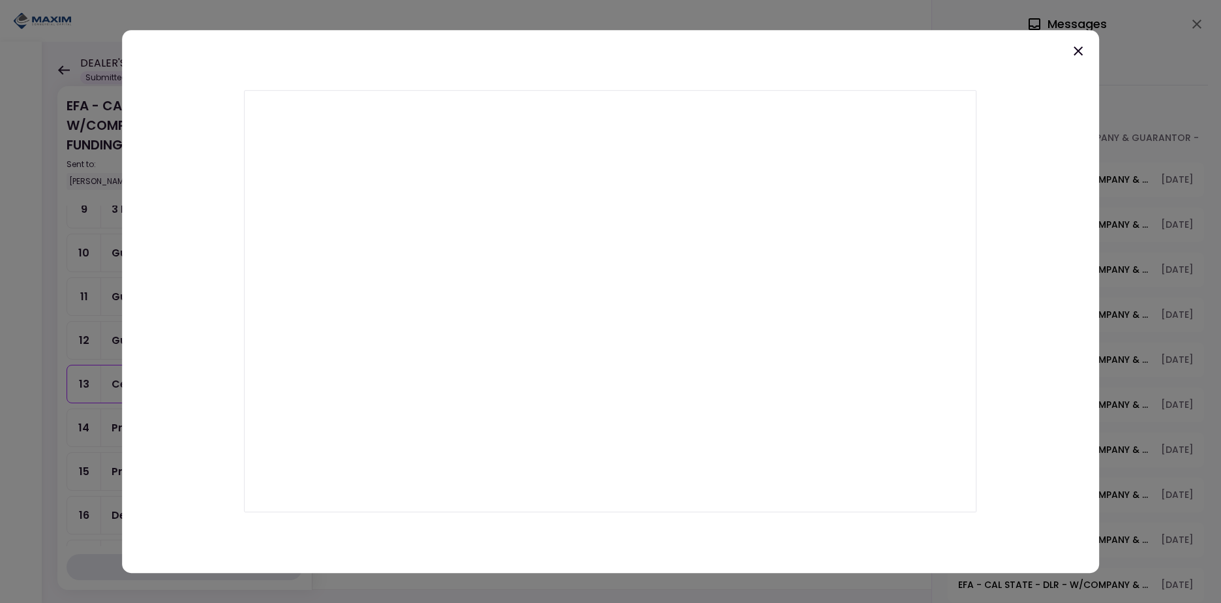
click at [1077, 49] on icon at bounding box center [1078, 51] width 16 height 16
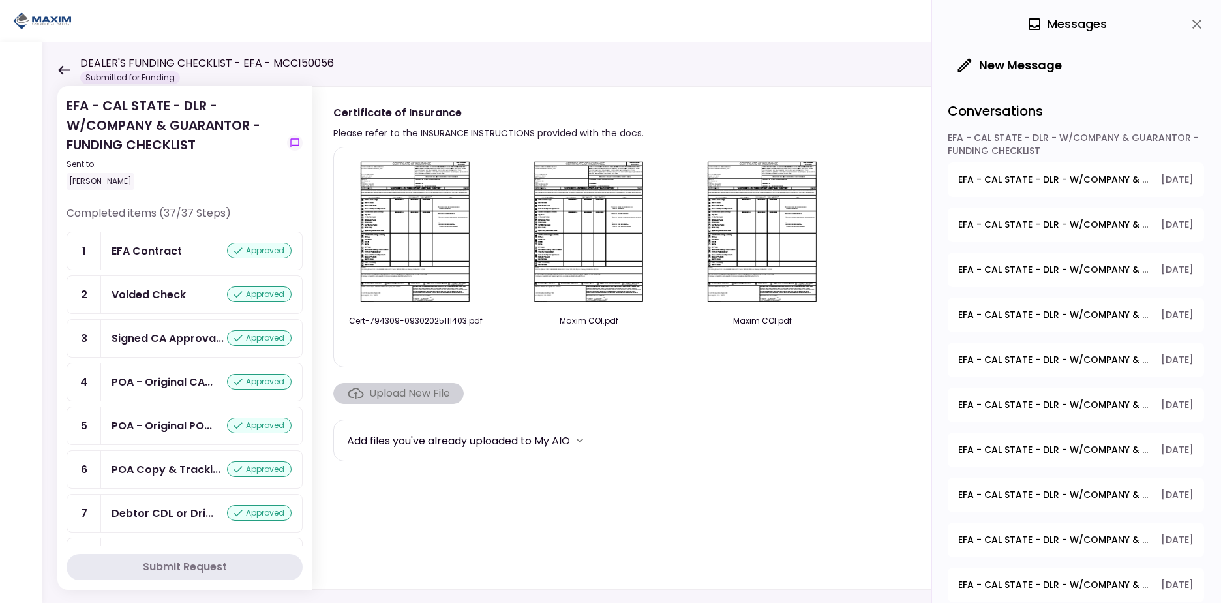
click at [65, 68] on icon at bounding box center [63, 70] width 12 height 10
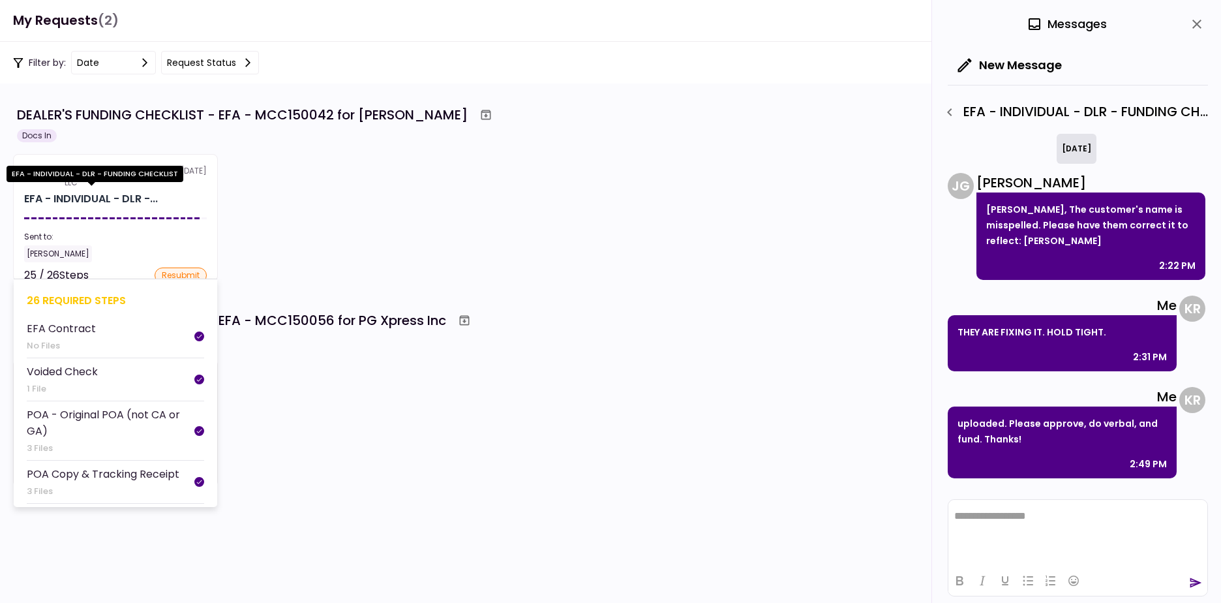
click at [124, 196] on div "EFA - INDIVIDUAL - DLR -..." at bounding box center [91, 199] width 134 height 16
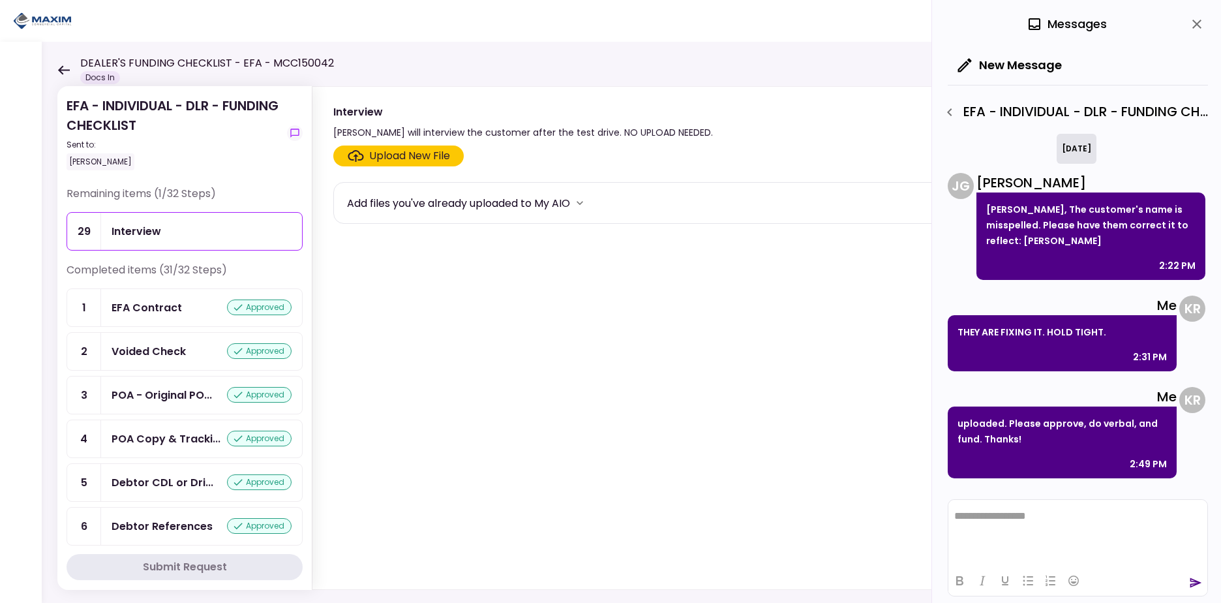
click at [63, 67] on icon at bounding box center [63, 70] width 12 height 10
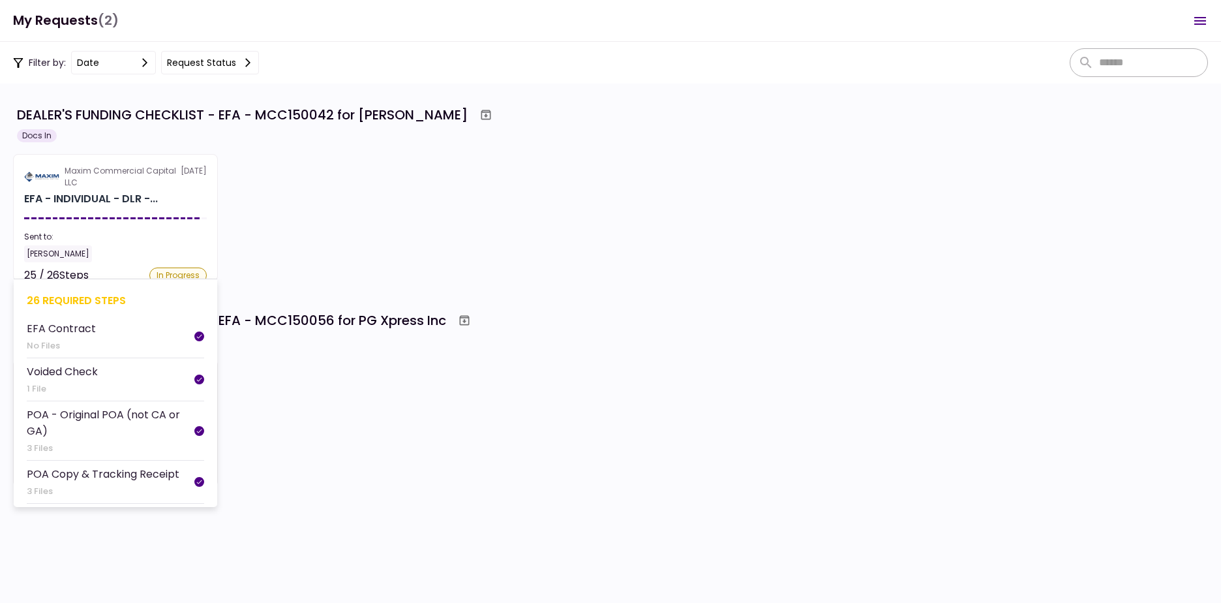
click at [103, 207] on section "Maxim Commercial Capital LLC [DATE] EFA - INDIVIDUAL - DLR -... Sent to: [PERSO…" at bounding box center [115, 217] width 205 height 127
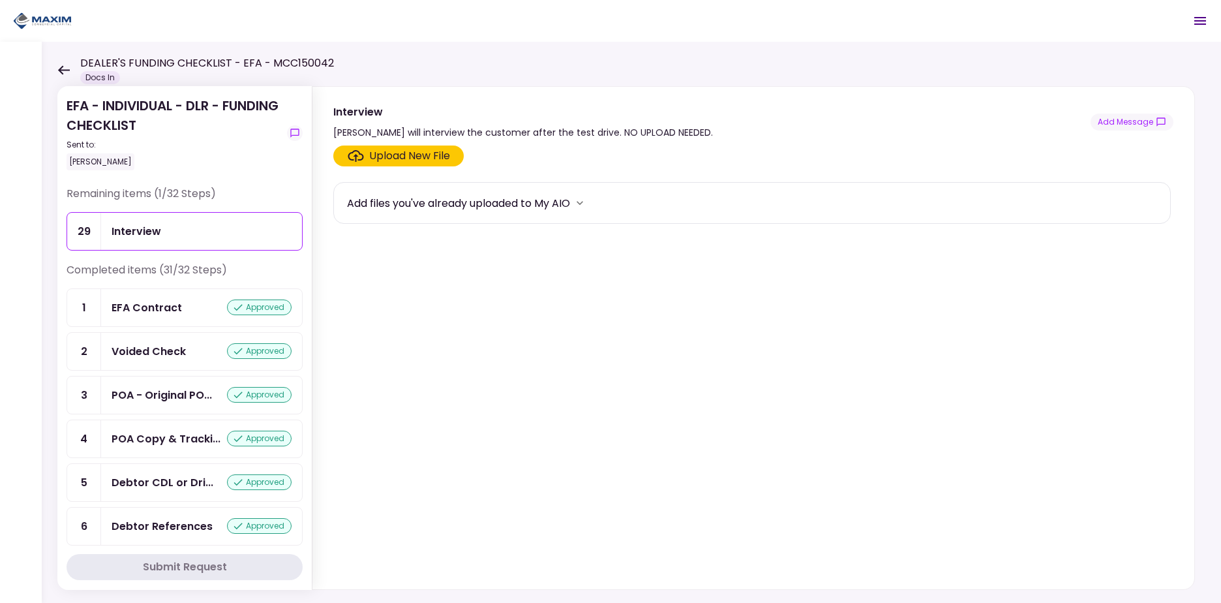
click at [65, 64] on div "DEALER'S FUNDING CHECKLIST - EFA - MCC150042 Docs In" at bounding box center [195, 69] width 277 height 29
click at [61, 70] on icon at bounding box center [64, 69] width 12 height 9
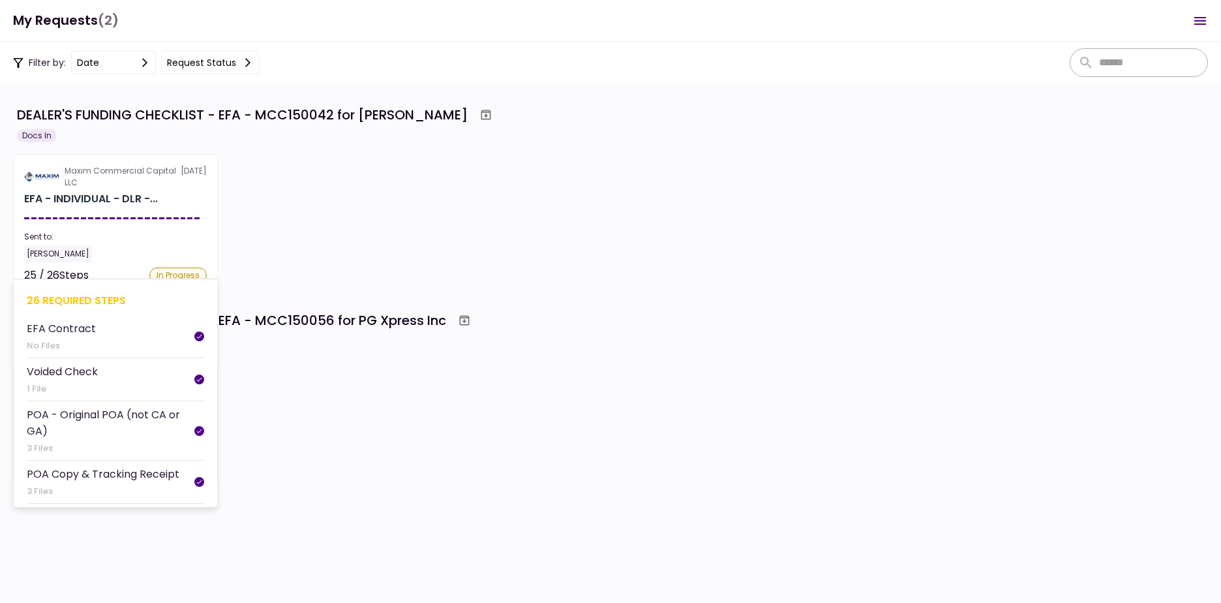
click at [107, 192] on div "EFA - INDIVIDUAL - DLR -..." at bounding box center [91, 199] width 134 height 16
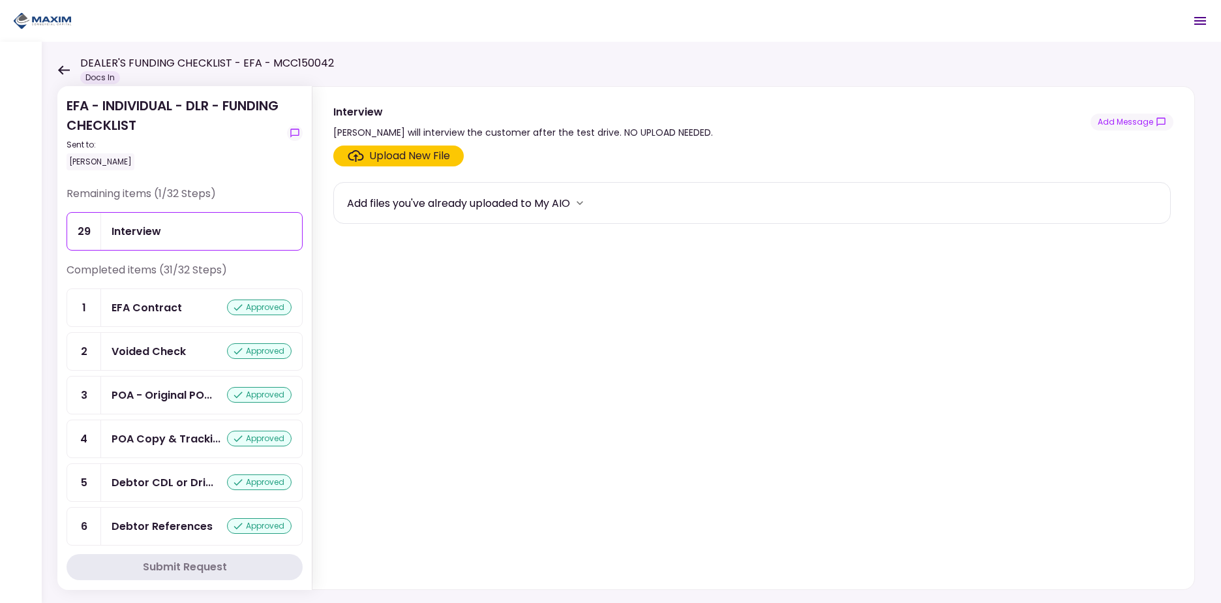
click at [68, 69] on icon at bounding box center [64, 69] width 12 height 9
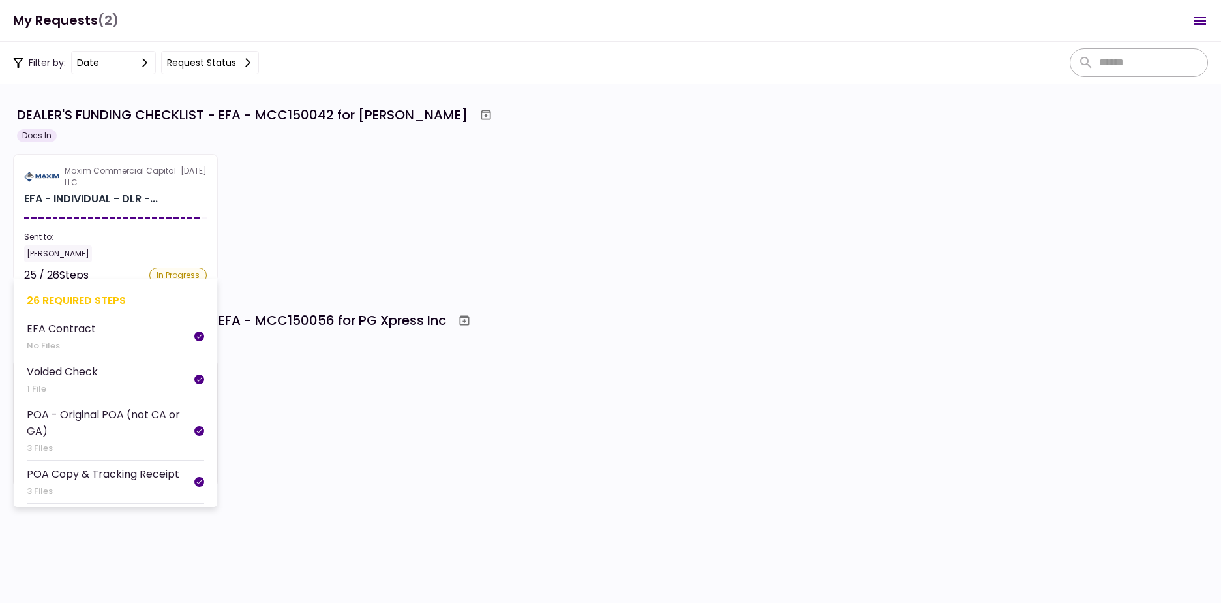
click at [125, 170] on div "Maxim Commercial Capital LLC" at bounding box center [123, 176] width 116 height 23
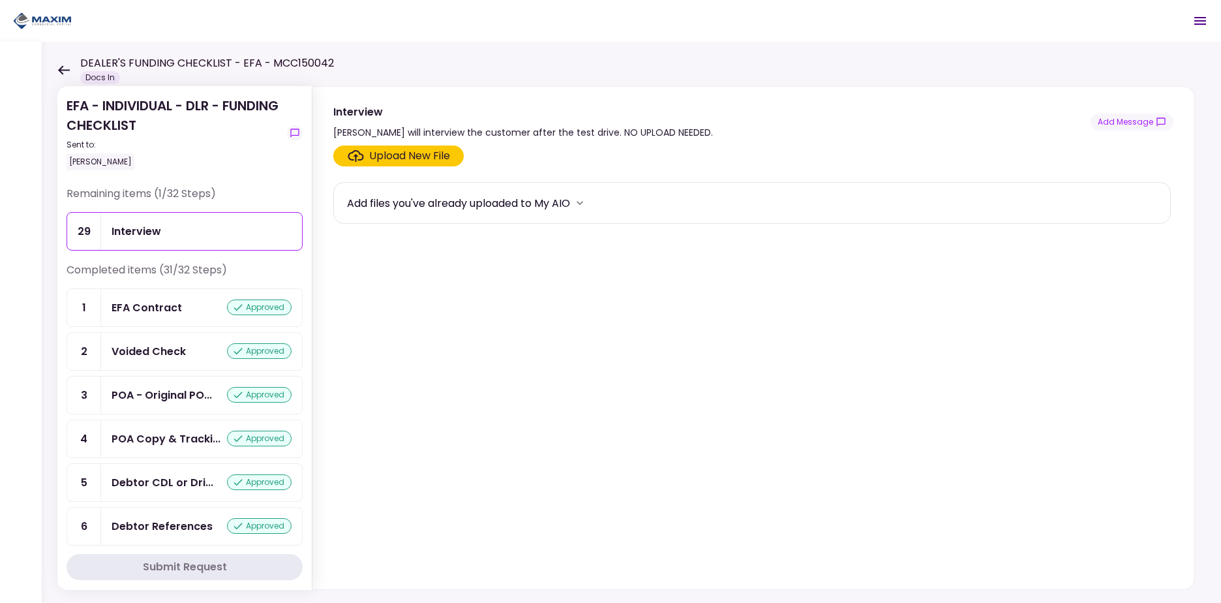
click at [63, 70] on icon at bounding box center [63, 70] width 12 height 10
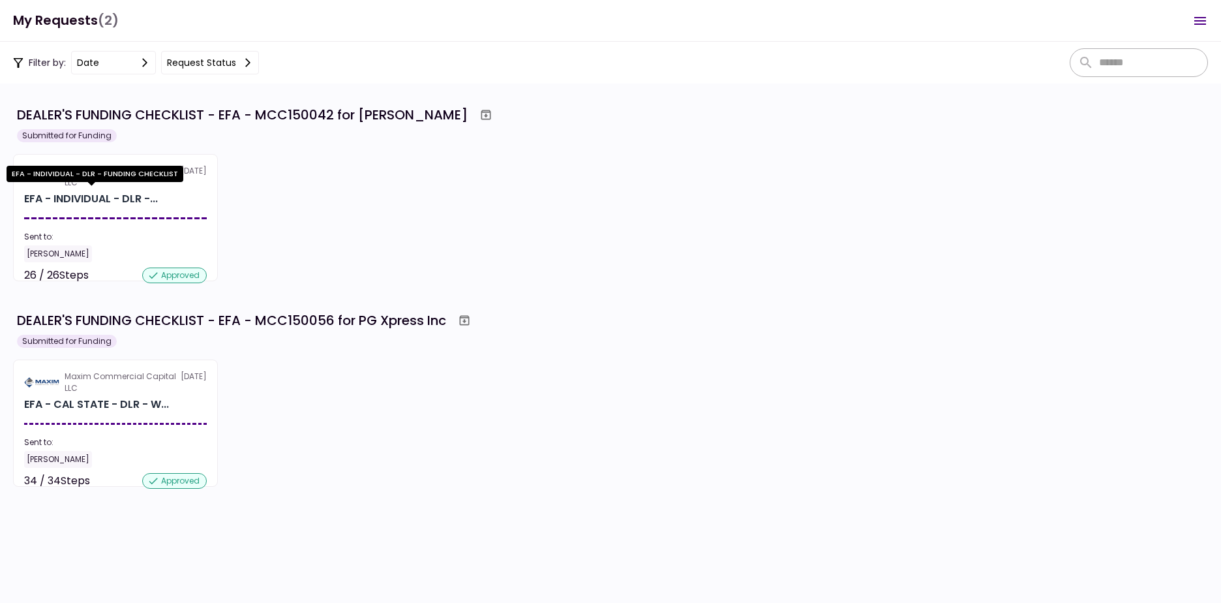
click at [127, 193] on div "EFA - INDIVIDUAL - DLR -..." at bounding box center [91, 199] width 134 height 16
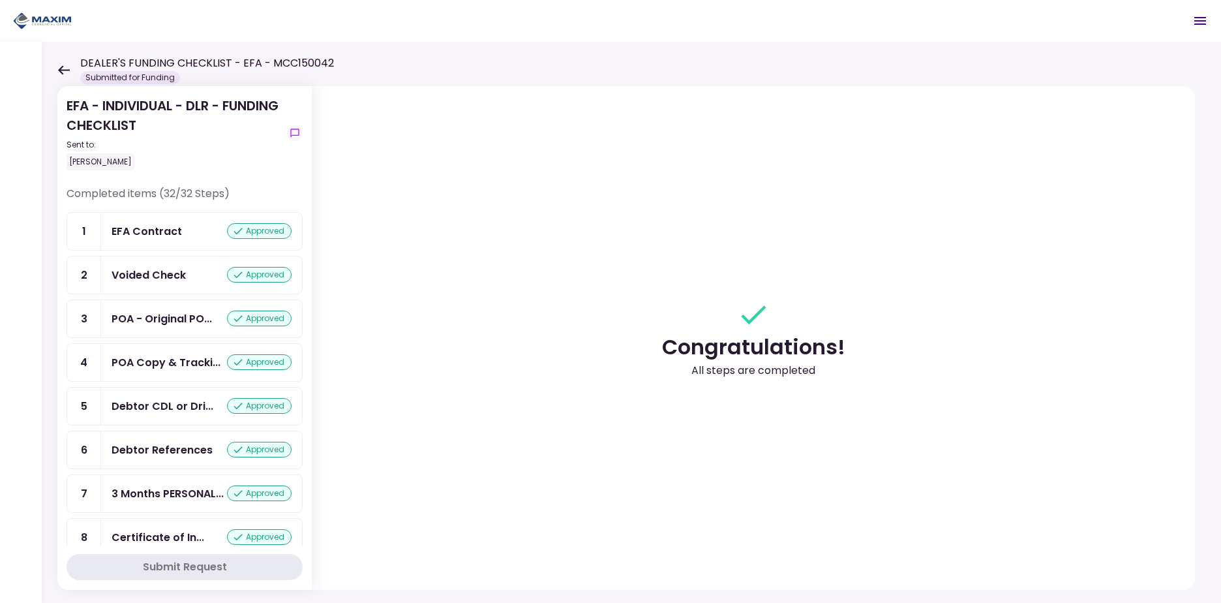
click at [63, 72] on icon at bounding box center [63, 70] width 12 height 10
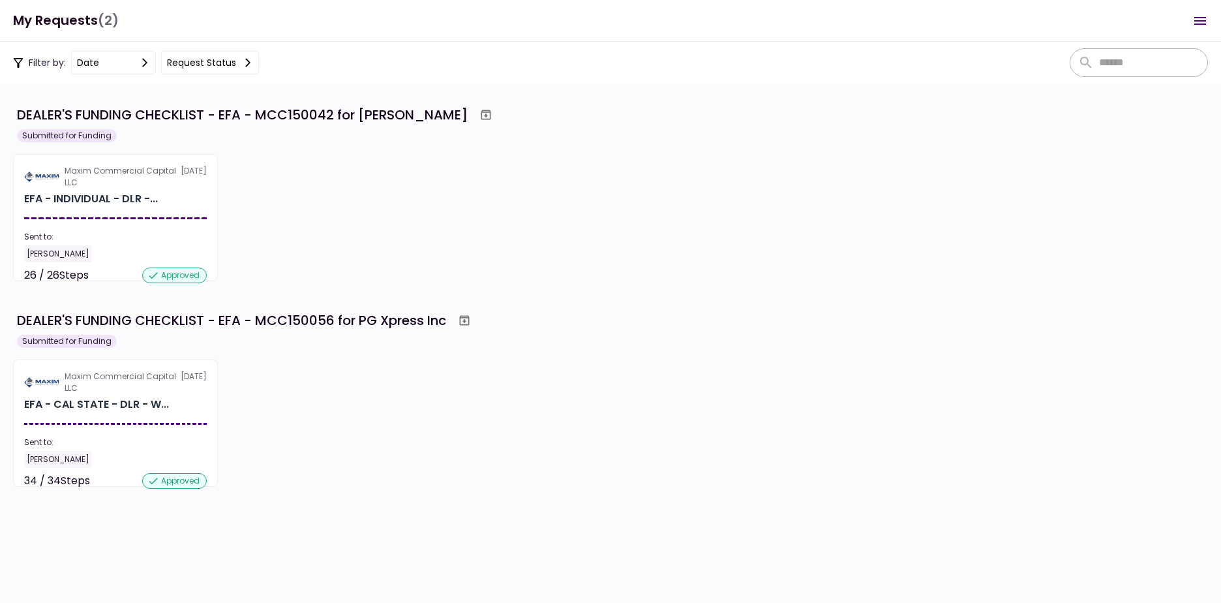
click at [134, 207] on section "Maxim Commercial Capital LLC 30 Sep EFA - INDIVIDUAL - DLR -... Sent to: Kevin …" at bounding box center [115, 217] width 205 height 127
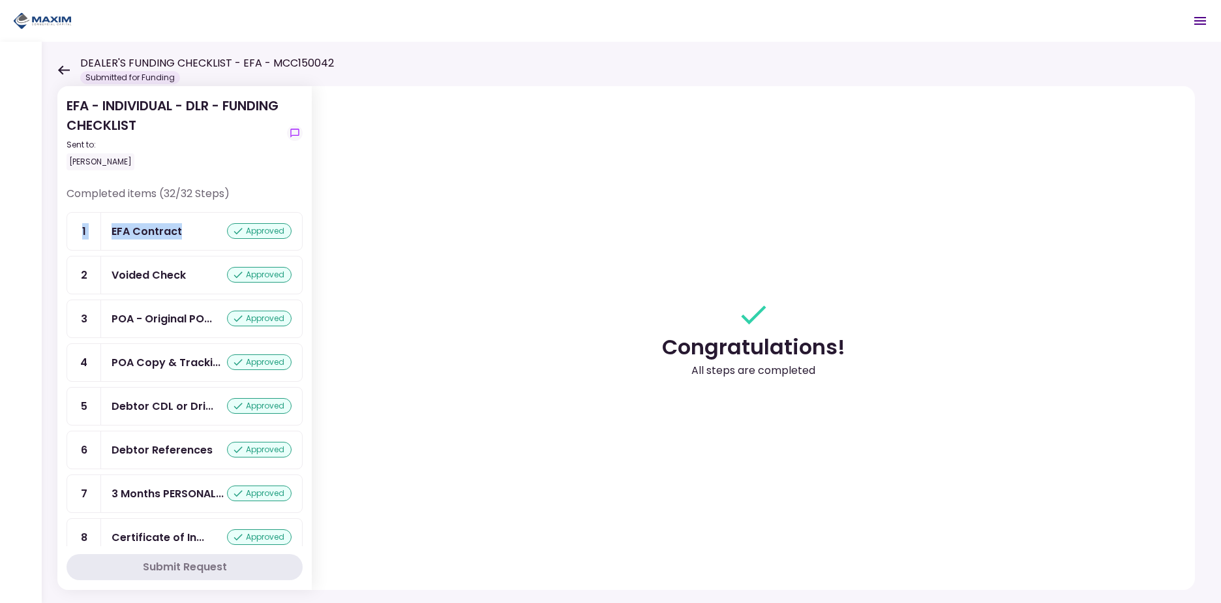
drag, startPoint x: 305, startPoint y: 202, endPoint x: 304, endPoint y: 226, distance: 23.5
click at [304, 226] on section "EFA - INDIVIDUAL - DLR - FUNDING CHECKLIST Sent to: Kevin Ratliff Completed ite…" at bounding box center [184, 338] width 254 height 504
click at [277, 163] on div "[PERSON_NAME]" at bounding box center [174, 161] width 215 height 17
click at [67, 72] on icon at bounding box center [63, 70] width 12 height 10
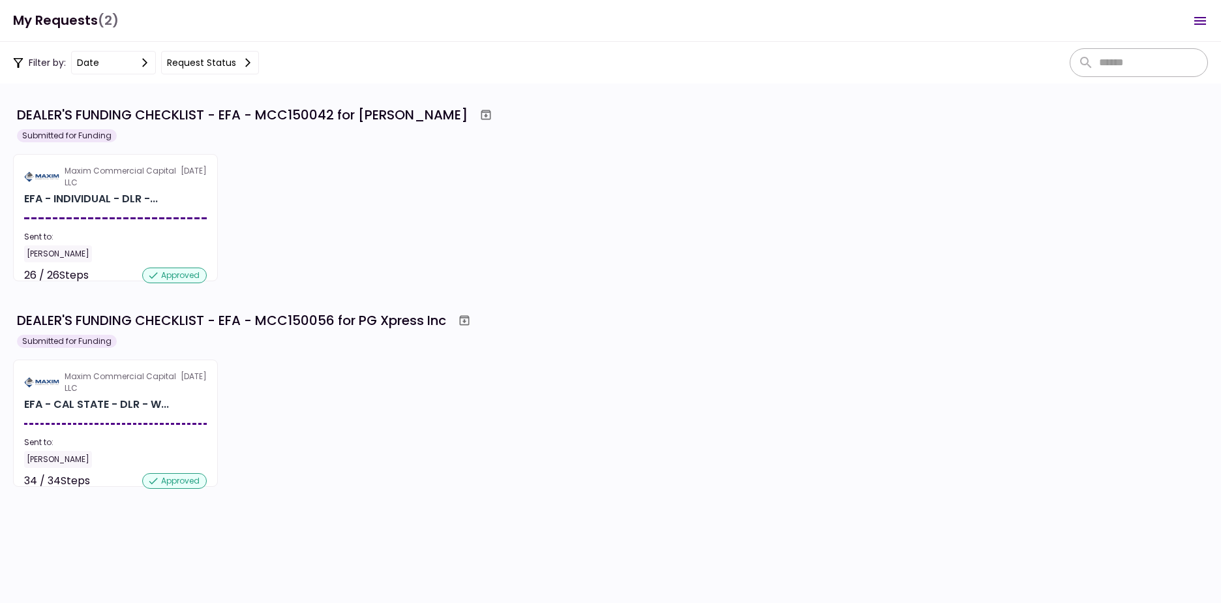
click at [233, 63] on button "Request status" at bounding box center [210, 62] width 98 height 23
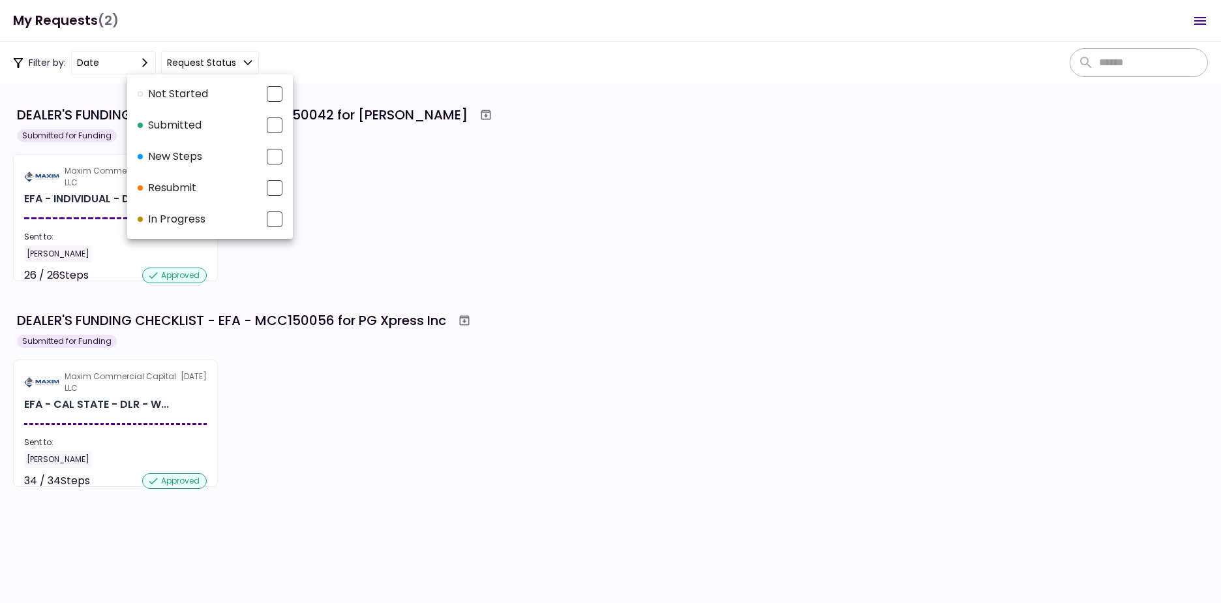
click at [233, 63] on div at bounding box center [610, 301] width 1221 height 603
